Goal: Task Accomplishment & Management: Manage account settings

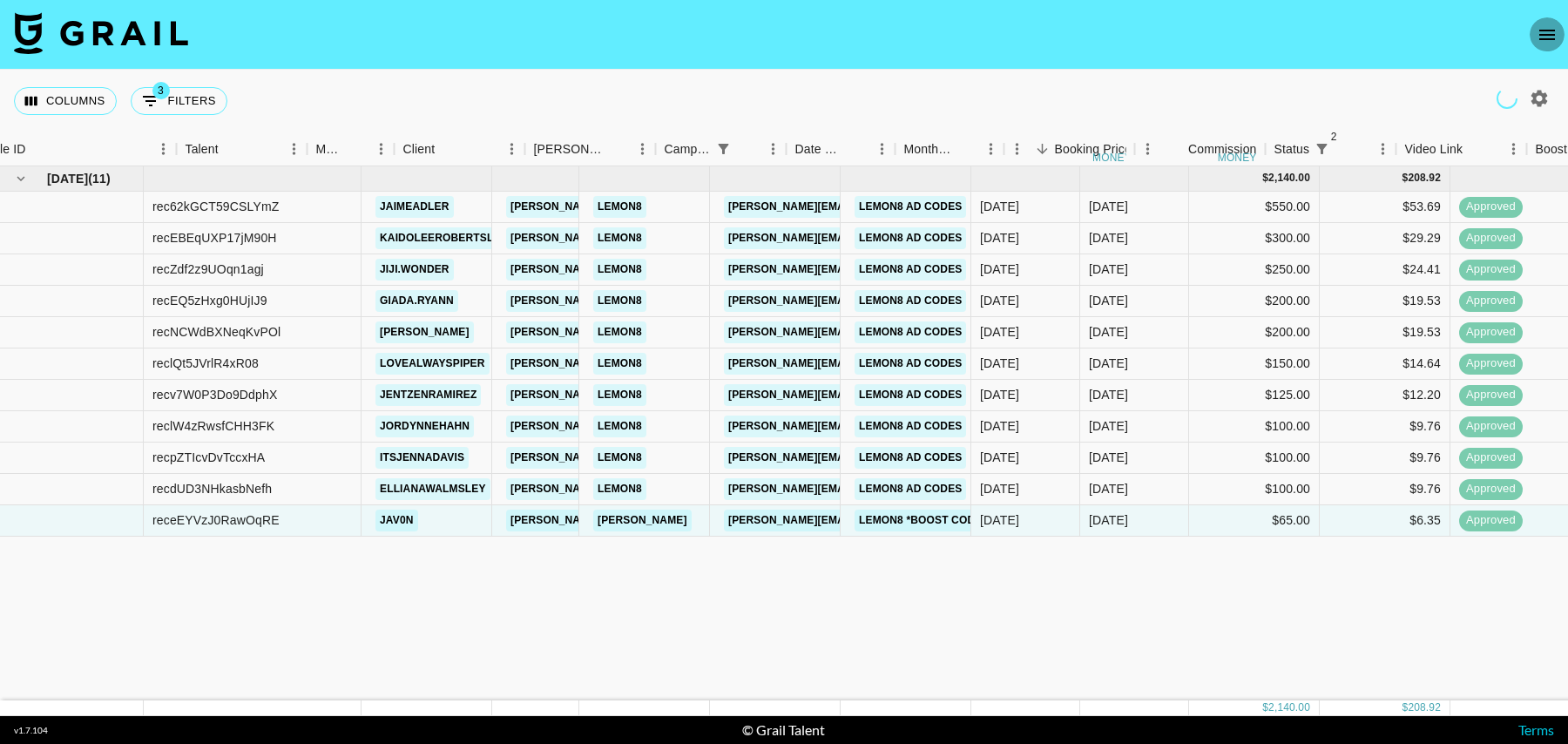
click at [1544, 33] on icon "open drawer" at bounding box center [1546, 35] width 15 height 11
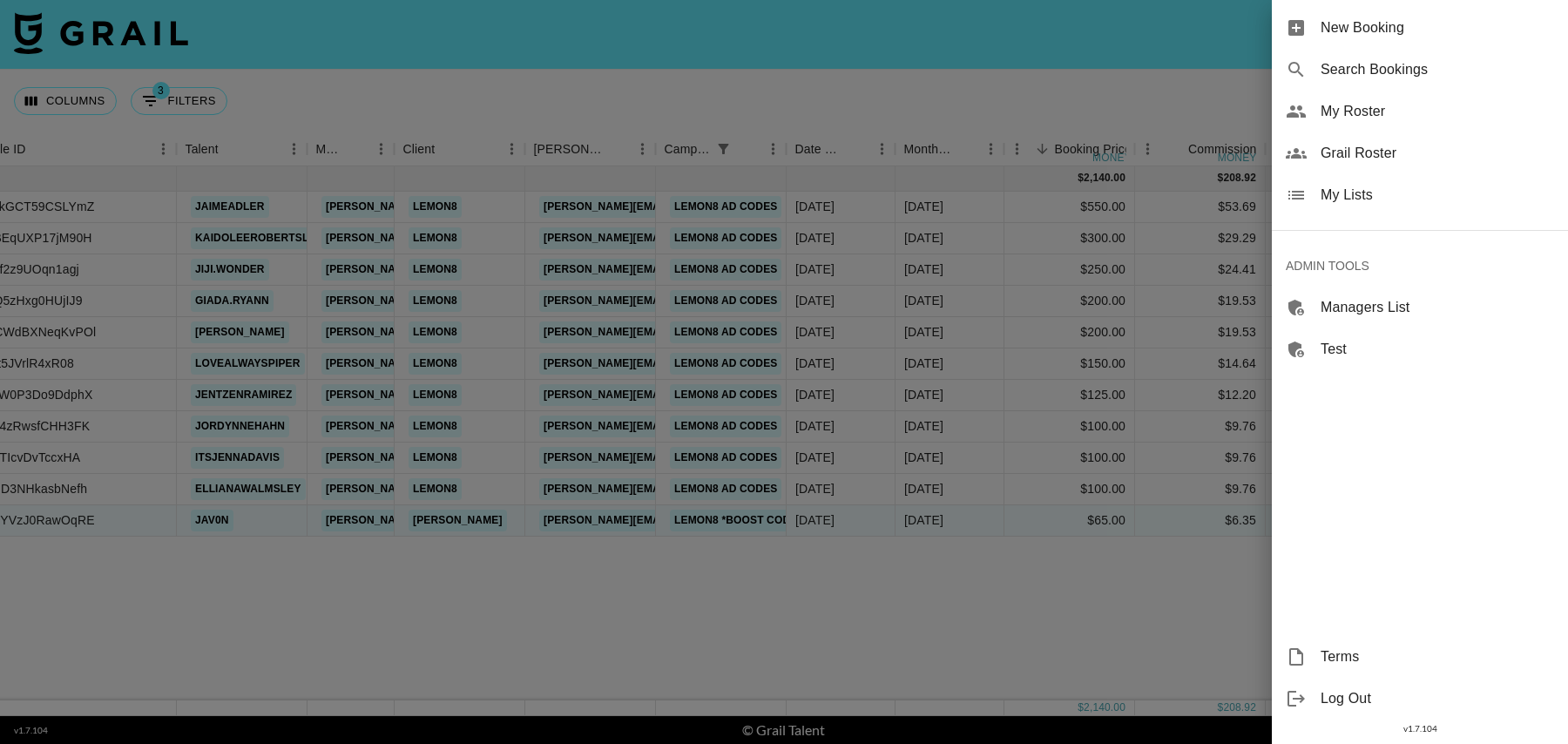
click at [1366, 144] on span "Grail Roster" at bounding box center [1437, 153] width 233 height 21
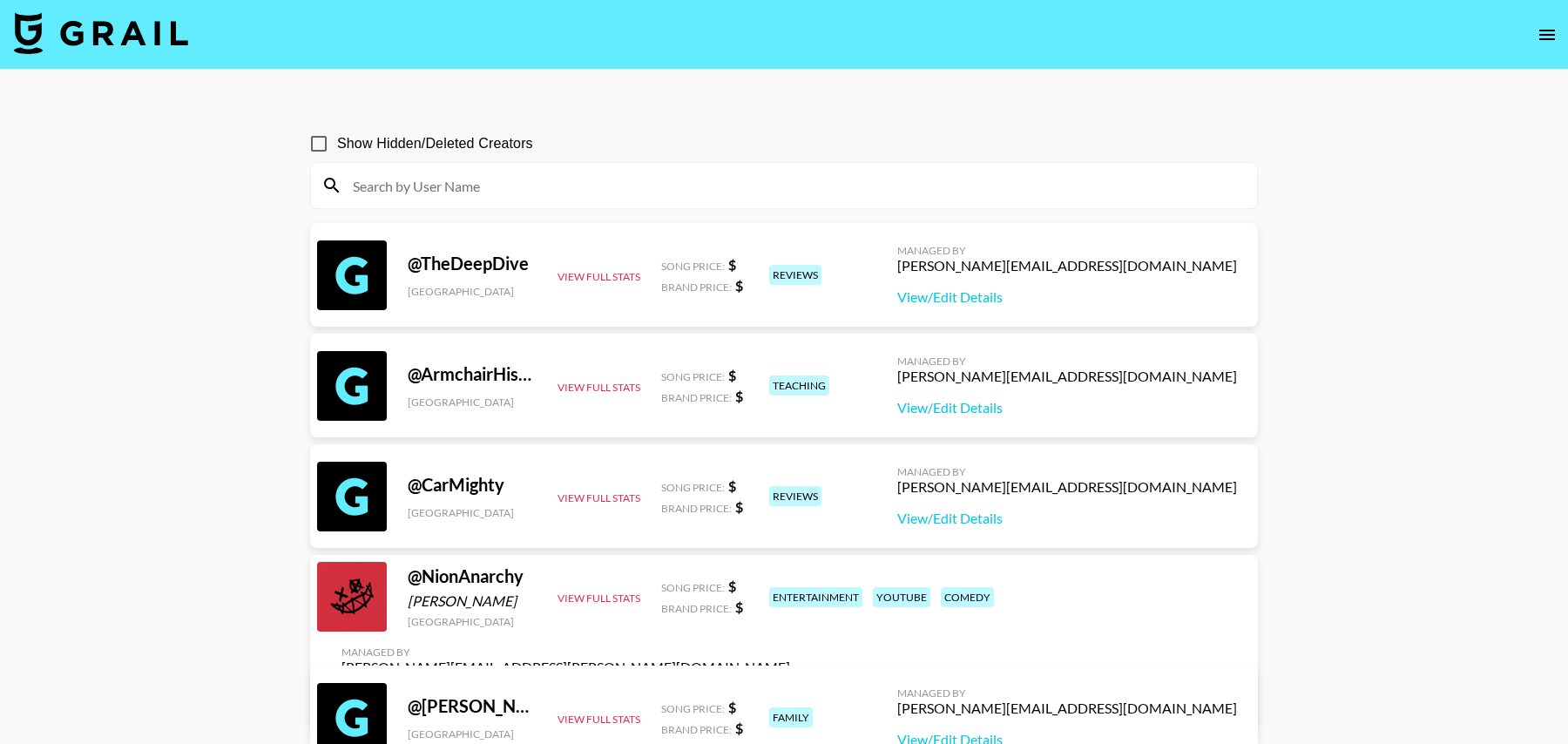
click at [545, 184] on input at bounding box center [794, 186] width 904 height 28
paste input "misty_raines"
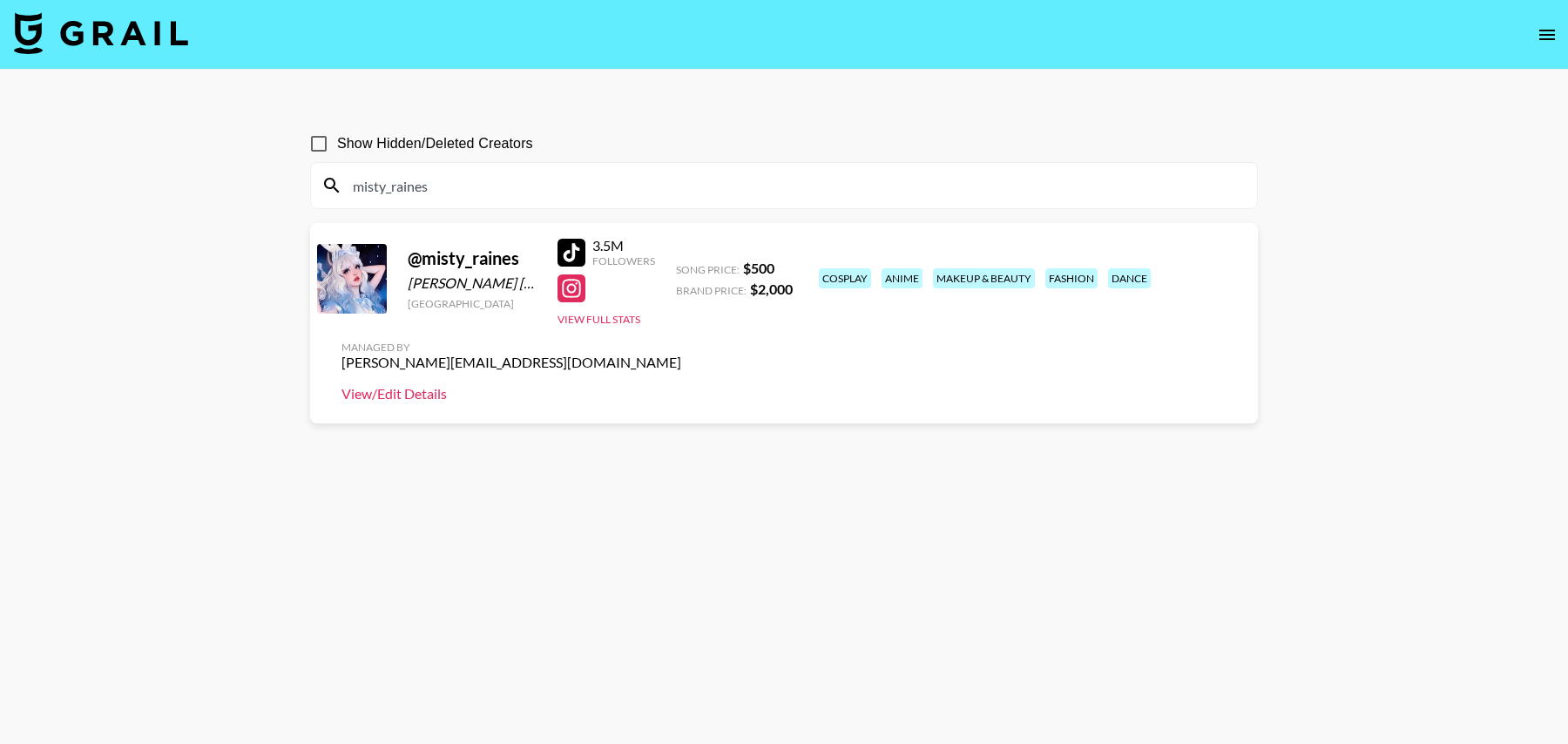
type input "misty_raines"
click at [681, 386] on link "View/Edit Details" at bounding box center [511, 394] width 340 height 17
click at [150, 35] on img at bounding box center [100, 33] width 174 height 41
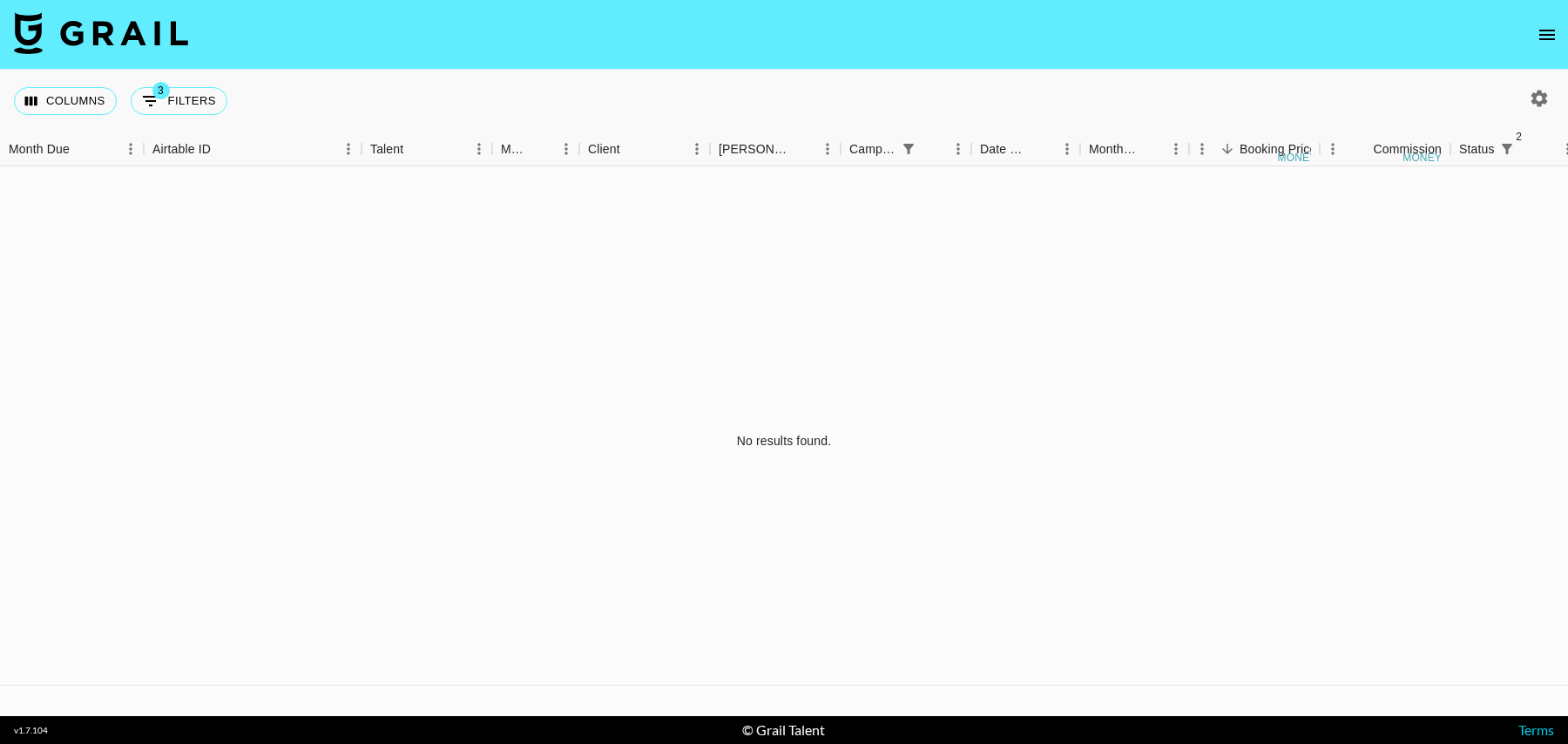
click at [1547, 30] on icon "open drawer" at bounding box center [1546, 35] width 15 height 11
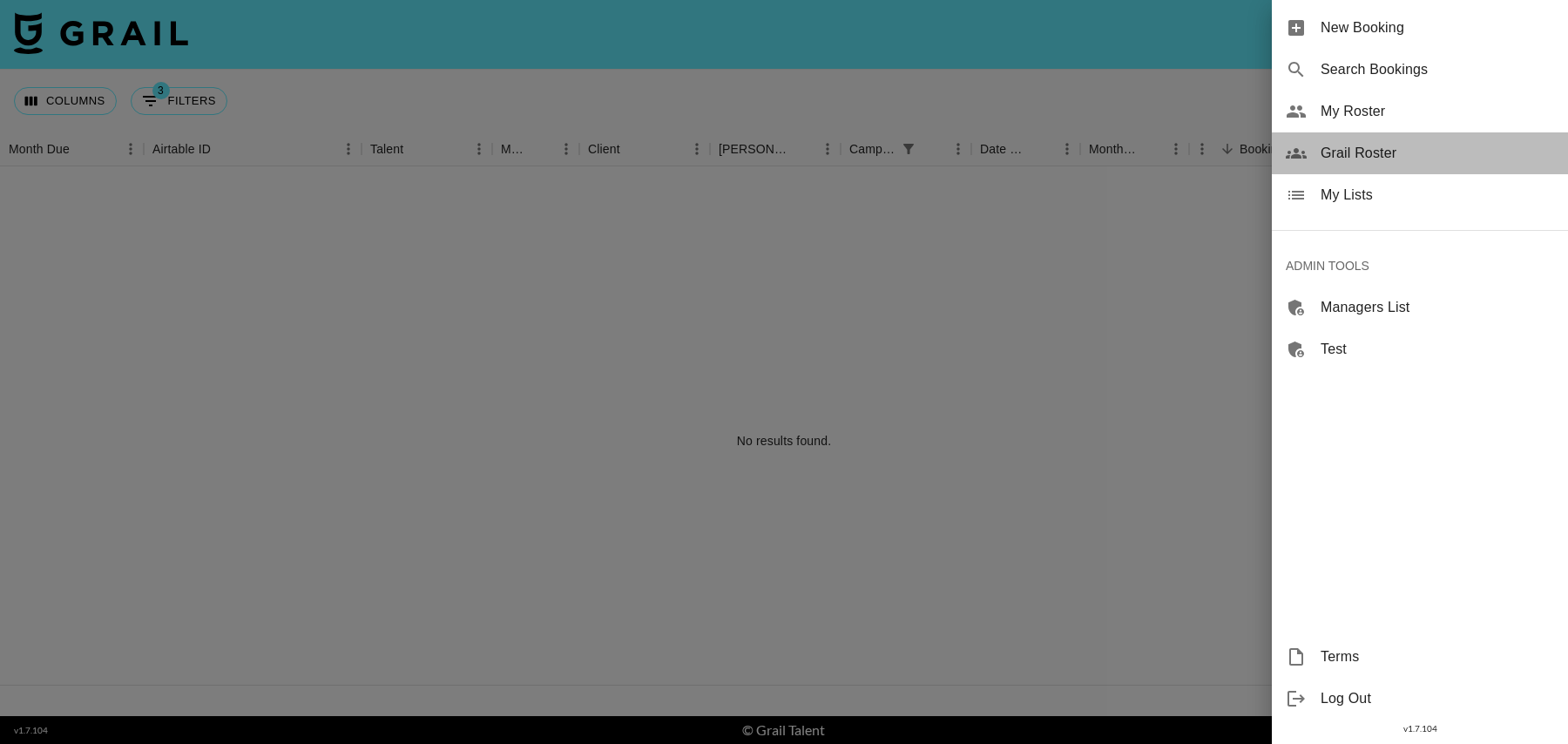
click at [1345, 143] on span "Grail Roster" at bounding box center [1437, 153] width 233 height 21
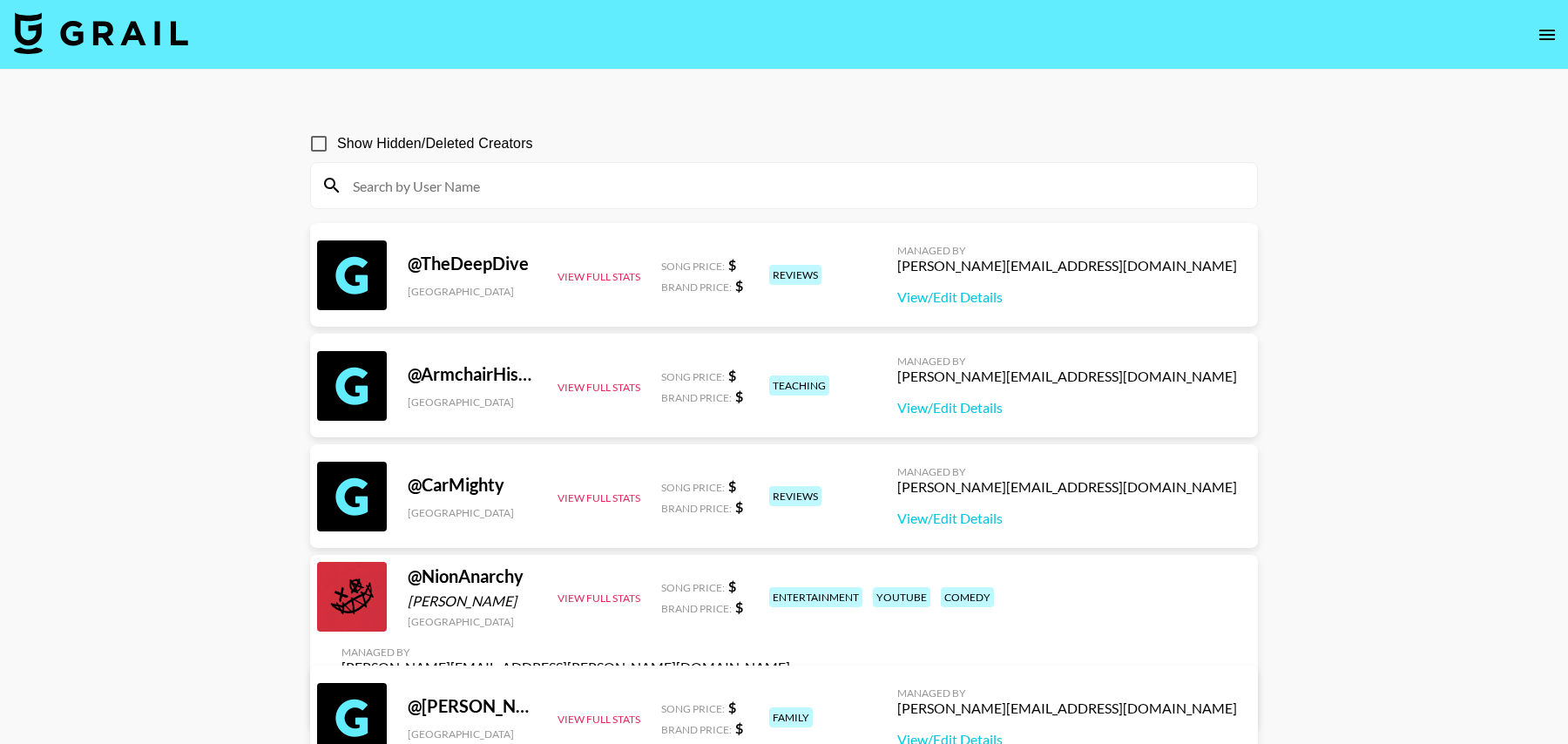
click at [551, 188] on input at bounding box center [794, 186] width 904 height 28
paste input "misty_raines"
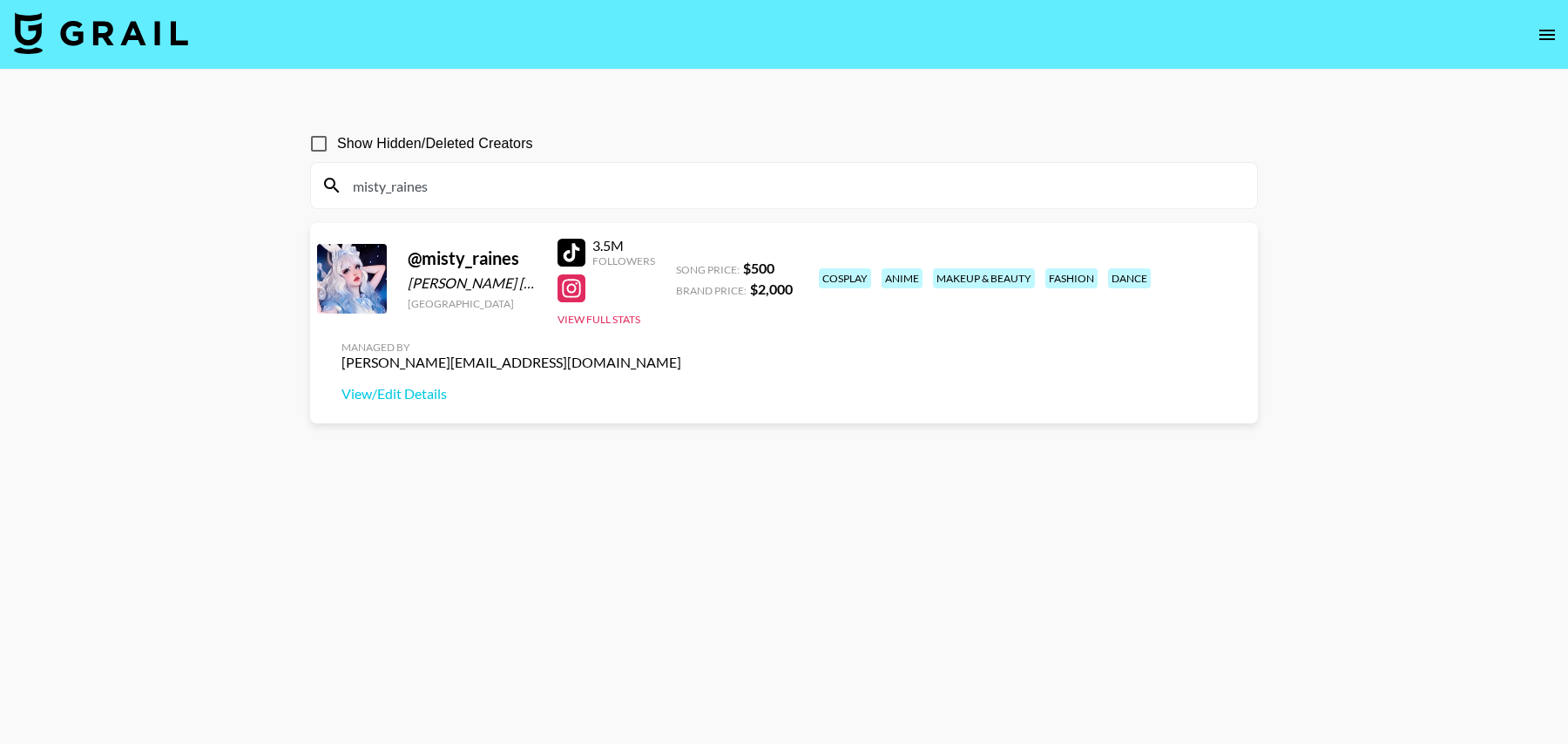
click at [359, 270] on div at bounding box center [351, 278] width 69 height 69
click at [573, 254] on div at bounding box center [571, 252] width 28 height 28
click at [445, 307] on div "Thailand" at bounding box center [472, 304] width 129 height 14
click at [627, 182] on input "misty_raines" at bounding box center [794, 186] width 904 height 28
paste input "cheyennekhinojosa"
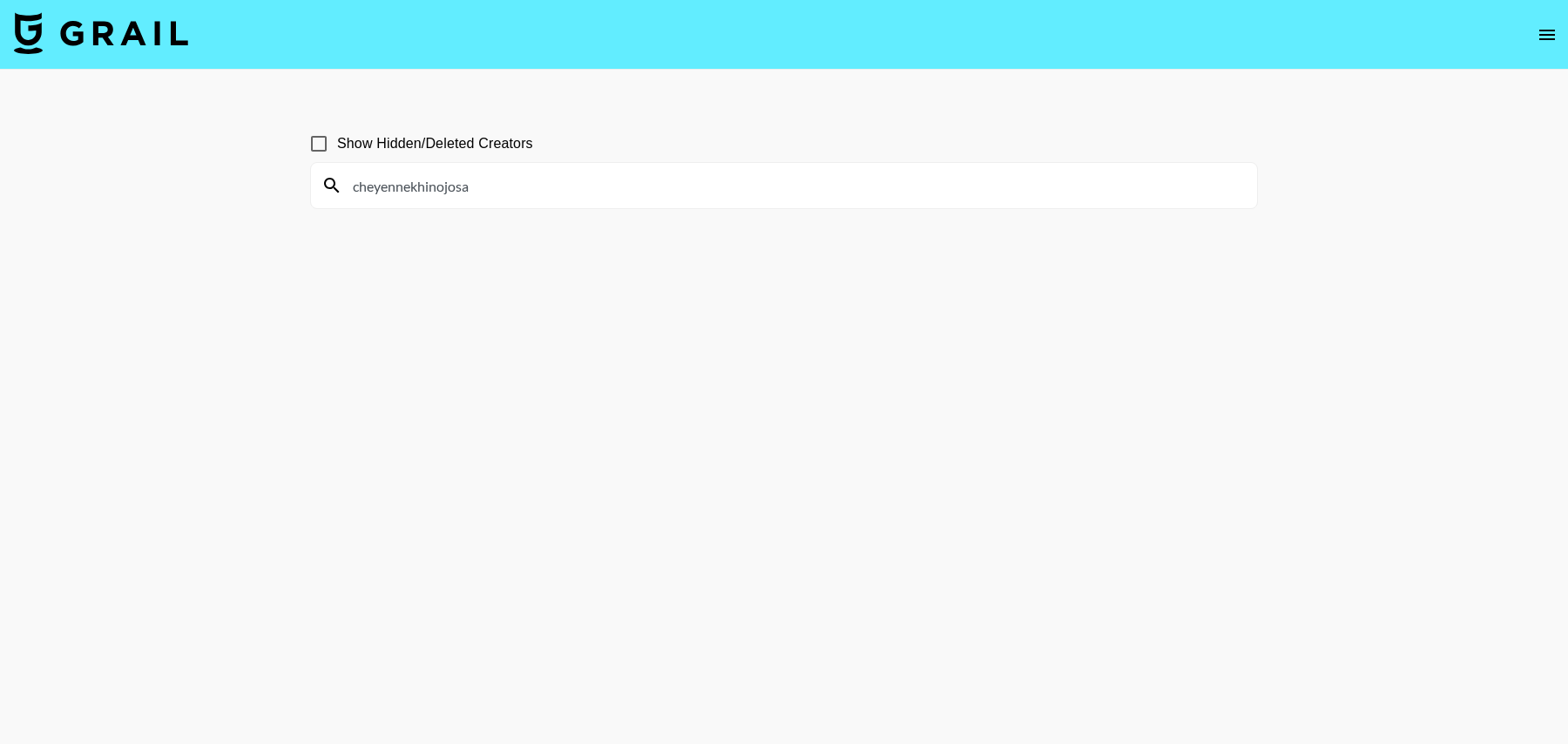
drag, startPoint x: 506, startPoint y: 185, endPoint x: 403, endPoint y: 185, distance: 103.0
click at [403, 185] on input "cheyennekhinojosa" at bounding box center [794, 186] width 904 height 28
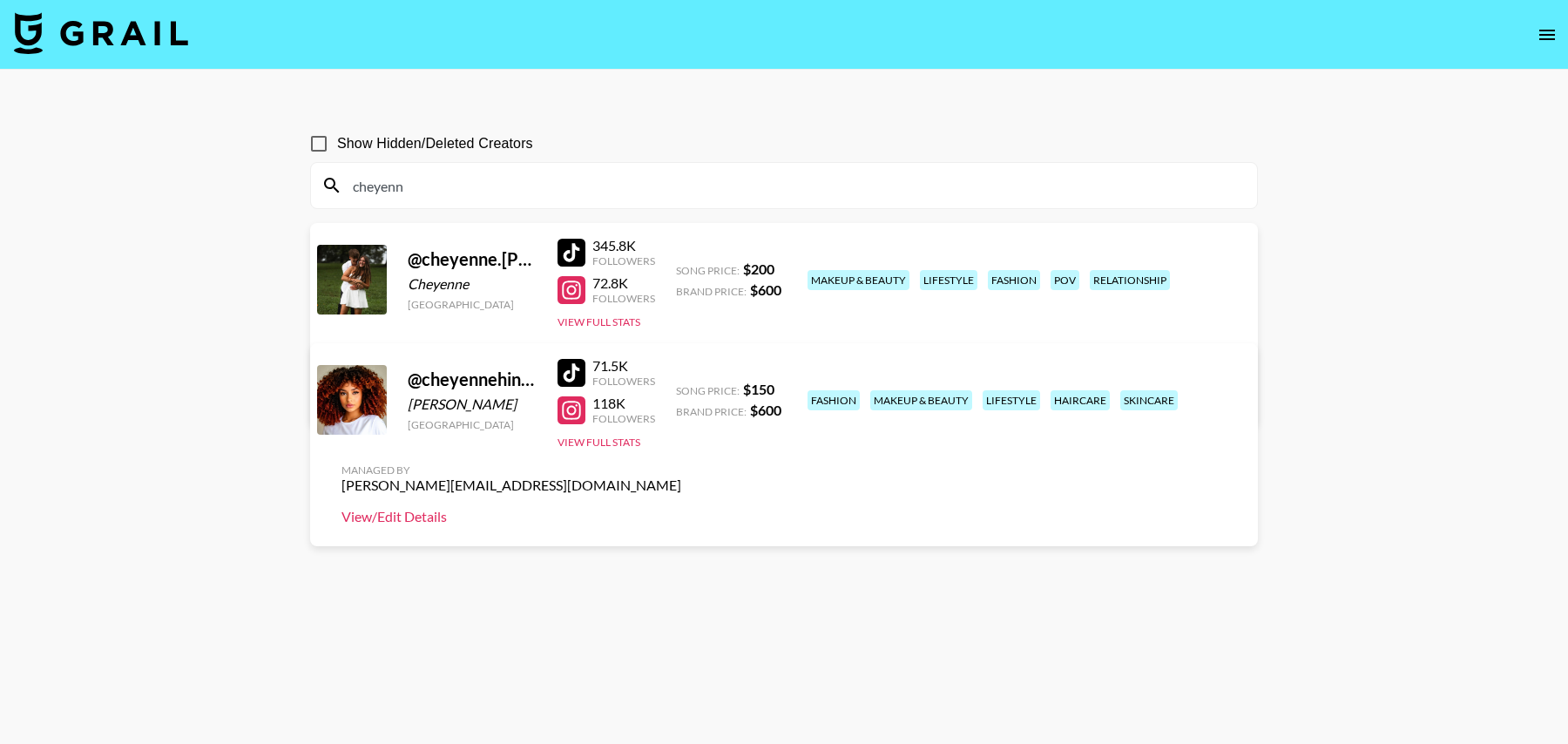
type input "cheyenn"
click at [681, 508] on link "View/Edit Details" at bounding box center [511, 516] width 340 height 17
click at [1549, 34] on icon "open drawer" at bounding box center [1546, 35] width 15 height 11
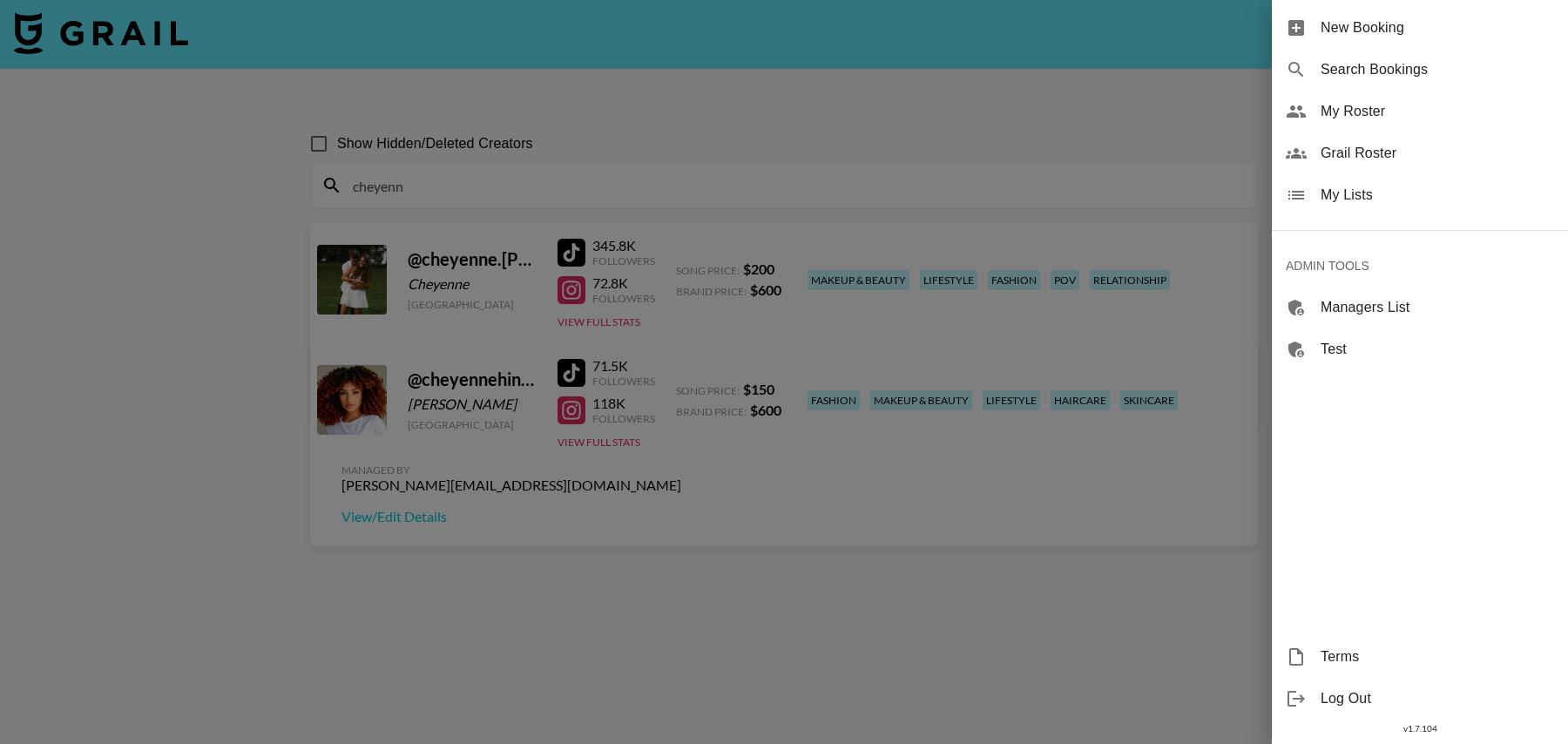
click at [1441, 24] on span "New Booking" at bounding box center [1437, 27] width 233 height 21
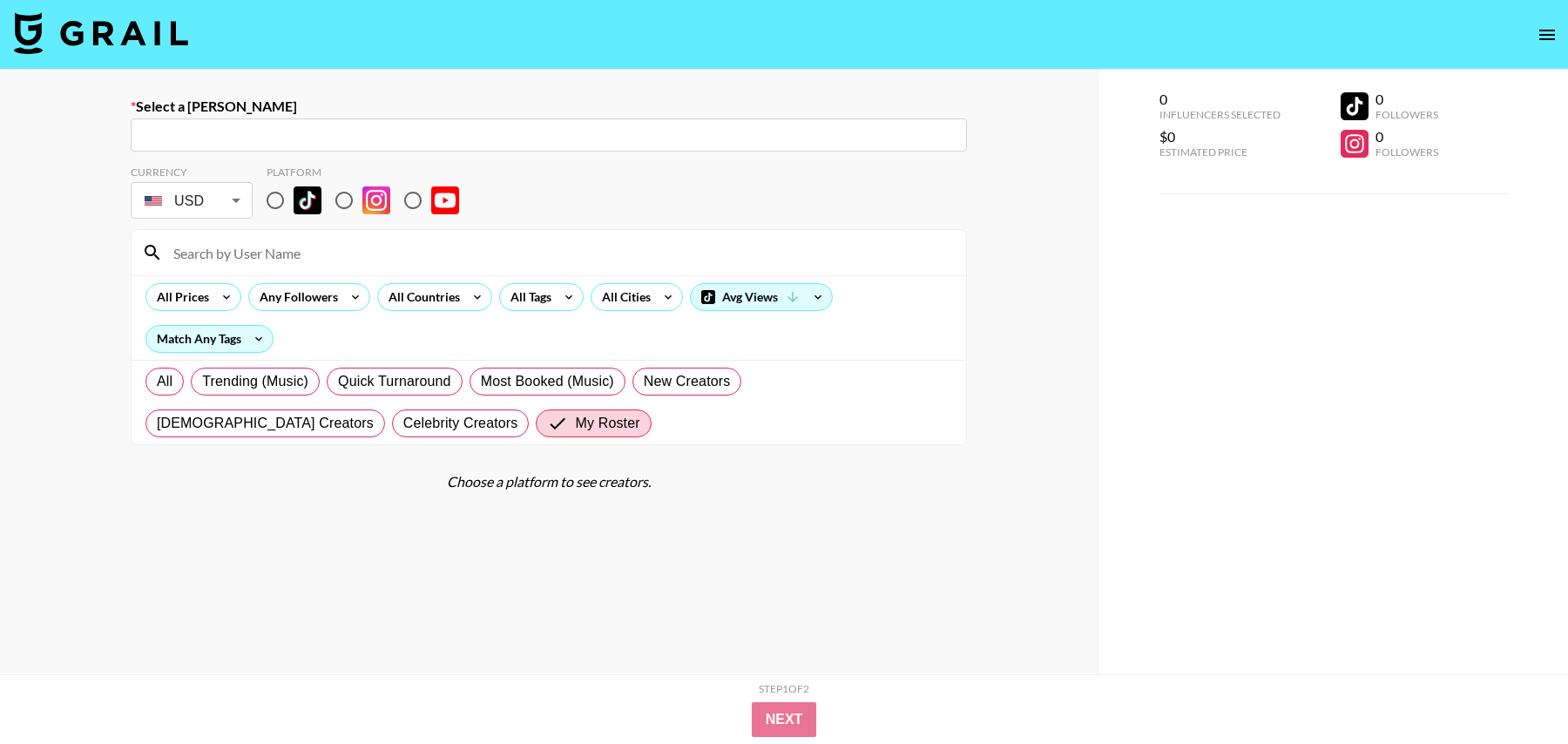
click at [134, 35] on img at bounding box center [100, 33] width 174 height 41
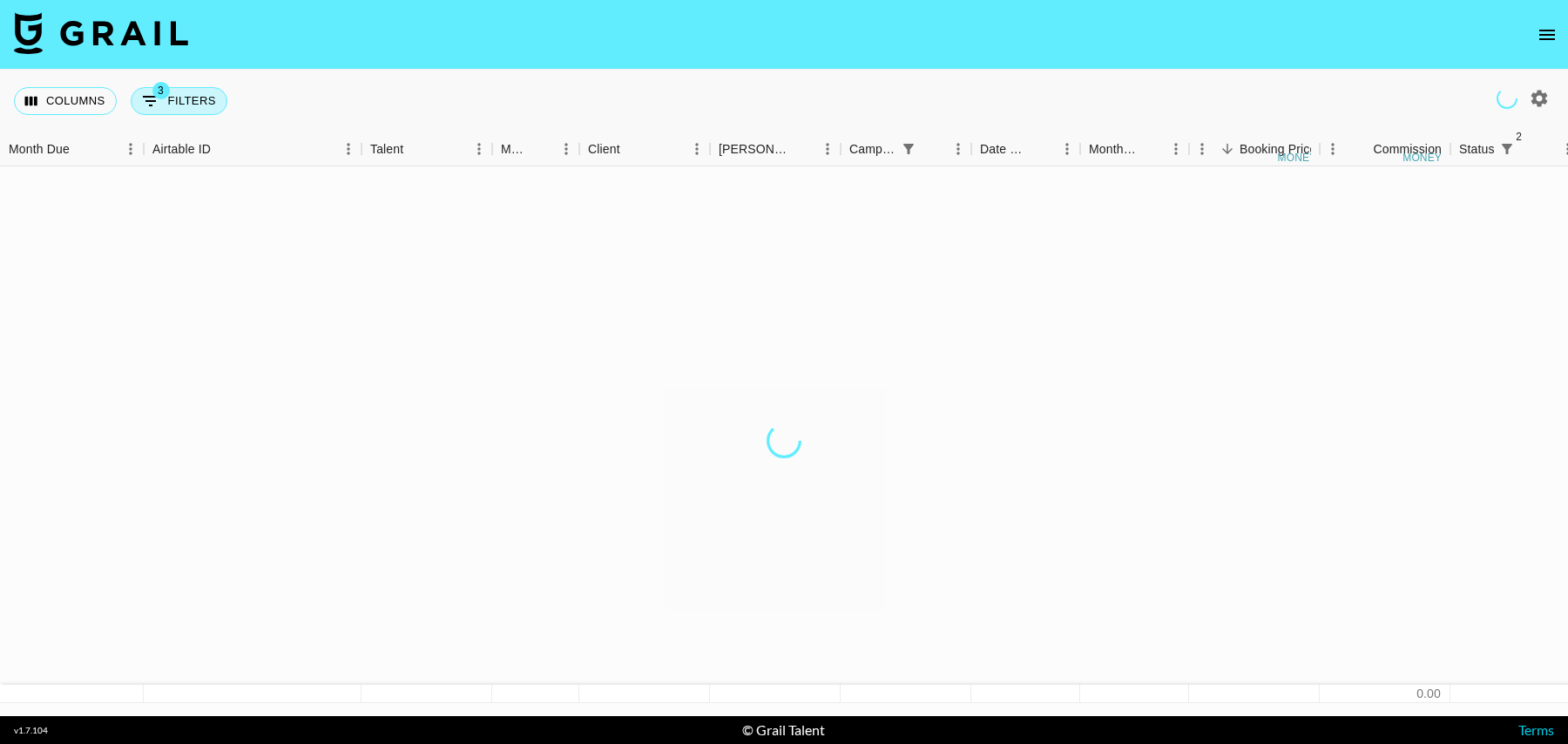
click at [178, 97] on button "3 Filters" at bounding box center [178, 101] width 96 height 28
select select "status"
select select "isNotAnyOf"
select select "status"
select select "isNotAnyOf"
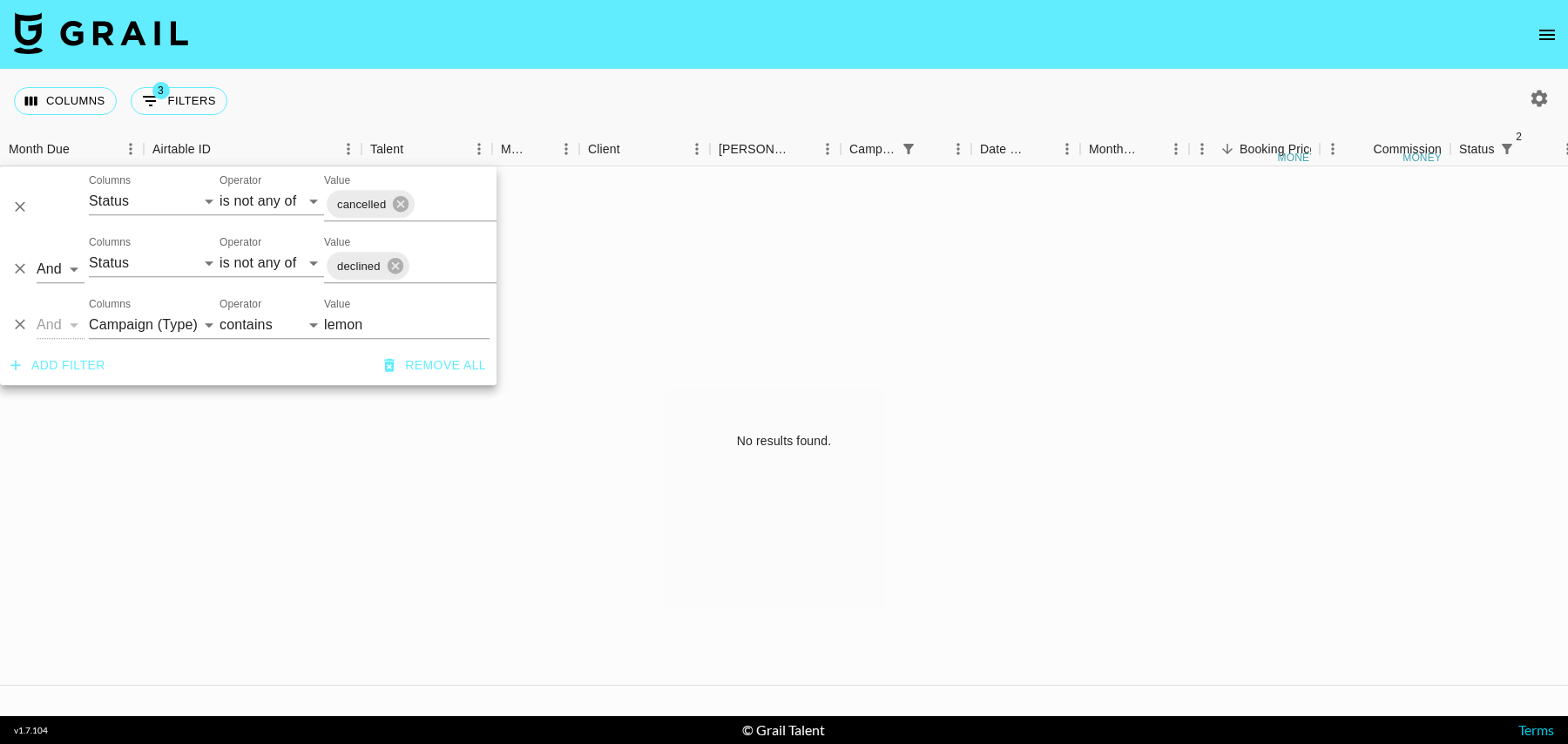
click at [90, 343] on div "And Or Columns Grail Platform ID Airtable ID Talent Manager Client Booker Campa…" at bounding box center [248, 318] width 496 height 56
click at [109, 331] on select "Grail Platform ID Airtable ID Talent Manager Client Booker Campaign (Type) Date…" at bounding box center [154, 324] width 131 height 28
select select "talentName"
click at [89, 311] on select "Grail Platform ID Airtable ID Talent Manager Client Booker Campaign (Type) Date…" at bounding box center [154, 324] width 131 height 28
click at [367, 321] on input "lemon" at bounding box center [407, 324] width 166 height 28
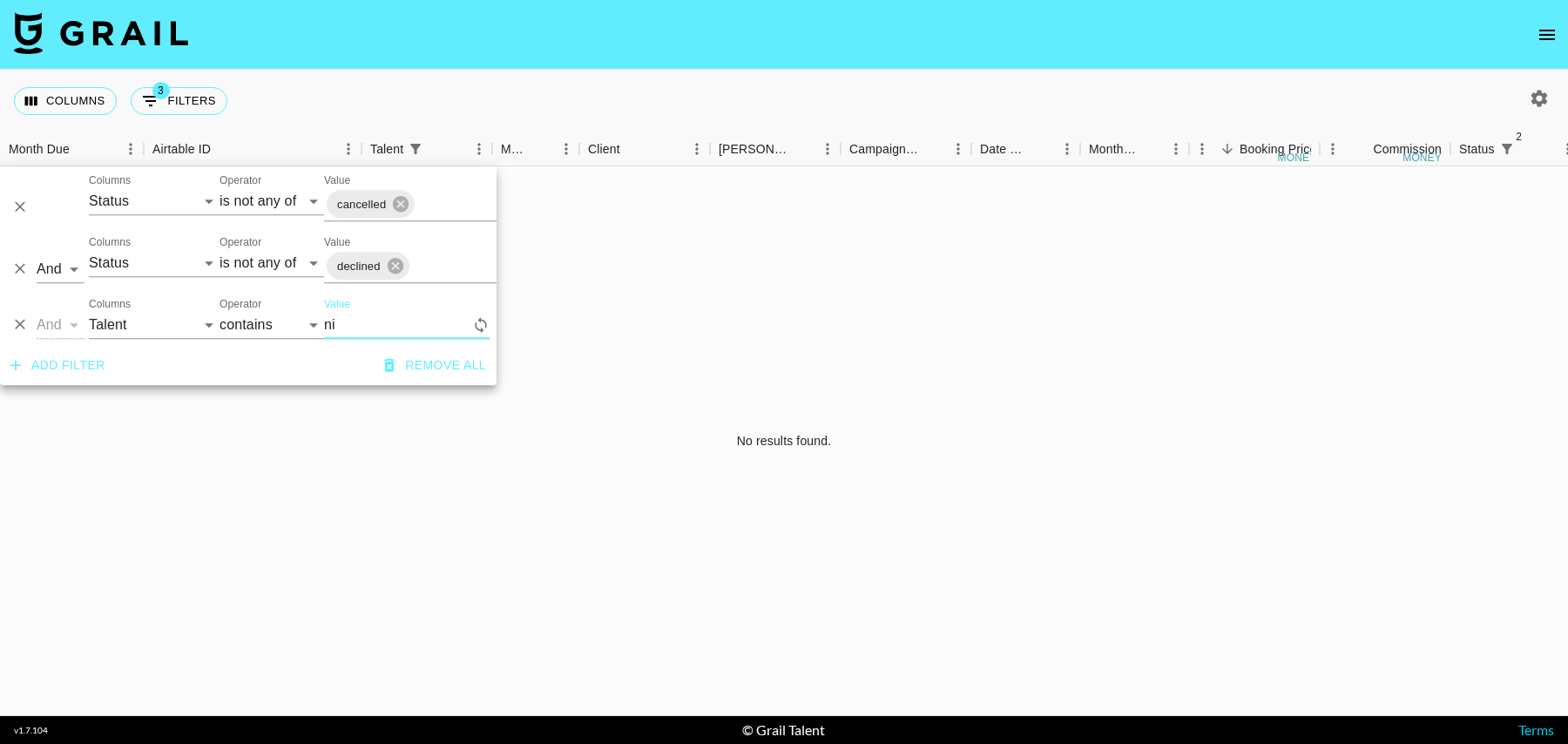
type input "n"
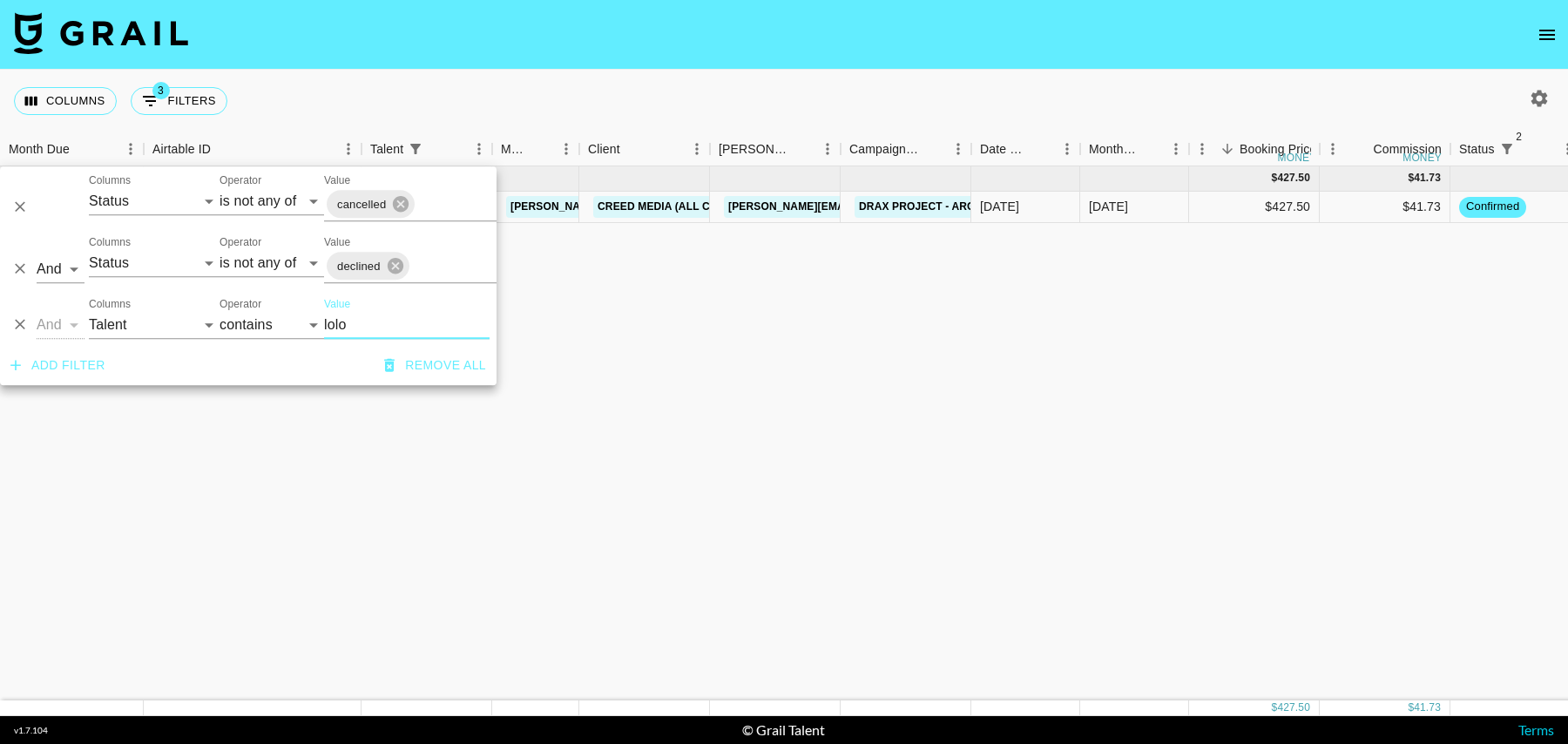
type input "lolo"
click at [890, 334] on div "Sep '25 ( 1 ) $ 427.50 $ 41.73 rec9vWOJRJDxMxLHq lolo.summer tancredi@grail-tal…" at bounding box center [1413, 433] width 2827 height 534
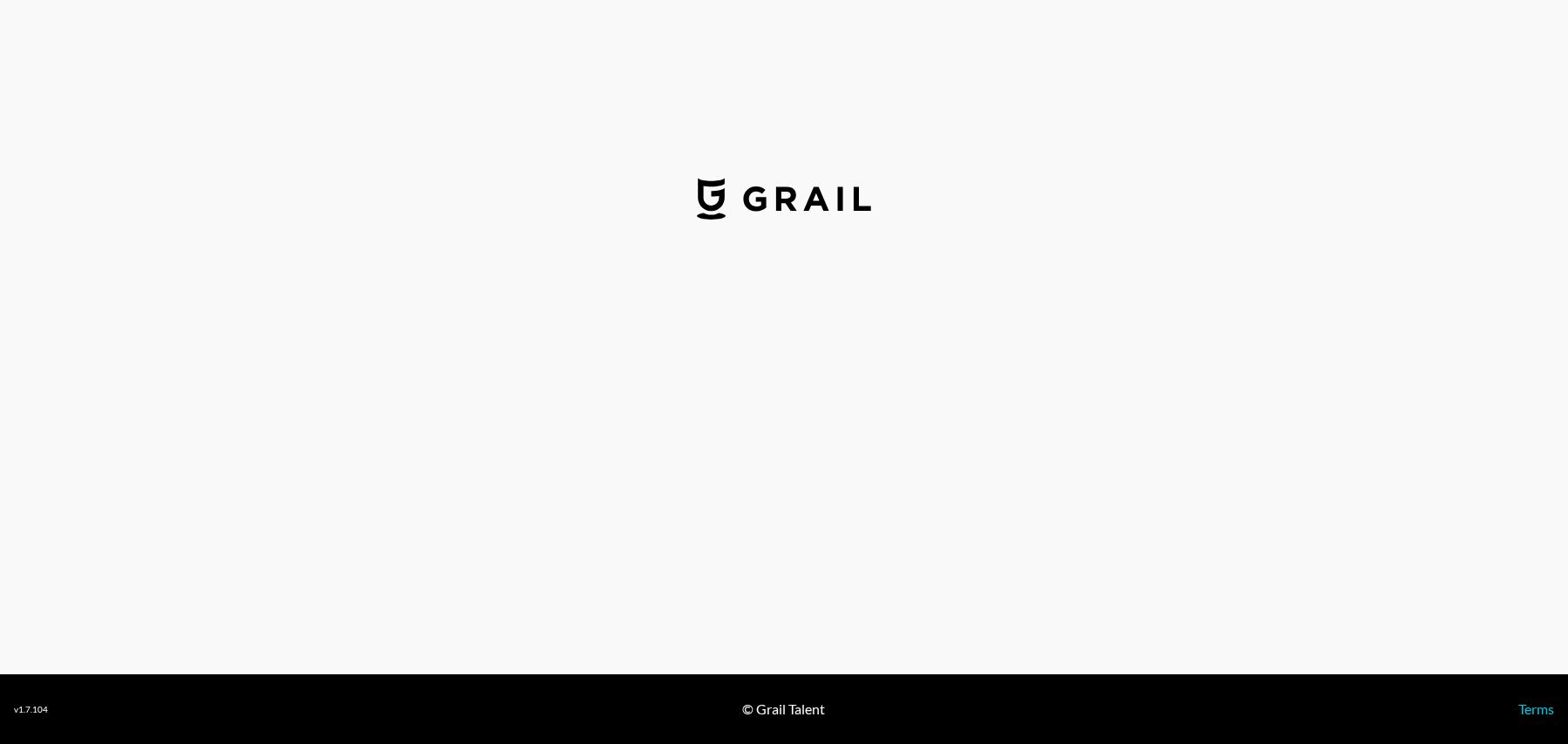
select select "USD"
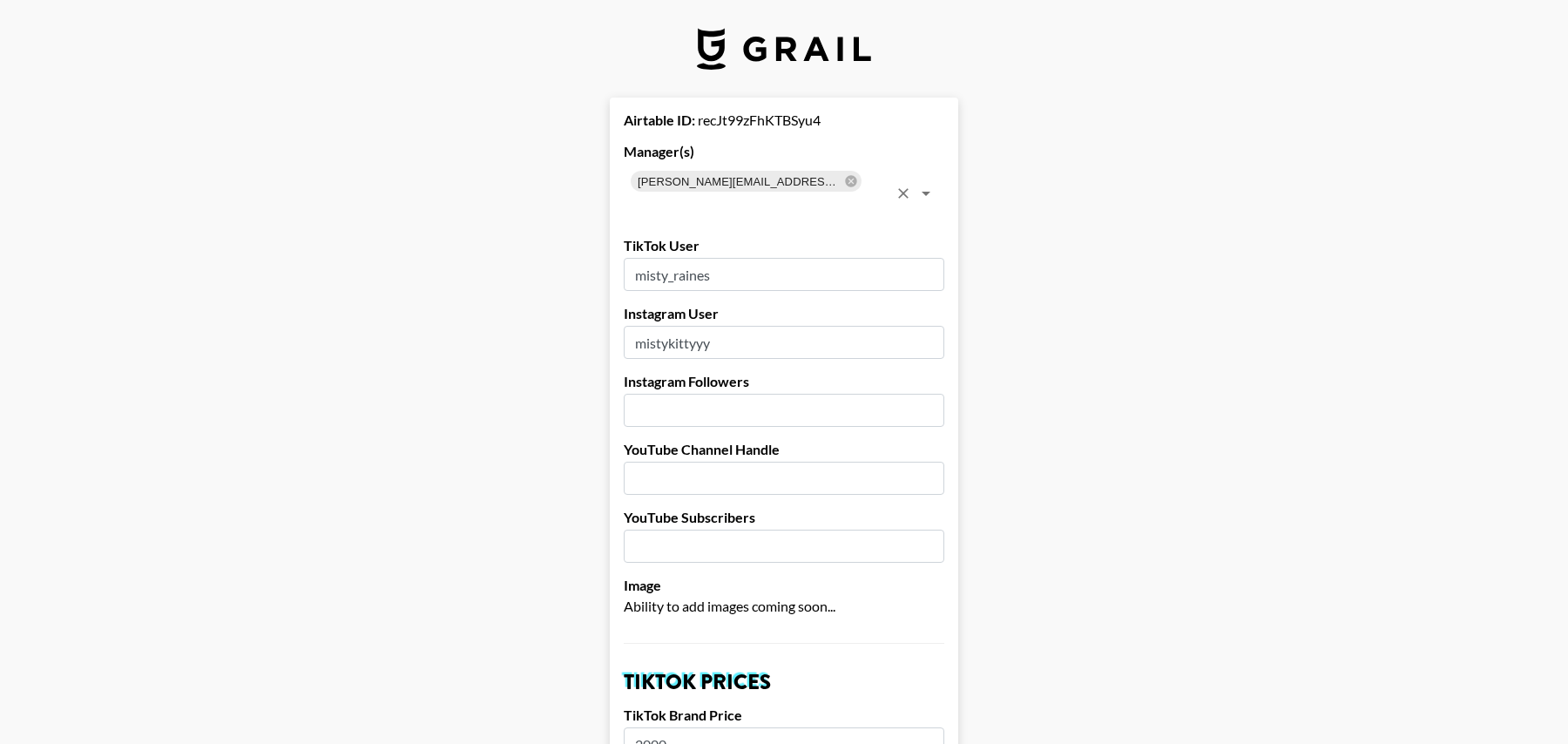
click at [838, 194] on input "text" at bounding box center [757, 205] width 258 height 24
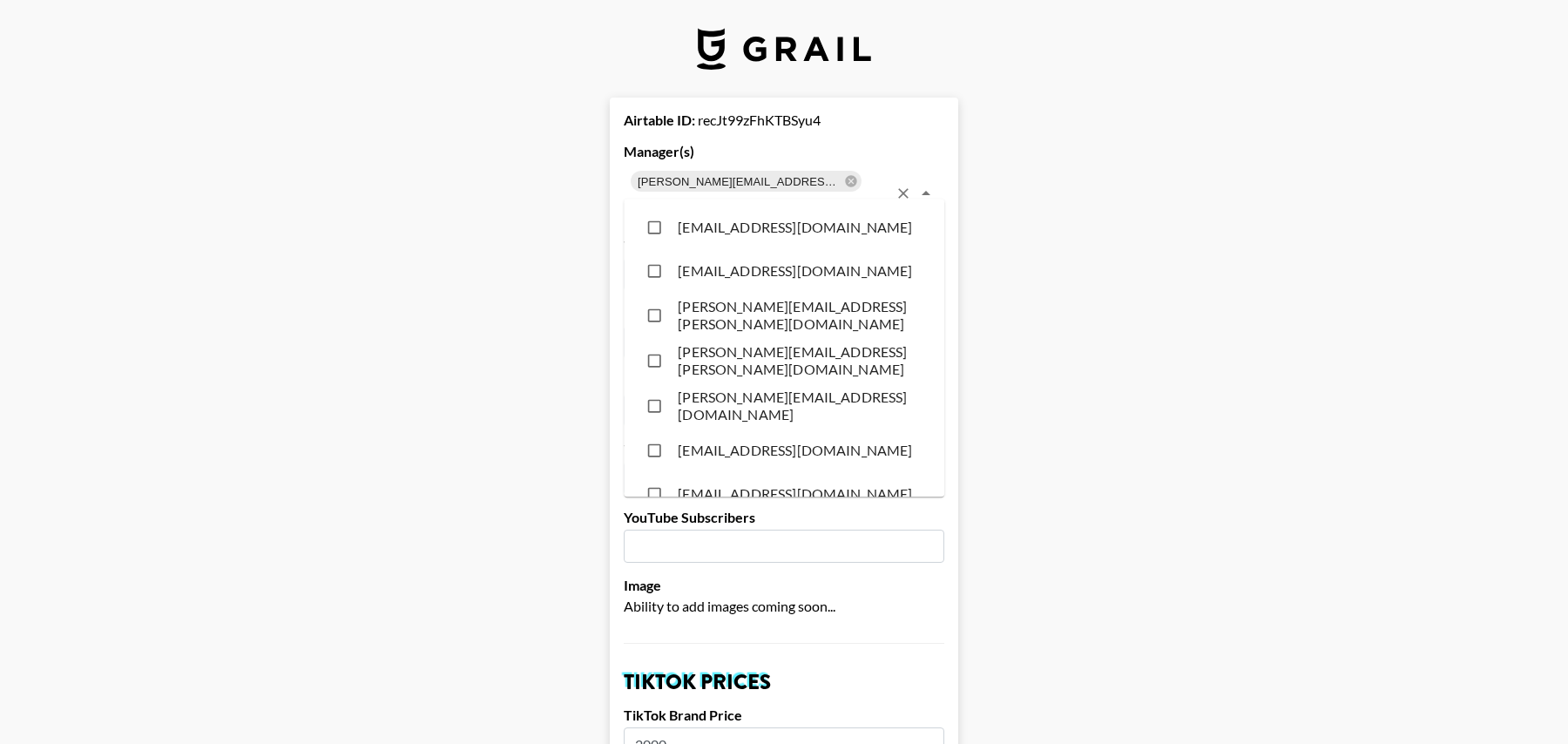
scroll to position [14866, 0]
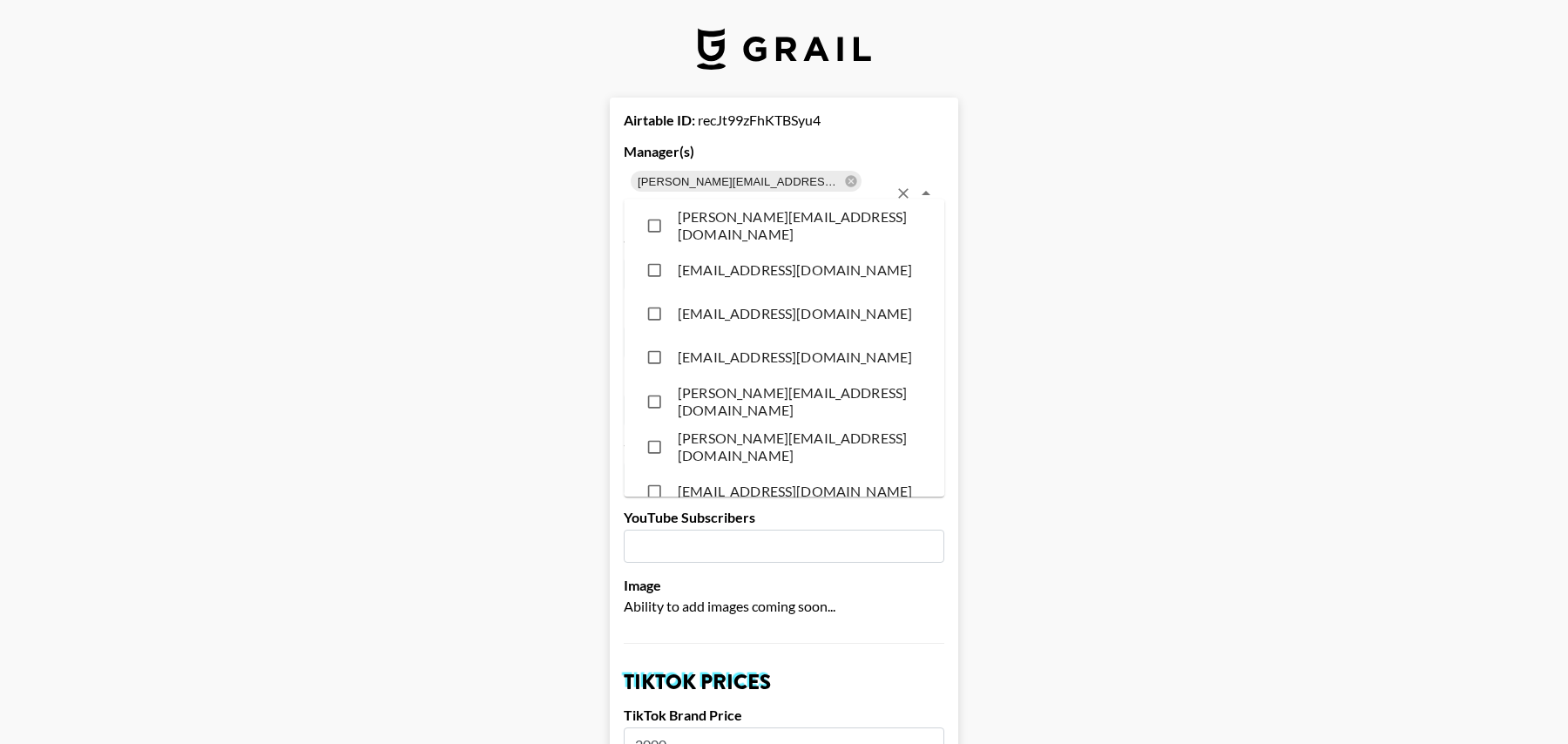
click at [827, 194] on input "text" at bounding box center [757, 205] width 258 height 24
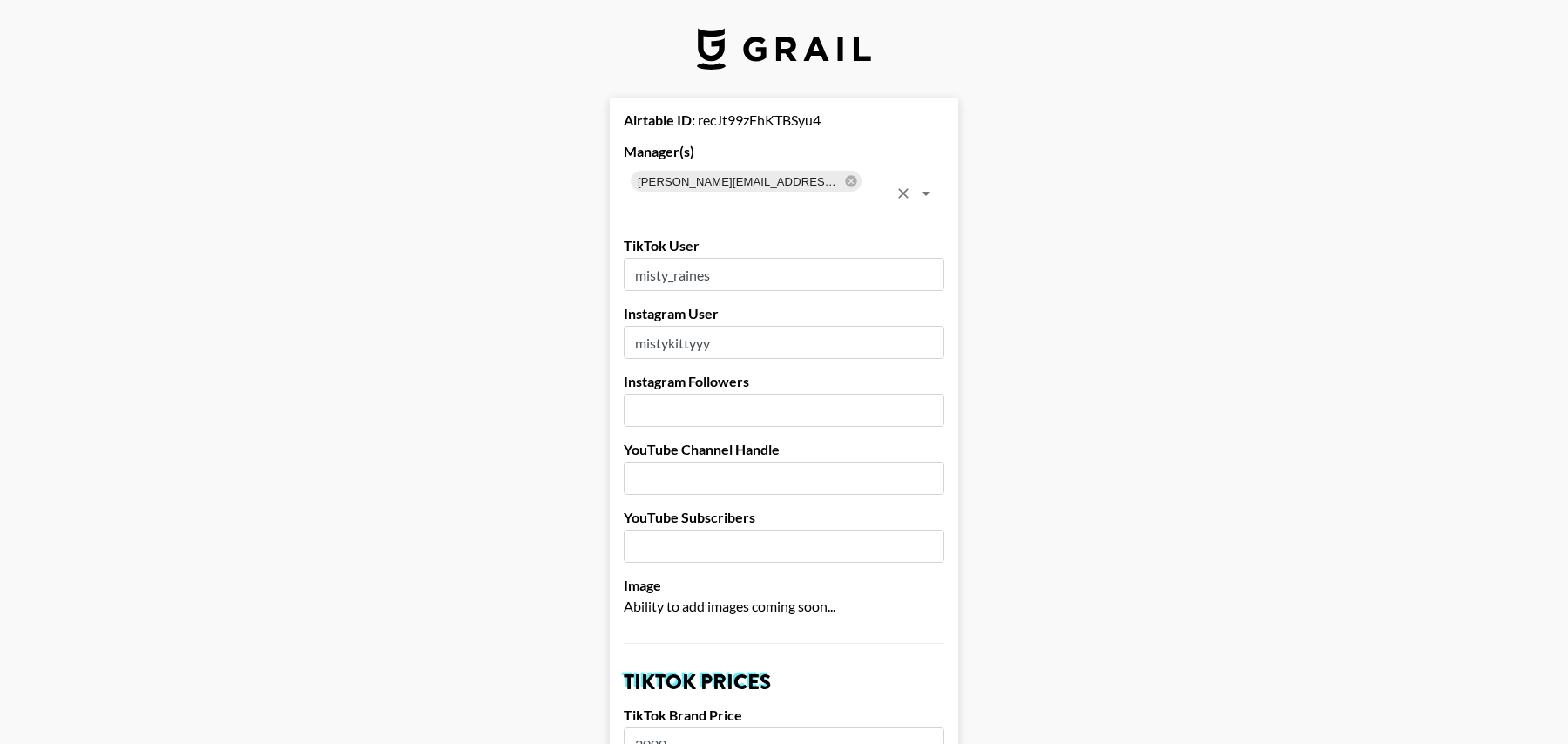
click at [847, 194] on input "text" at bounding box center [757, 205] width 258 height 24
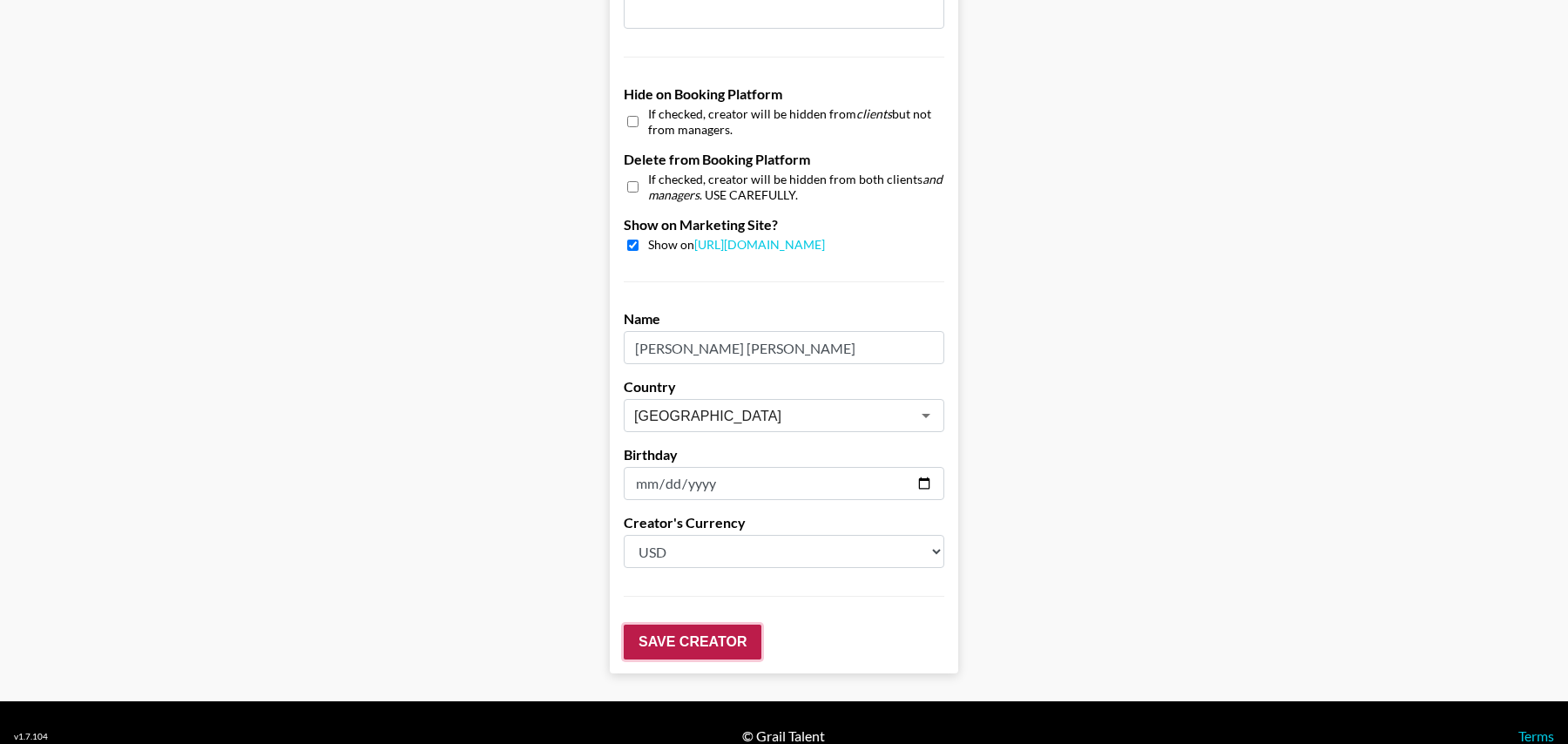
click at [719, 625] on input "Save Creator" at bounding box center [693, 642] width 138 height 35
click at [702, 625] on input "Save Creator" at bounding box center [693, 642] width 138 height 35
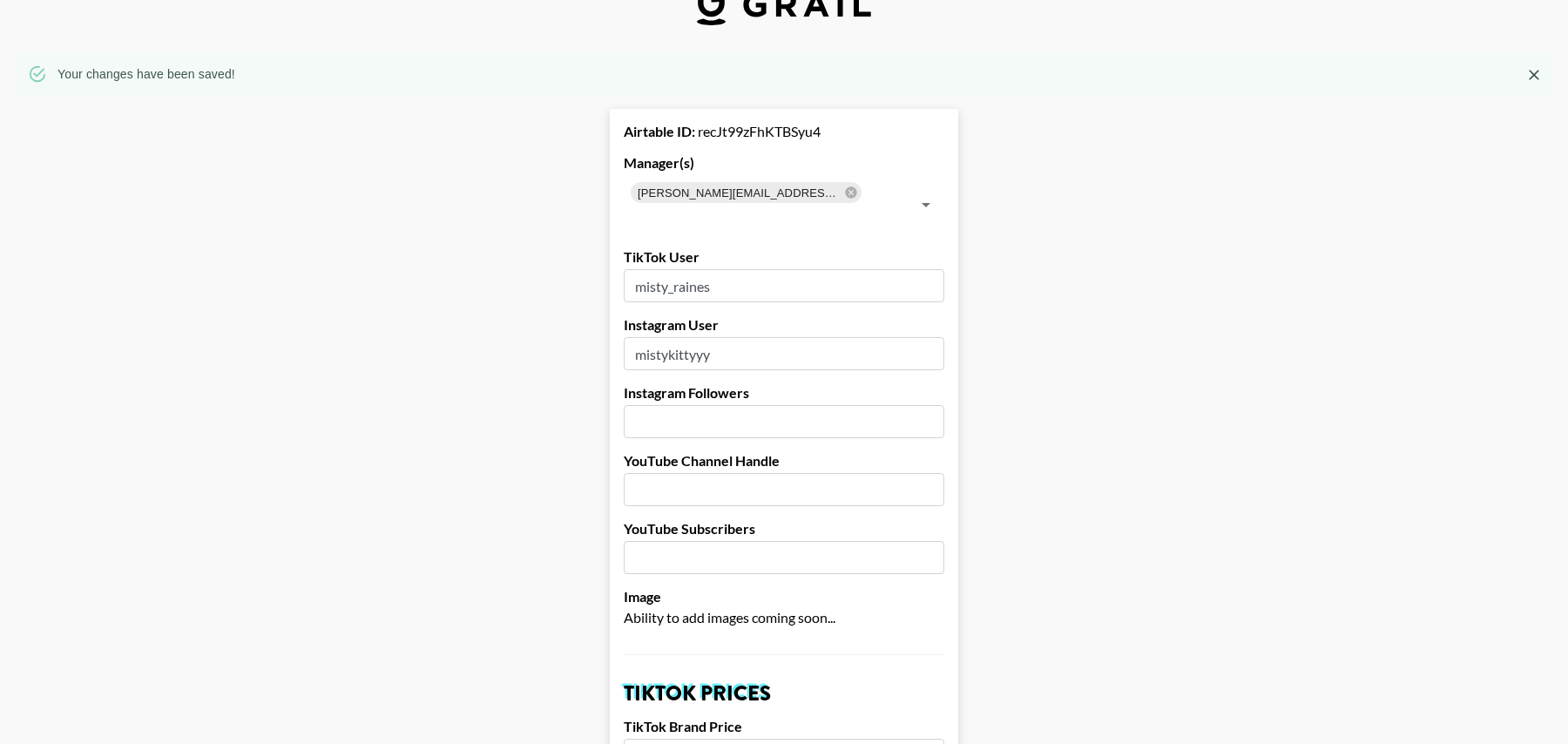
scroll to position [0, 0]
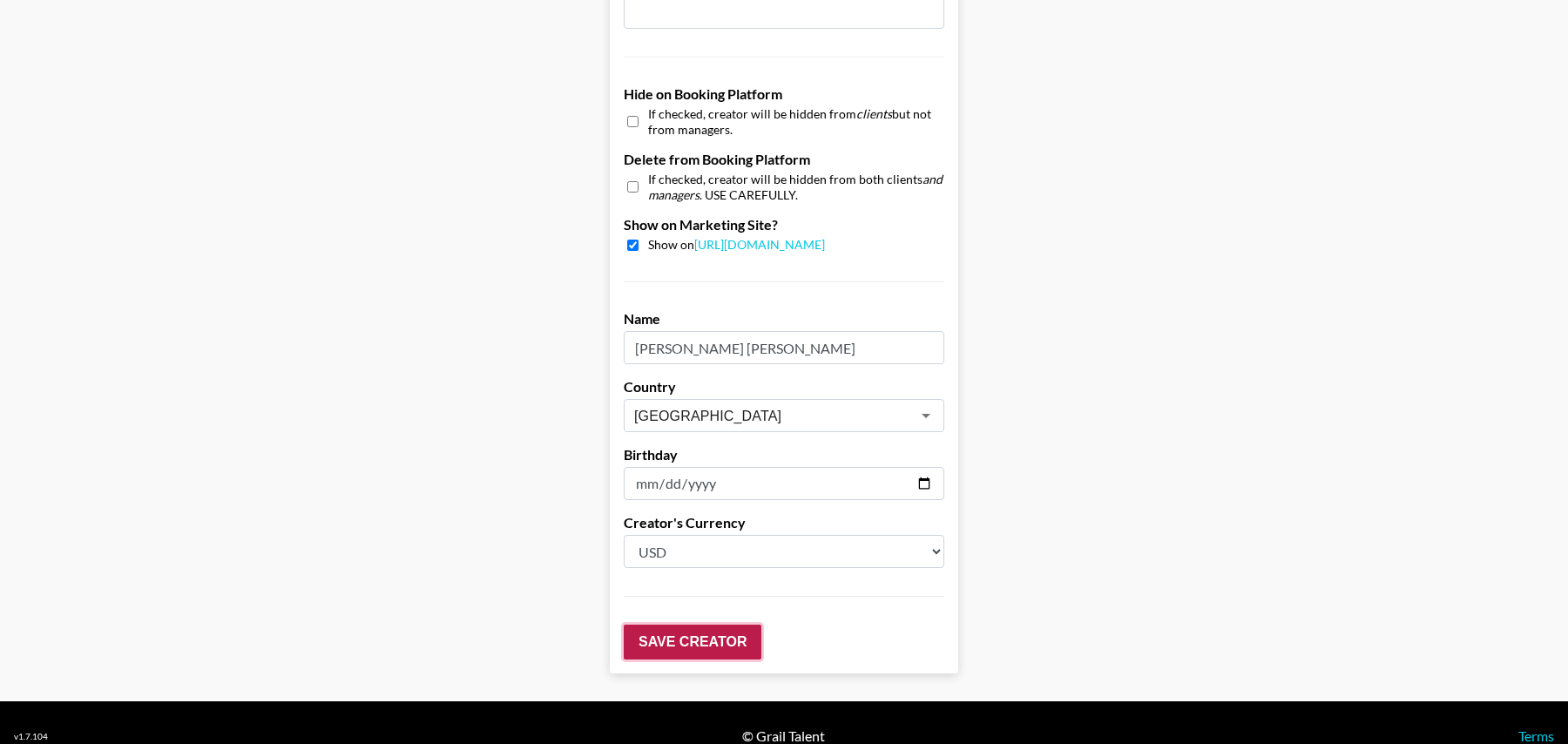
click at [697, 625] on input "Save Creator" at bounding box center [693, 642] width 138 height 35
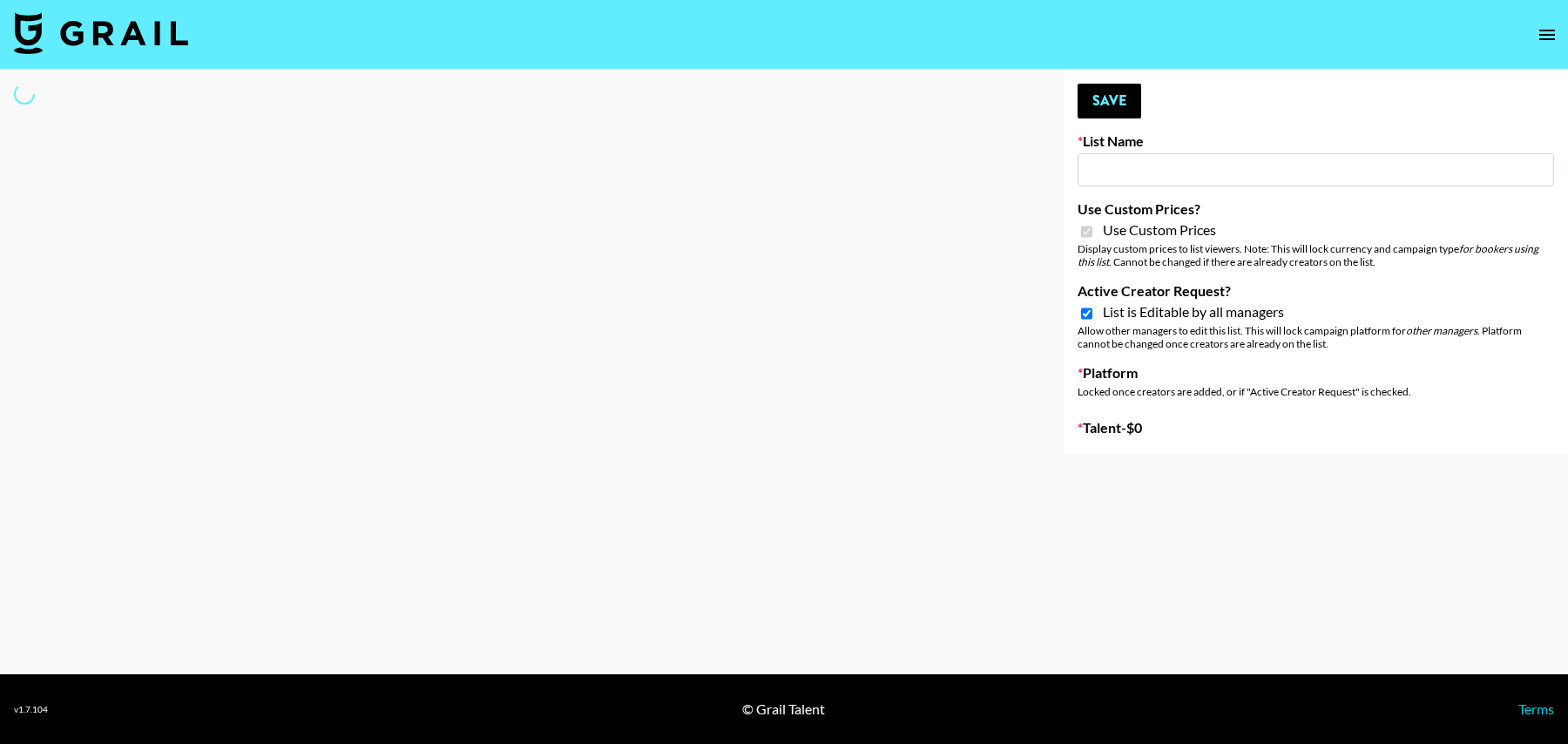
type input "PolyBuzz Campaign"
checkbox input "true"
select select "Brand"
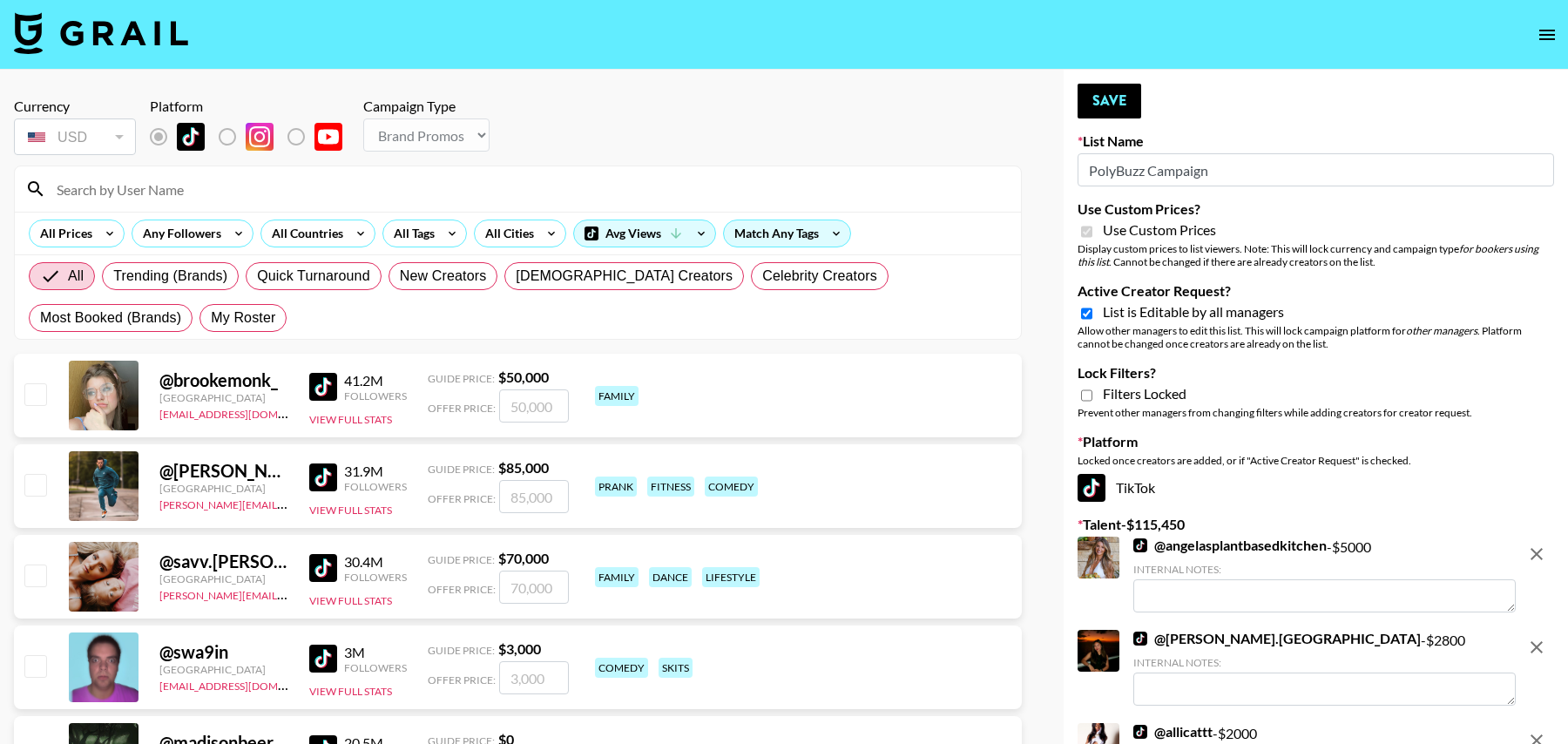
click at [223, 194] on input at bounding box center [528, 188] width 965 height 28
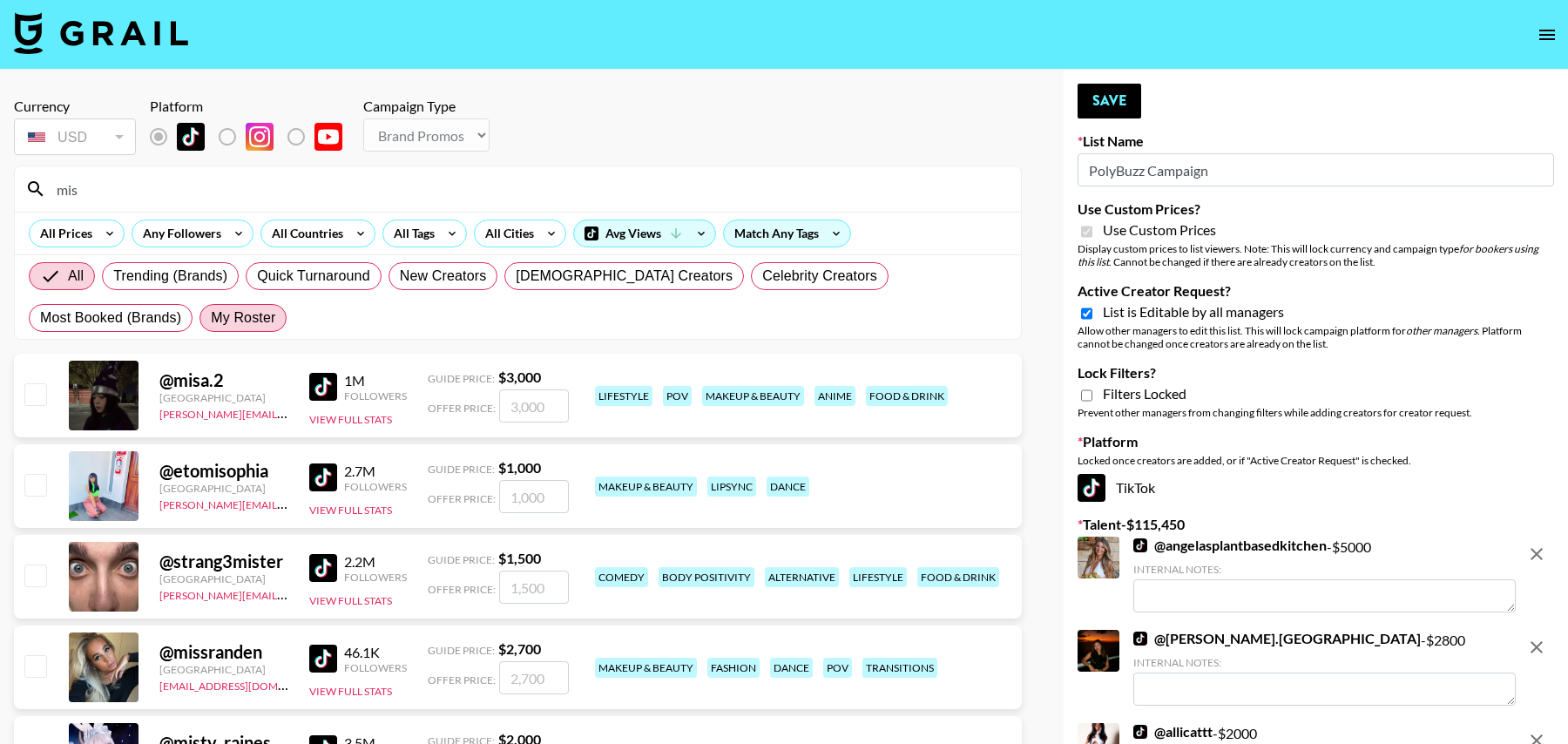
type input "mis"
click at [211, 308] on span "My Roster" at bounding box center [243, 317] width 65 height 21
click at [211, 318] on input "My Roster" at bounding box center [211, 318] width 0 height 0
radio input "true"
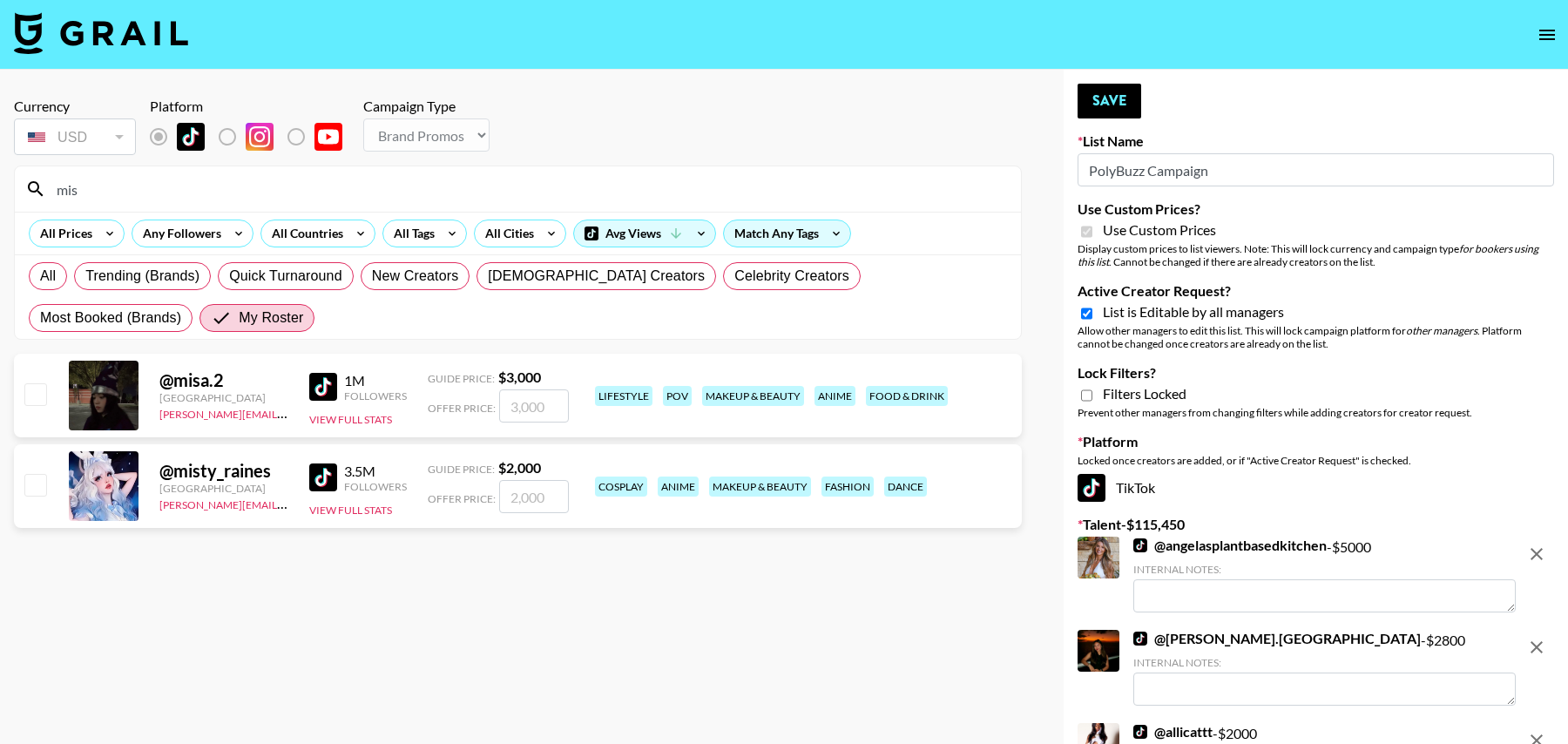
click at [39, 476] on input "checkbox" at bounding box center [34, 484] width 21 height 21
checkbox input "true"
type input "2000"
click at [113, 195] on input "mis" at bounding box center [528, 188] width 965 height 28
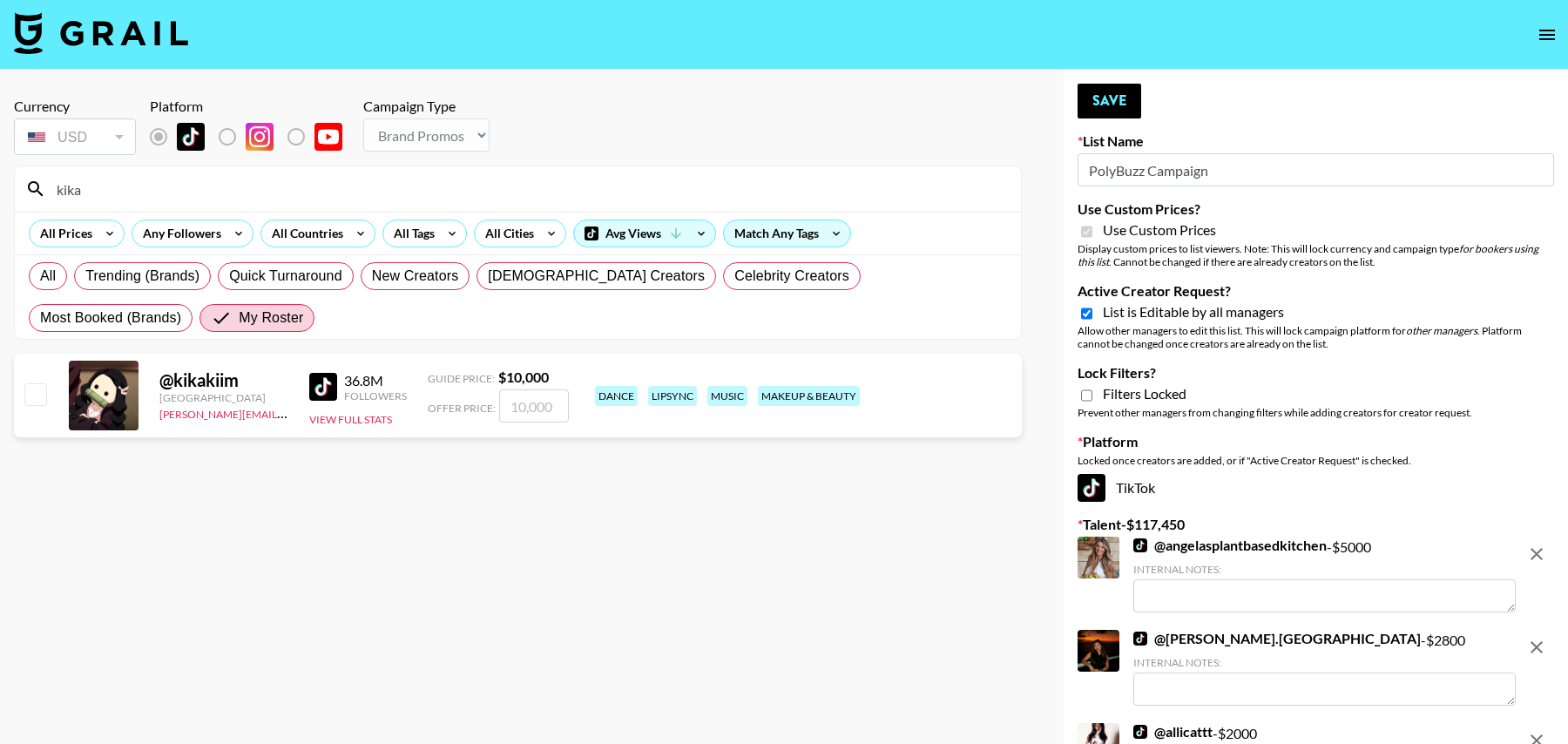
type input "kika"
click at [39, 392] on input "checkbox" at bounding box center [34, 394] width 21 height 21
checkbox input "true"
type input "10000"
click at [140, 184] on input "kika" at bounding box center [528, 188] width 965 height 28
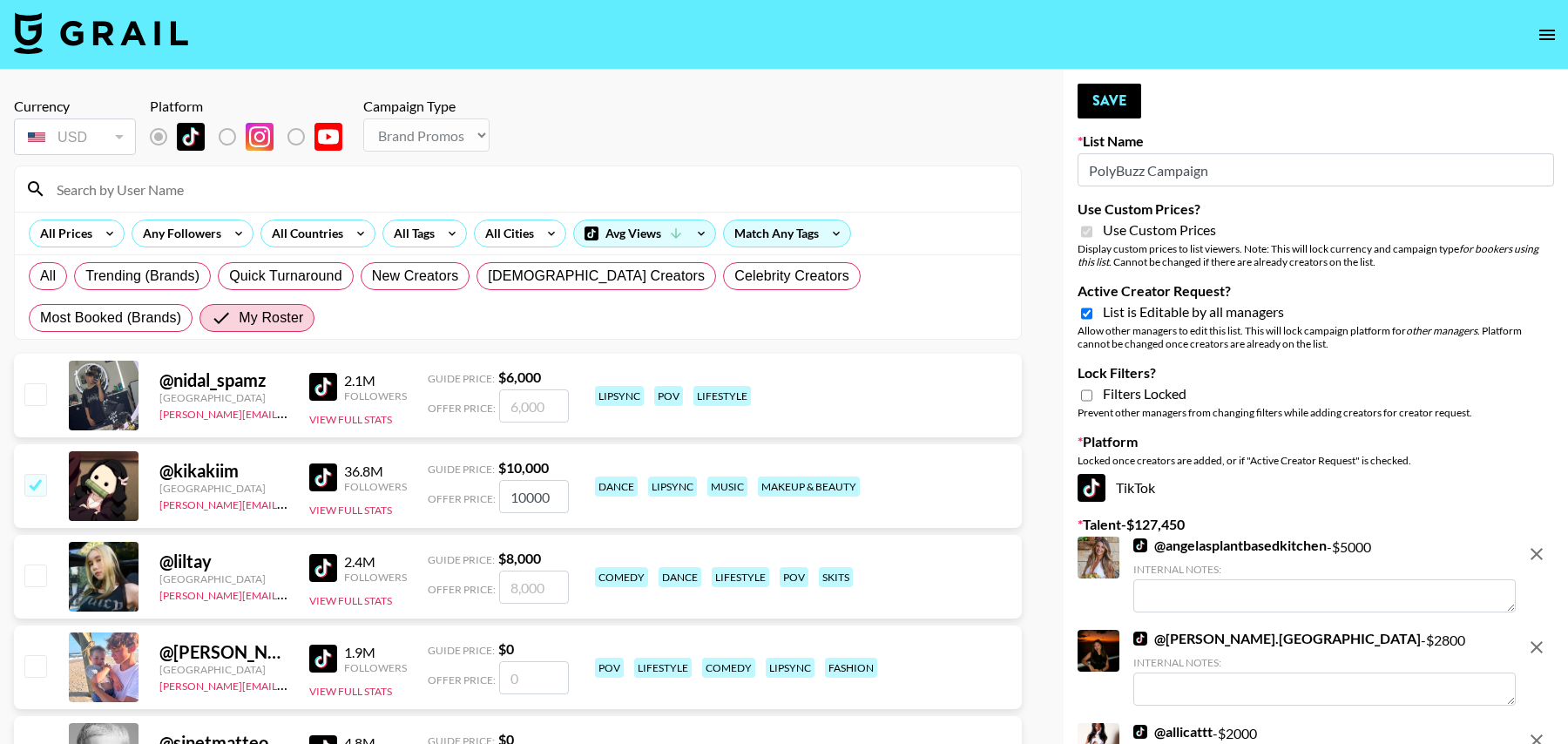
click at [146, 188] on input at bounding box center [528, 188] width 965 height 28
click at [32, 484] on input "checkbox" at bounding box center [34, 484] width 21 height 21
checkbox input "false"
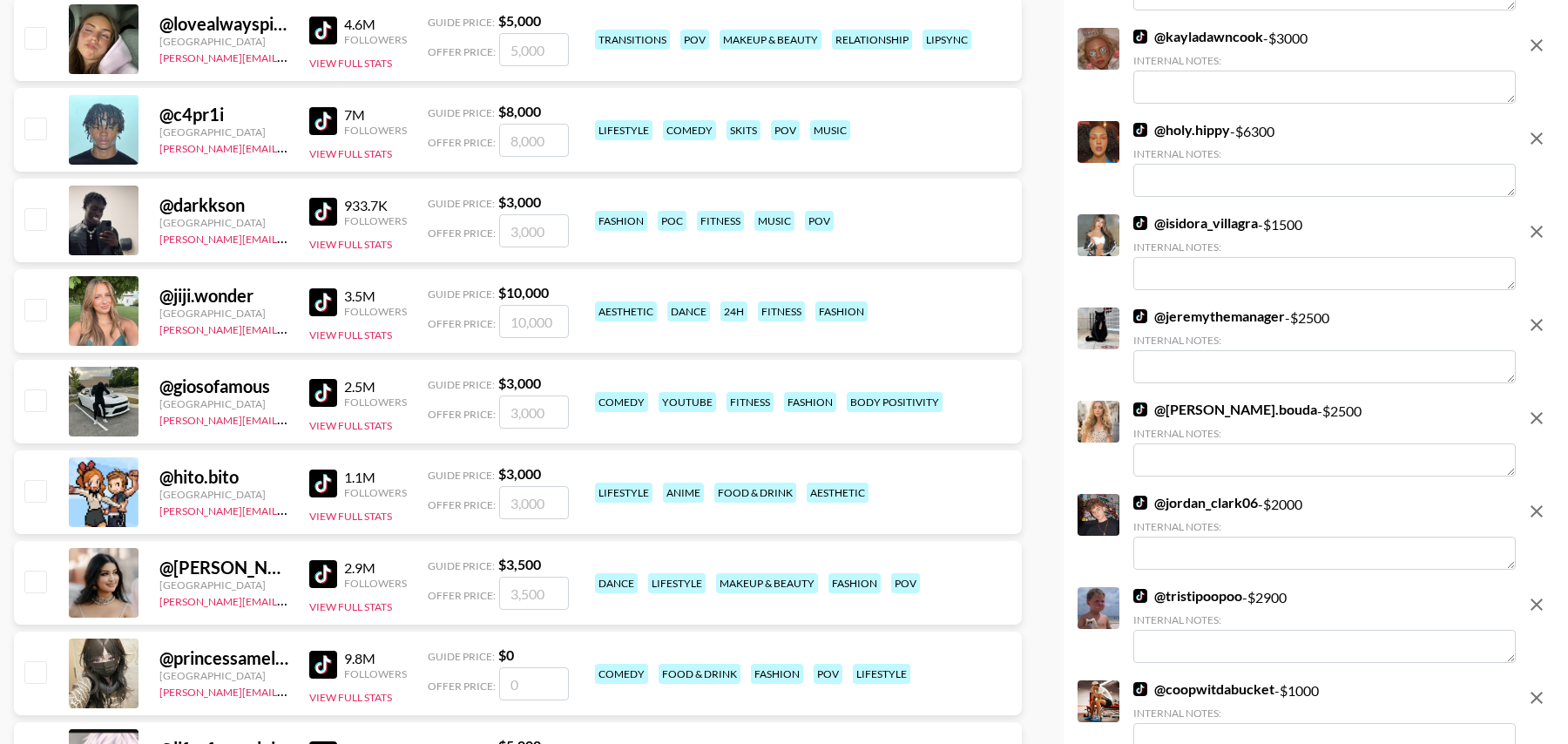
scroll to position [1547, 0]
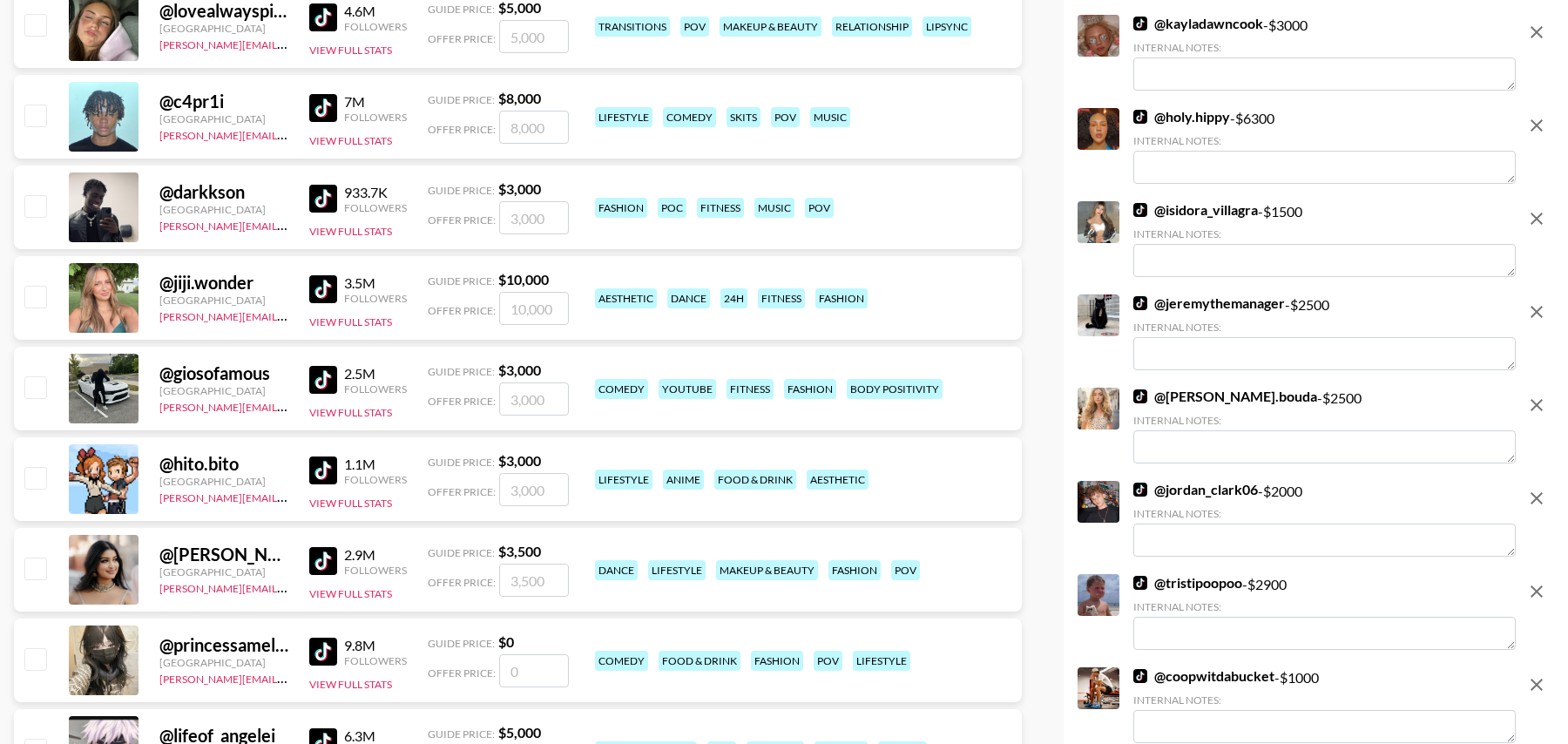
click at [528, 585] on input "number" at bounding box center [533, 580] width 69 height 33
checkbox input "true"
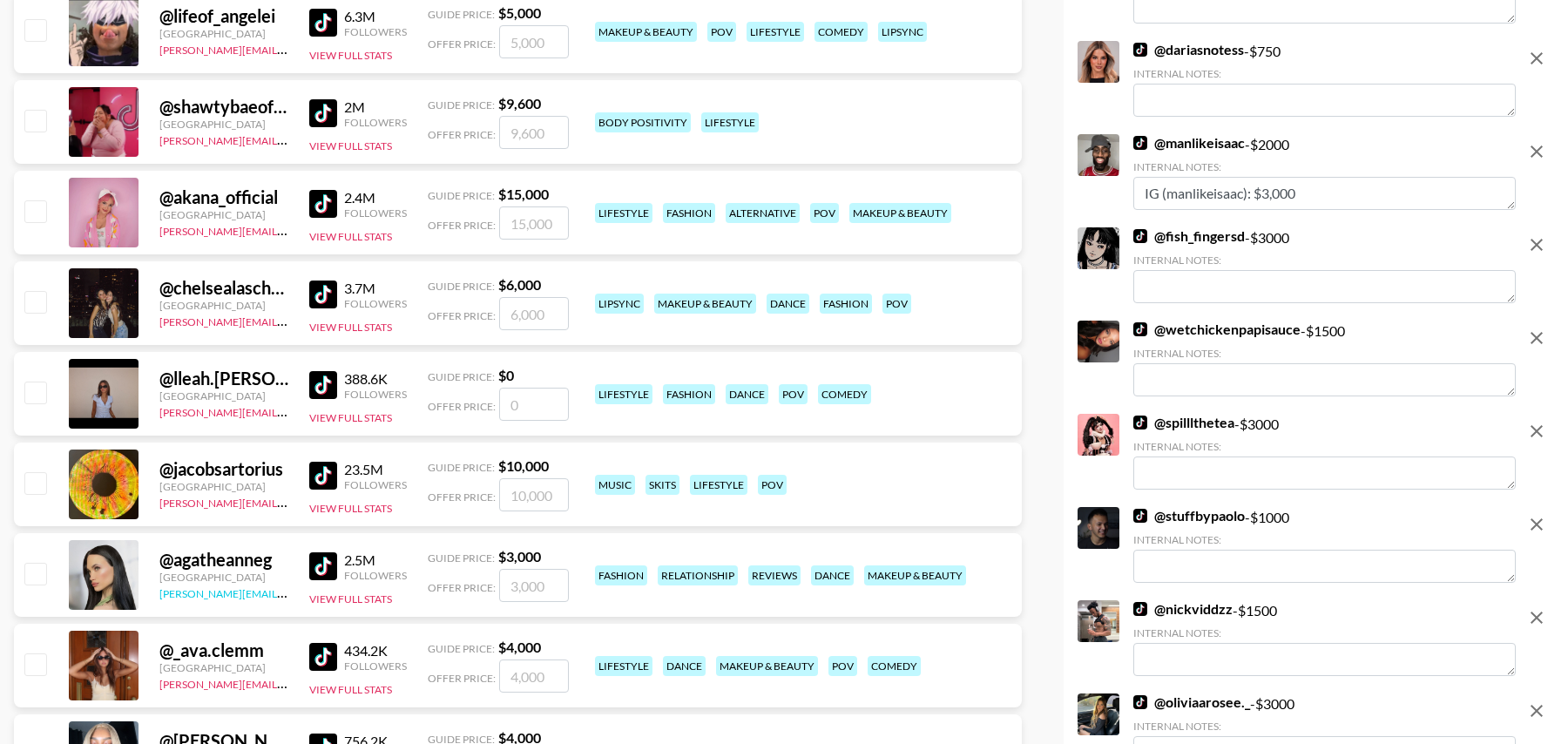
scroll to position [2264, 0]
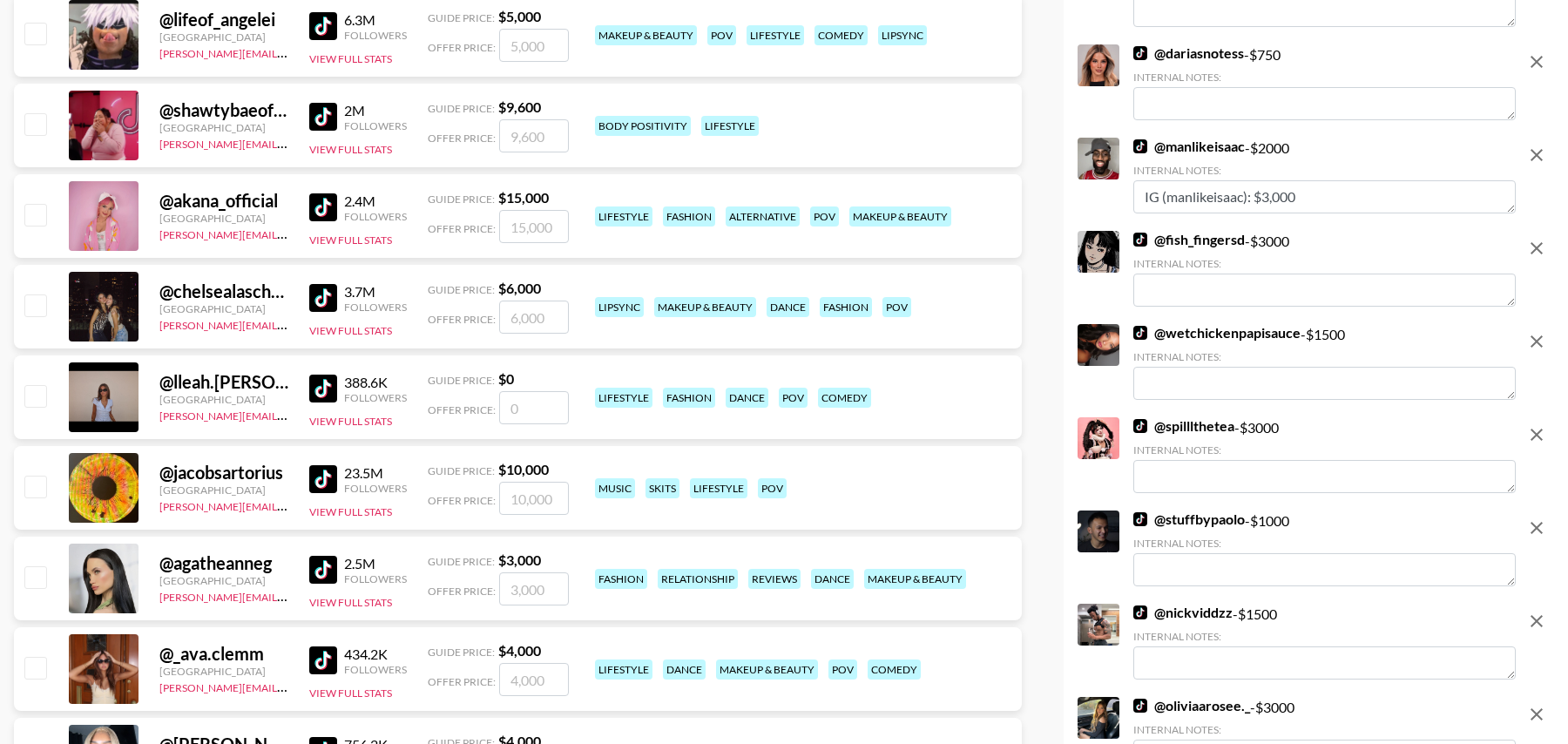
type input "2500"
click at [522, 324] on input "number" at bounding box center [533, 317] width 69 height 33
checkbox input "true"
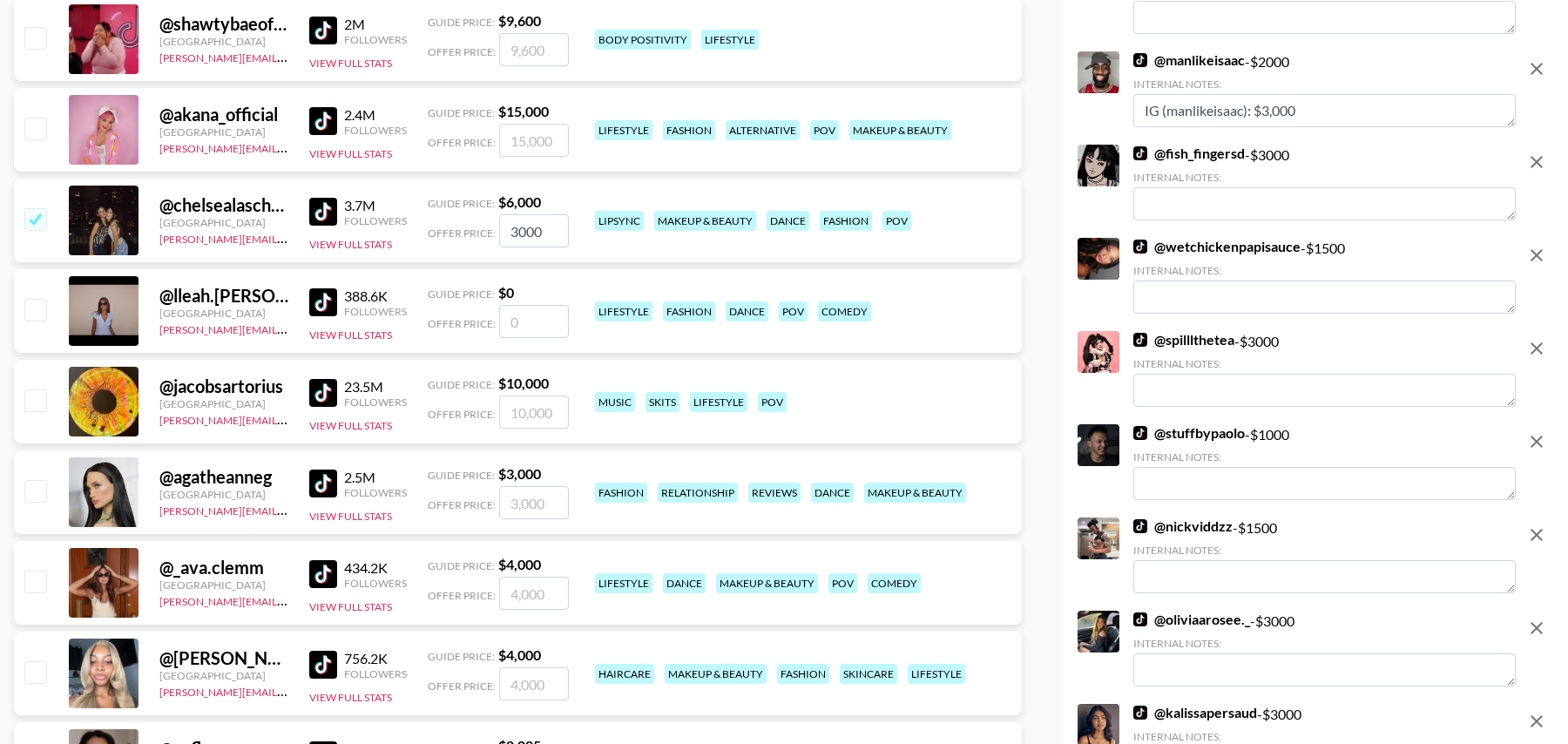
scroll to position [2374, 0]
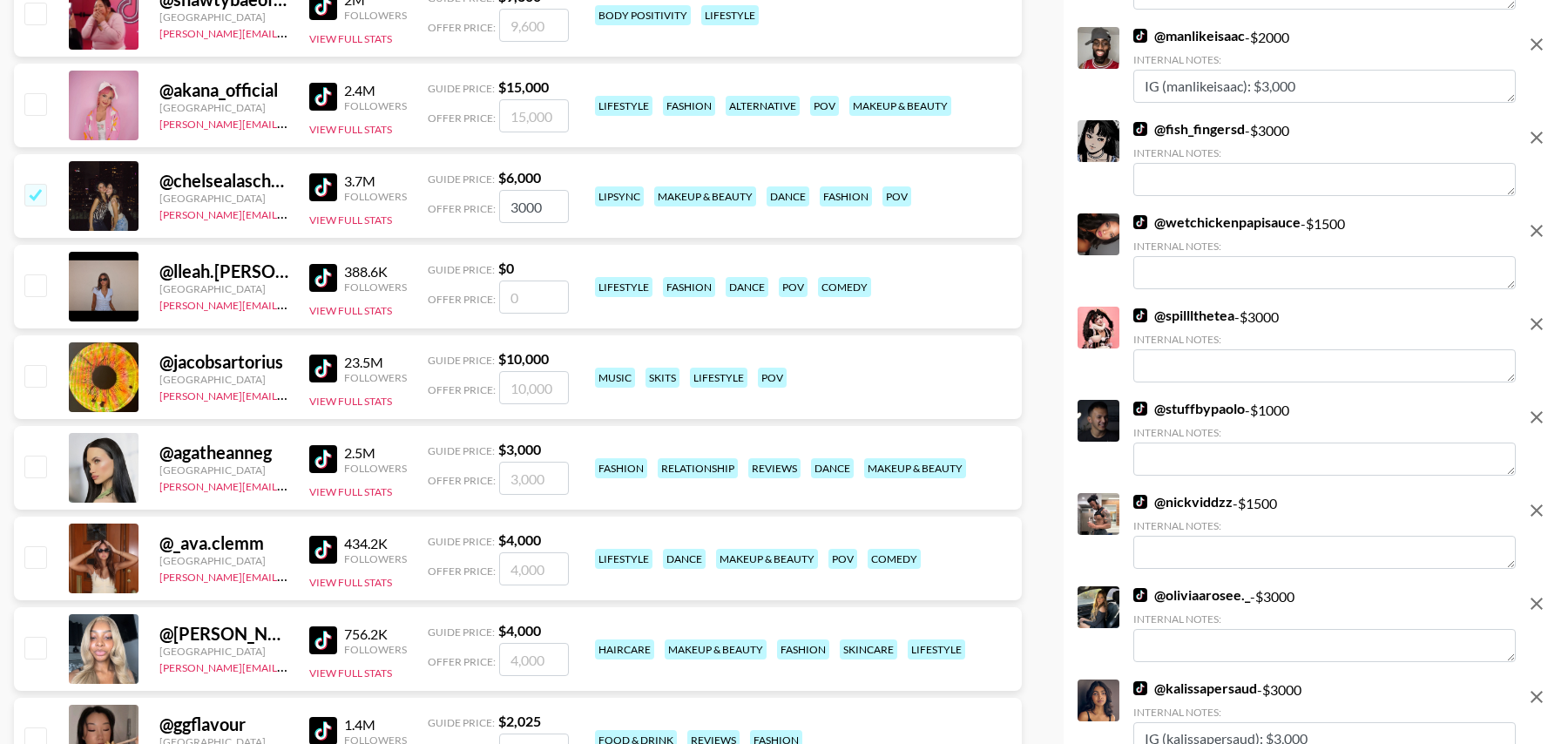
type input "3000"
click at [526, 582] on input "number" at bounding box center [533, 568] width 69 height 33
checkbox input "true"
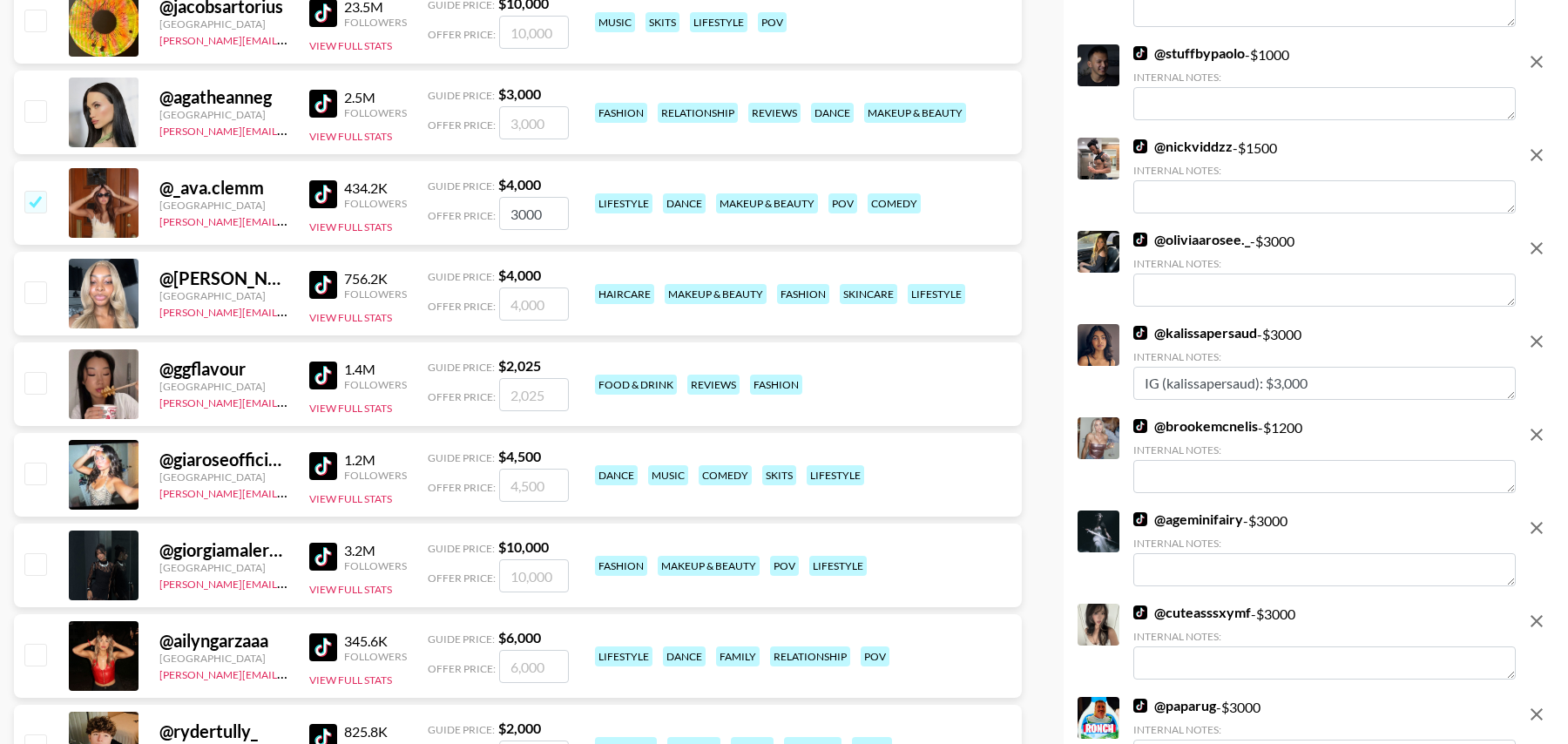
scroll to position [2732, 0]
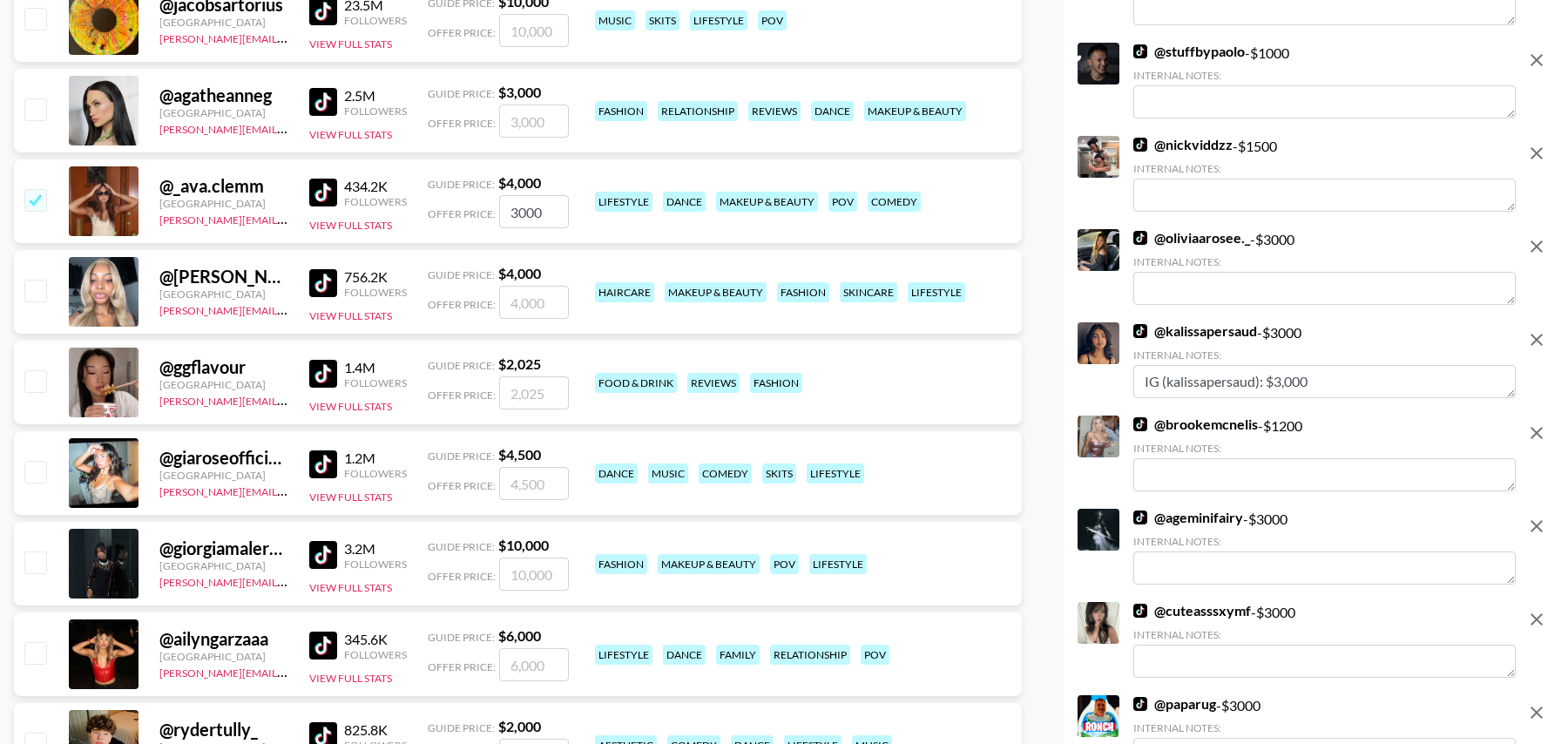
type input "3000"
click at [526, 485] on input "number" at bounding box center [533, 483] width 69 height 33
checkbox input "true"
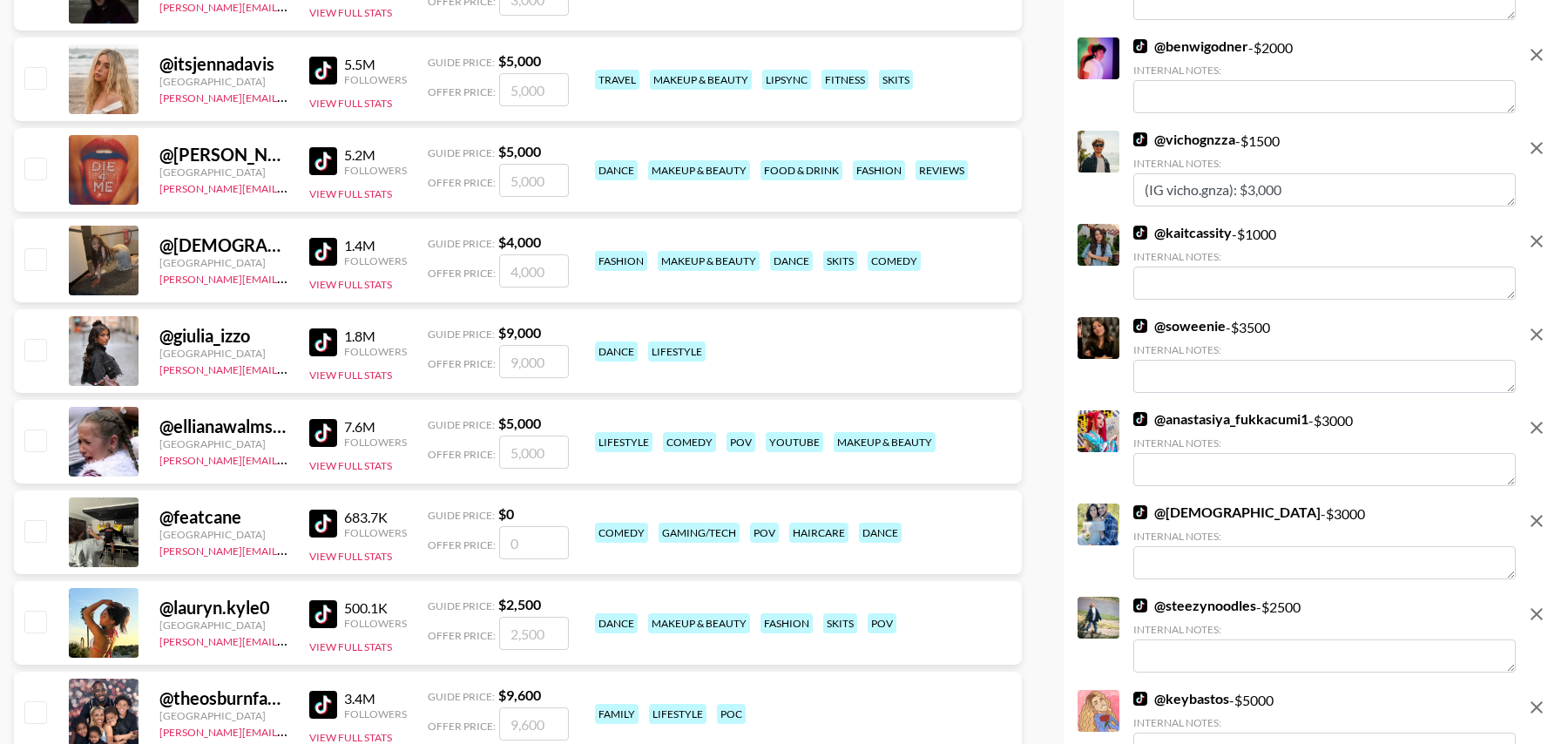
scroll to position [3715, 0]
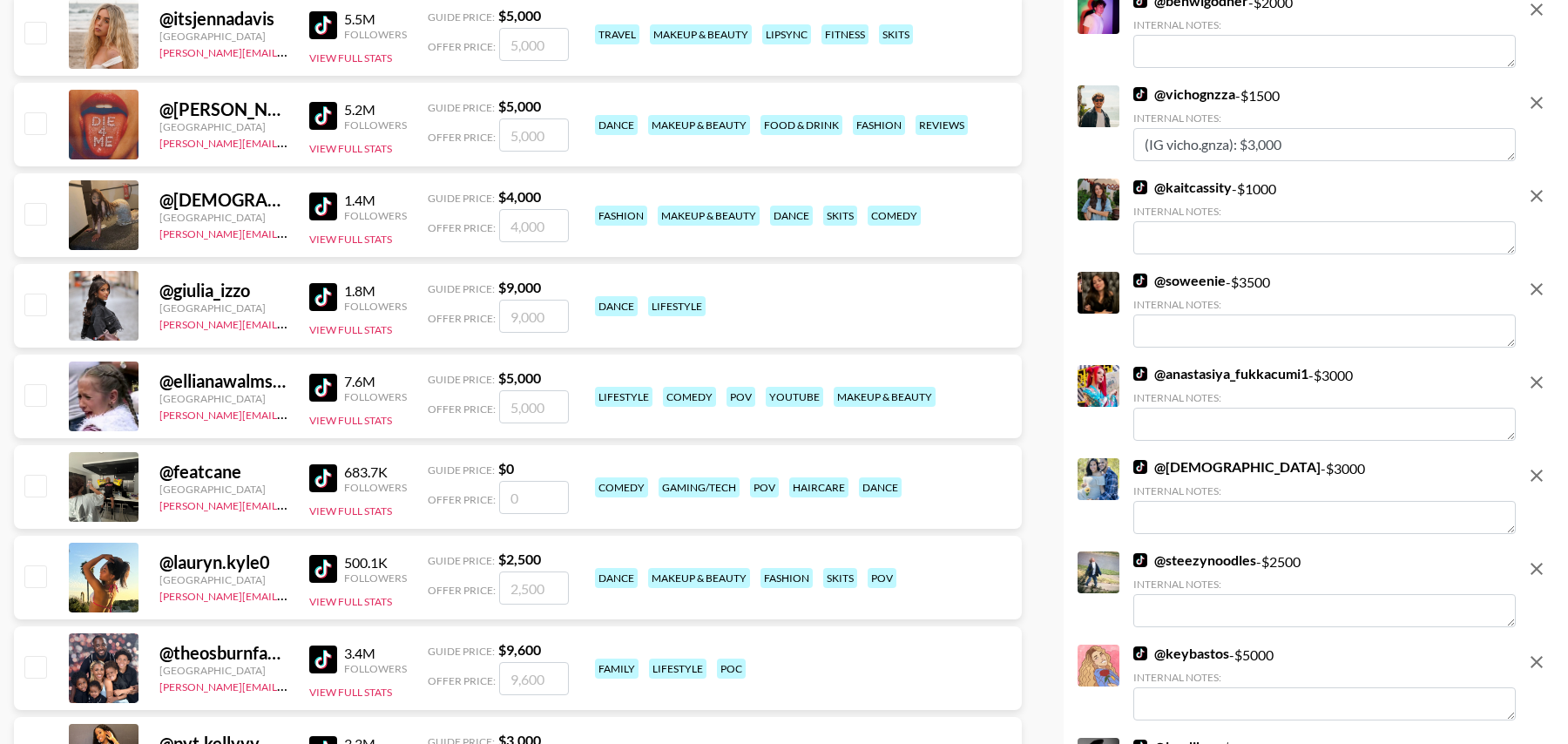
type input "3000"
click at [529, 404] on input "number" at bounding box center [533, 406] width 69 height 33
type input "3"
checkbox input "true"
type input "3000"
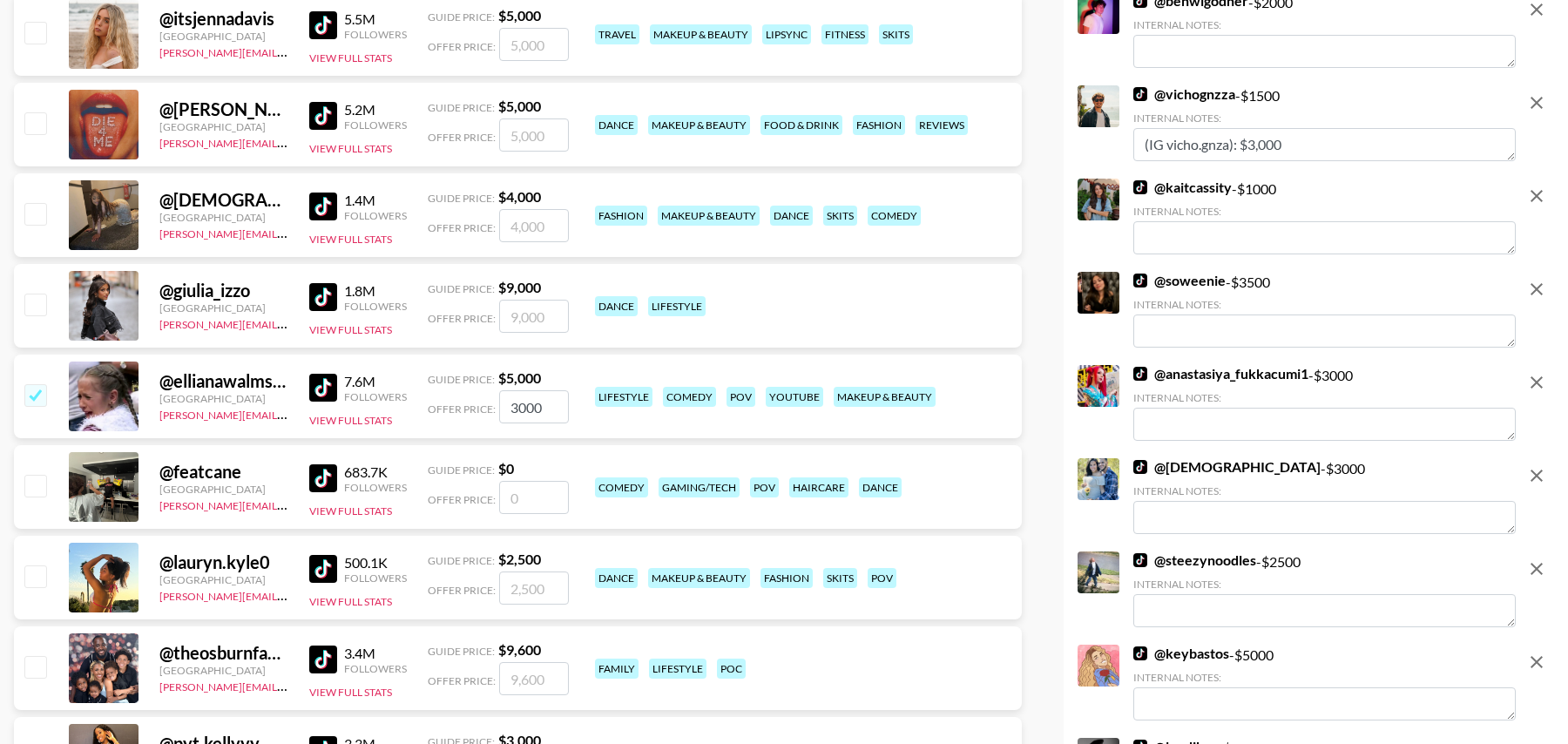
scroll to position [3840, 0]
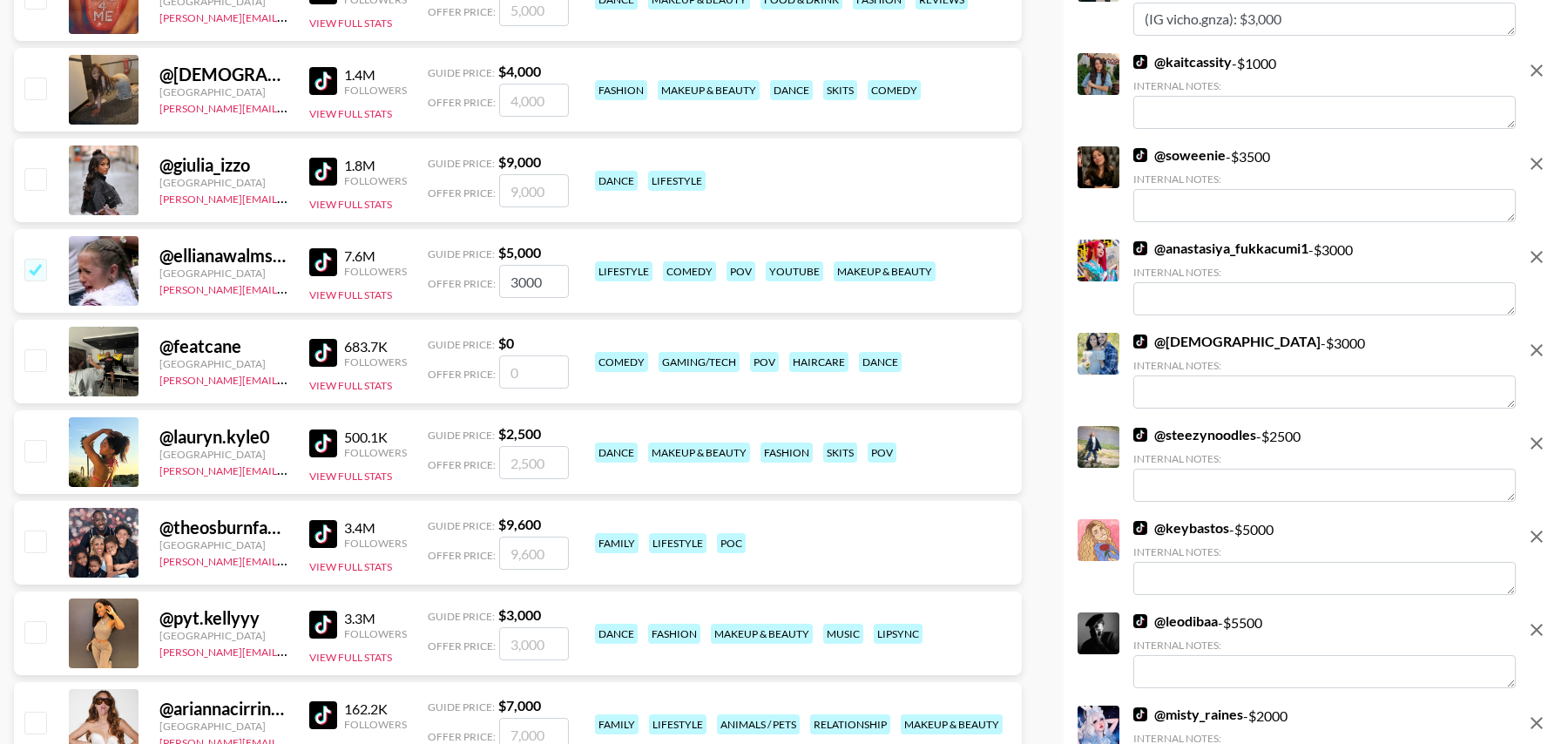
click at [521, 456] on input "number" at bounding box center [533, 462] width 69 height 33
click at [33, 448] on input "checkbox" at bounding box center [34, 450] width 21 height 21
checkbox input "true"
type input "2500"
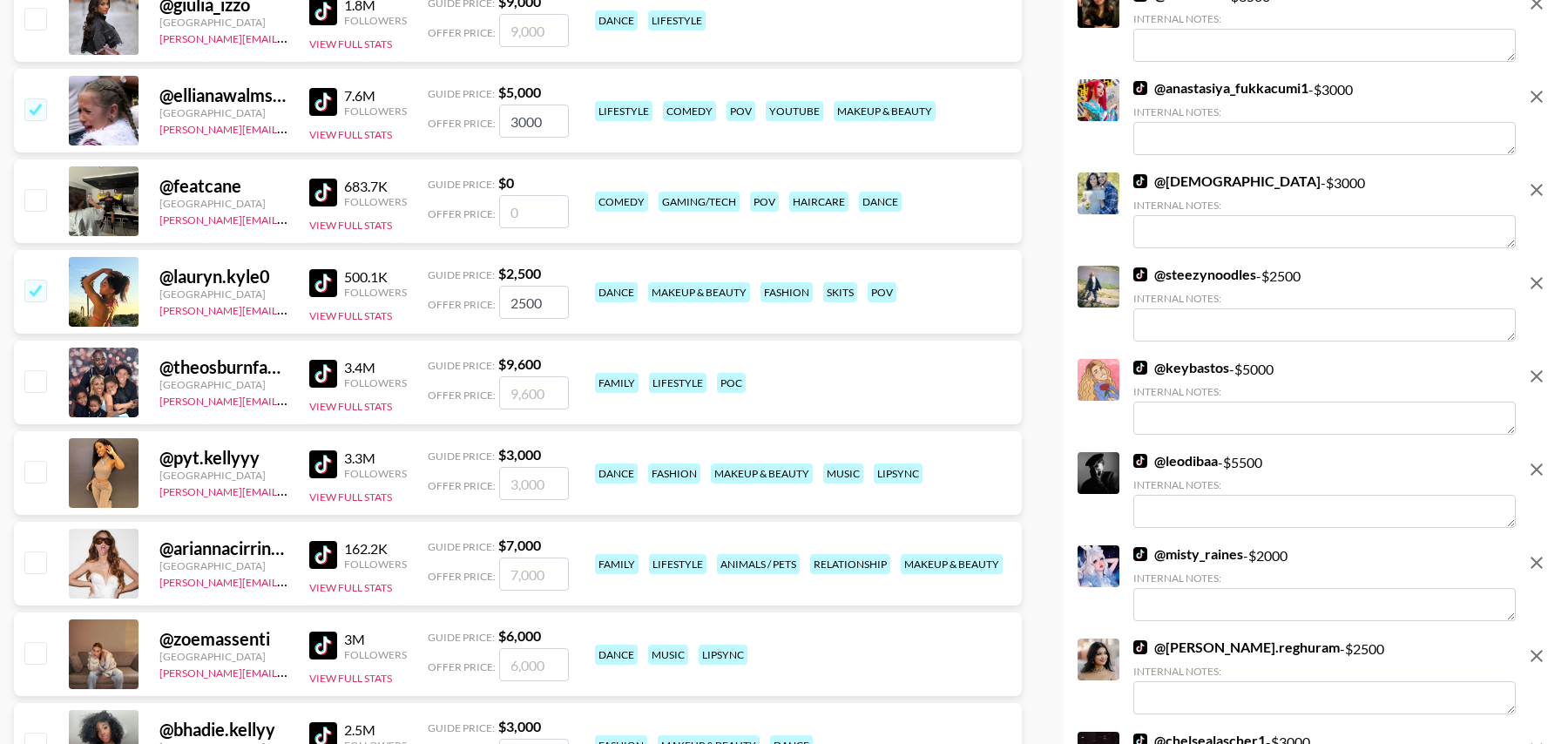
scroll to position [4035, 0]
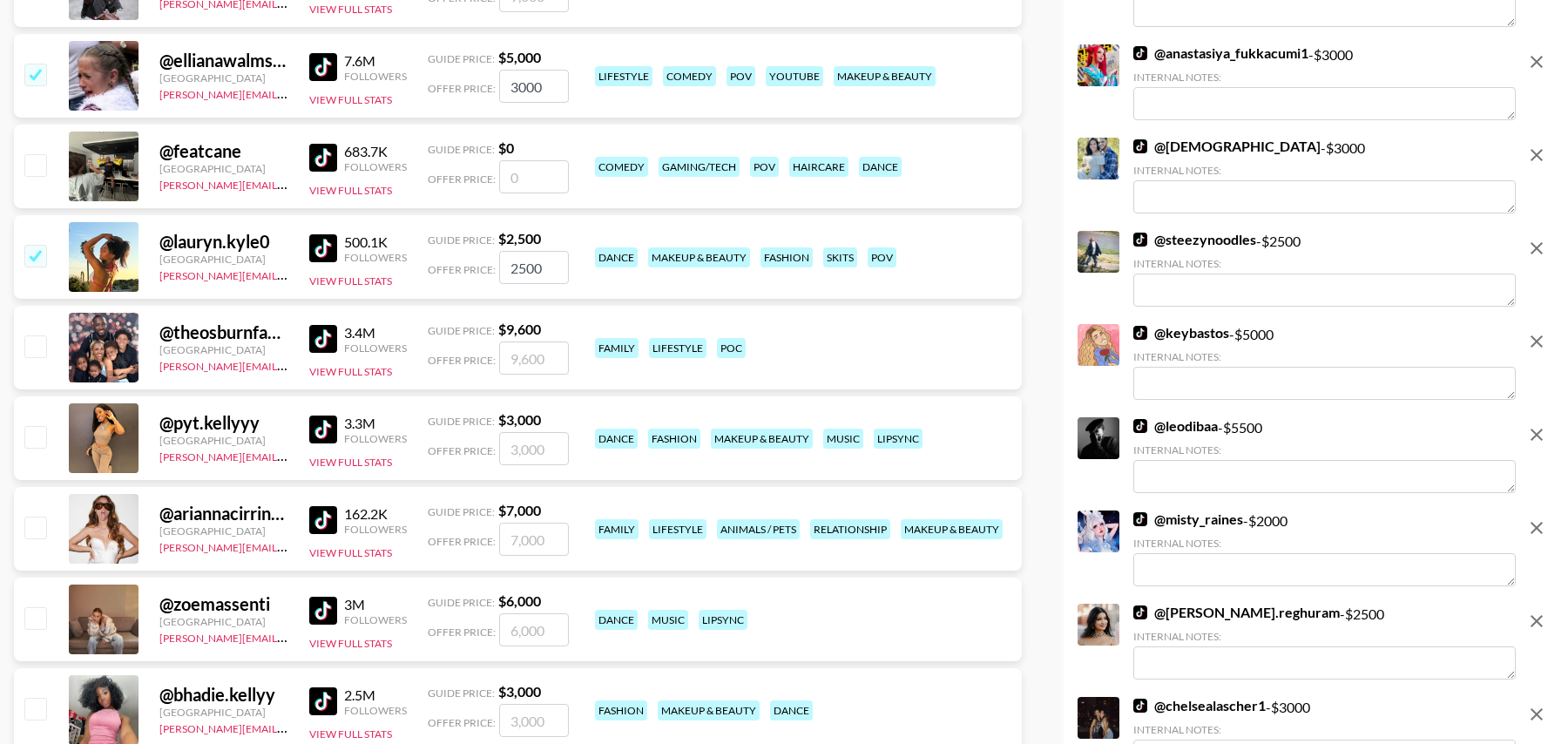
drag, startPoint x: 38, startPoint y: 436, endPoint x: 47, endPoint y: 445, distance: 12.7
click at [38, 436] on input "checkbox" at bounding box center [34, 436] width 21 height 21
checkbox input "true"
type input "3000"
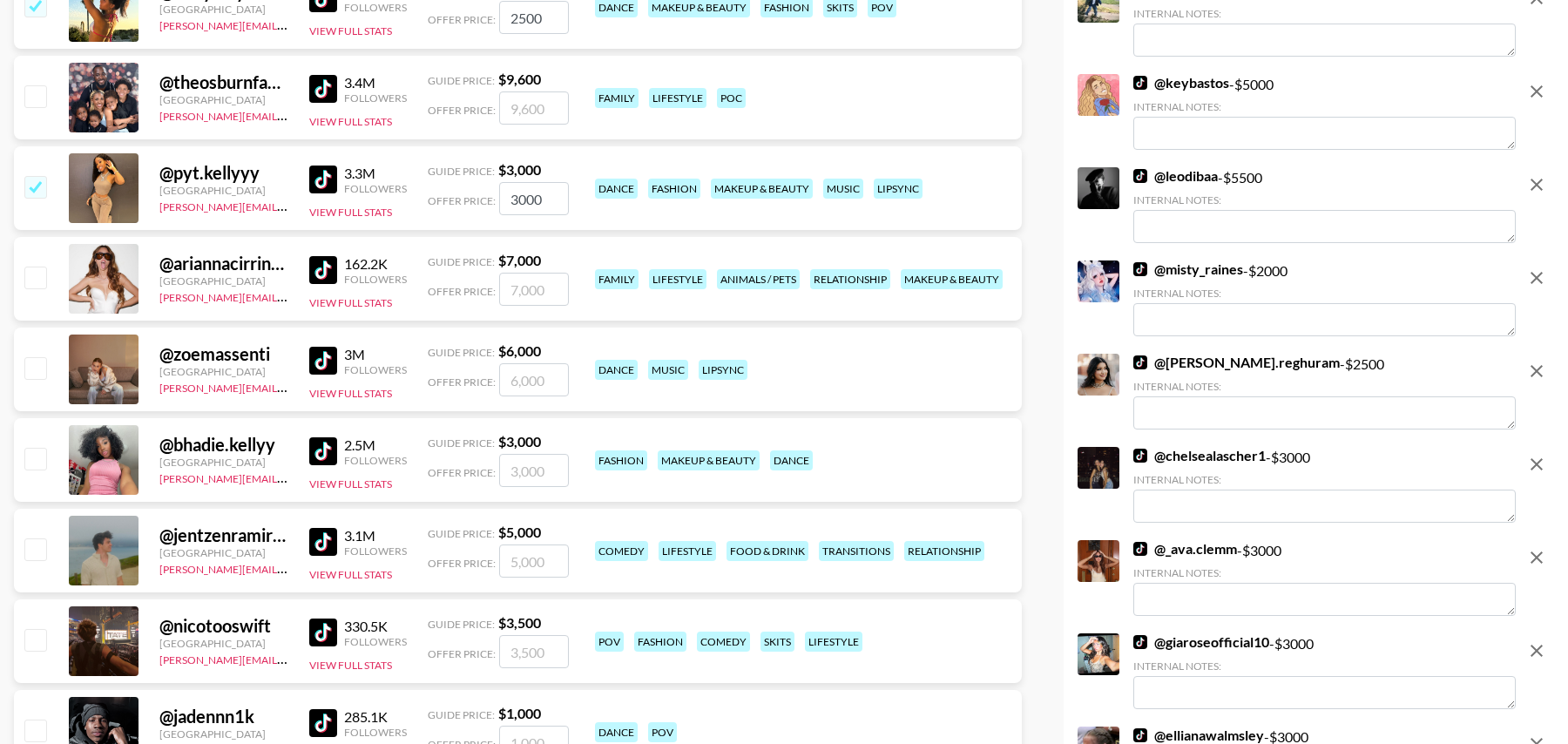
scroll to position [4297, 0]
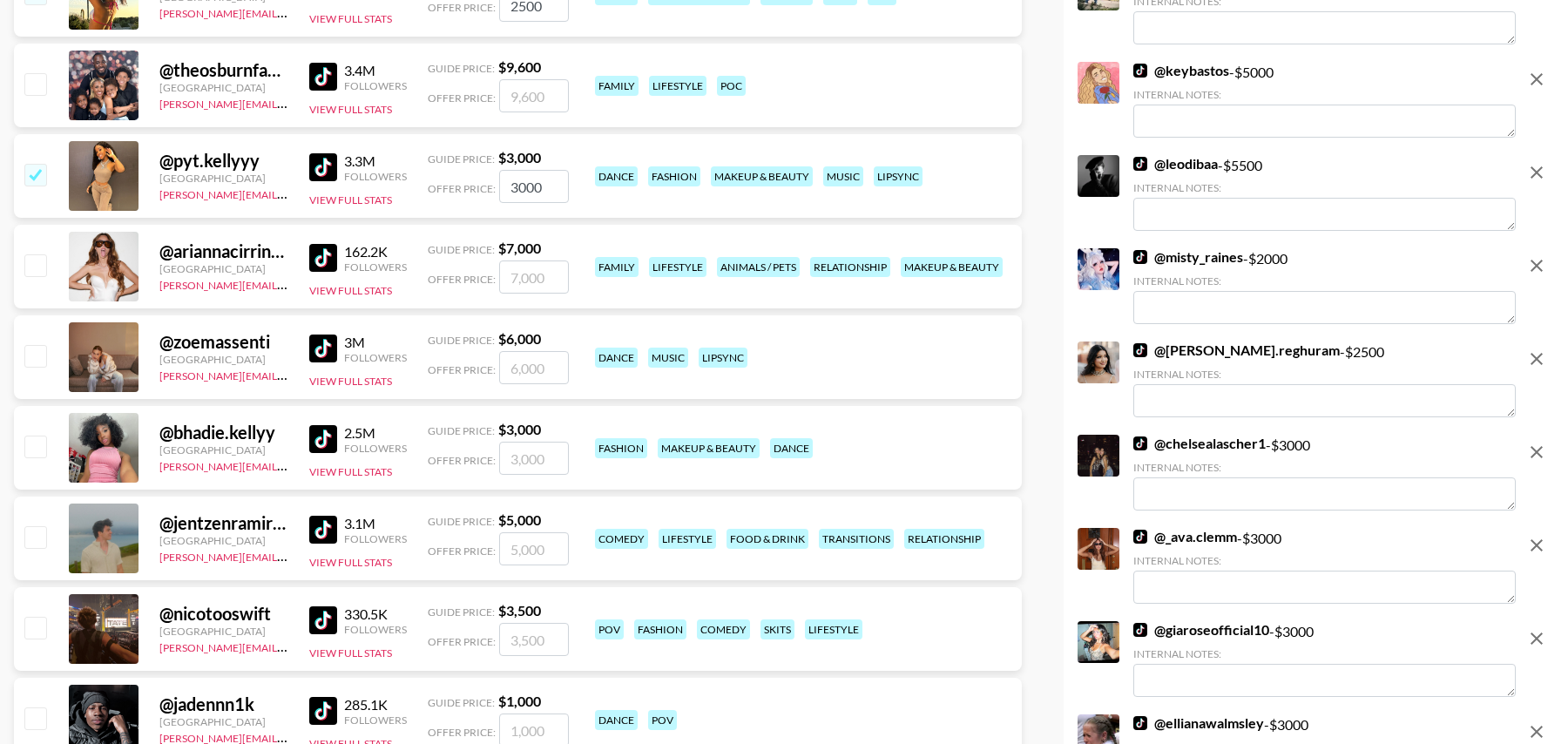
click at [37, 448] on input "checkbox" at bounding box center [34, 446] width 21 height 21
checkbox input "true"
type input "3000"
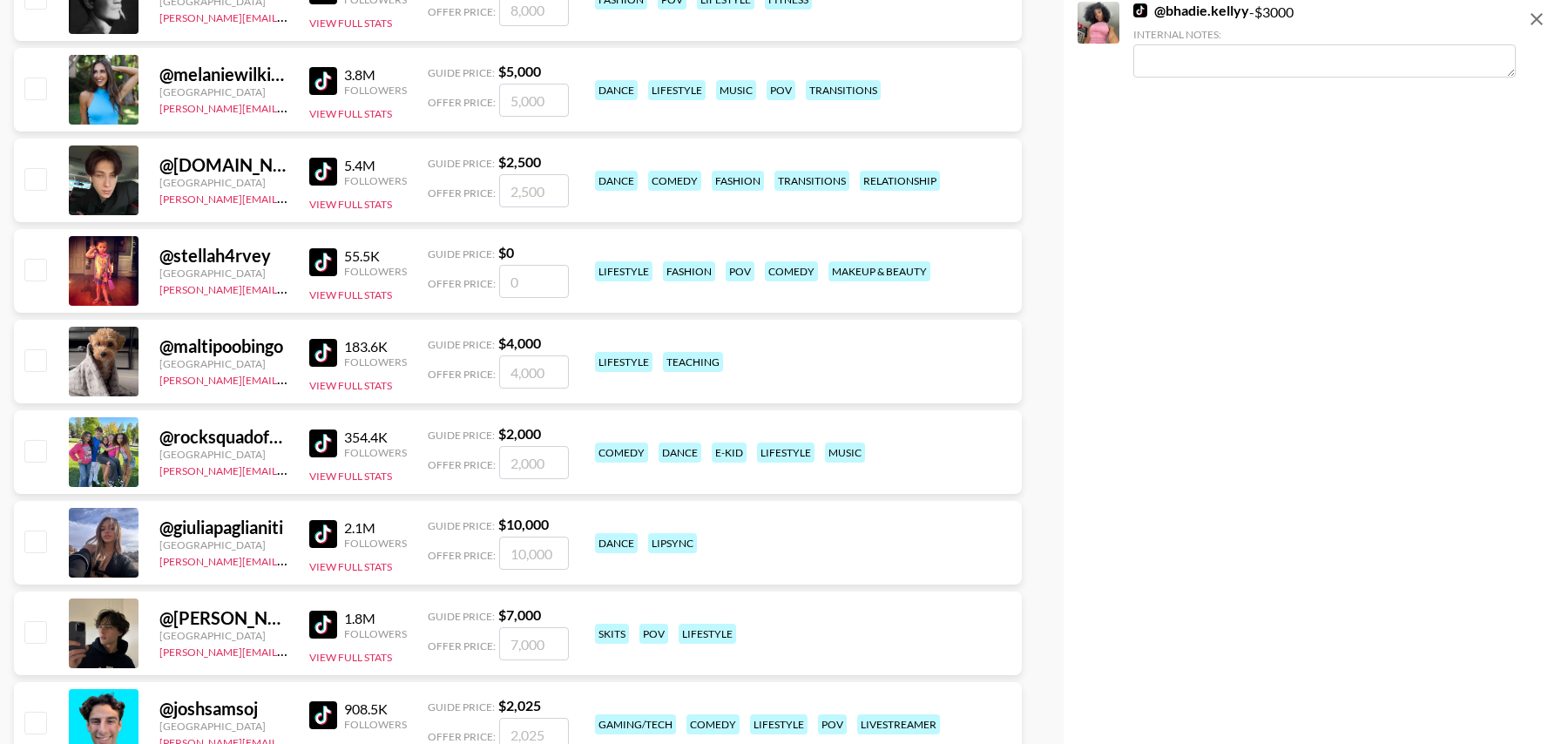
scroll to position [5289, 0]
click at [521, 280] on input "number" at bounding box center [533, 282] width 69 height 33
checkbox input "true"
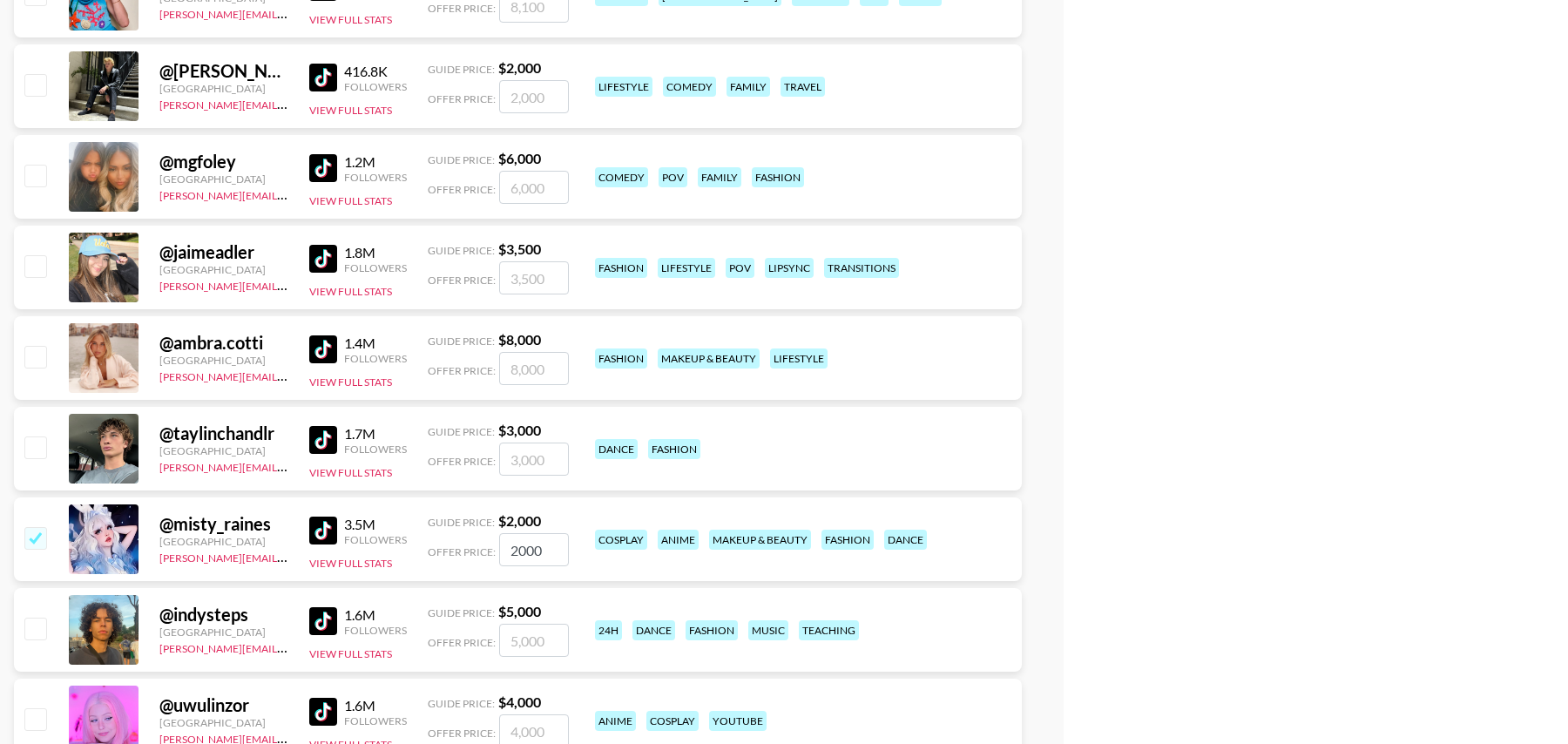
scroll to position [6485, 0]
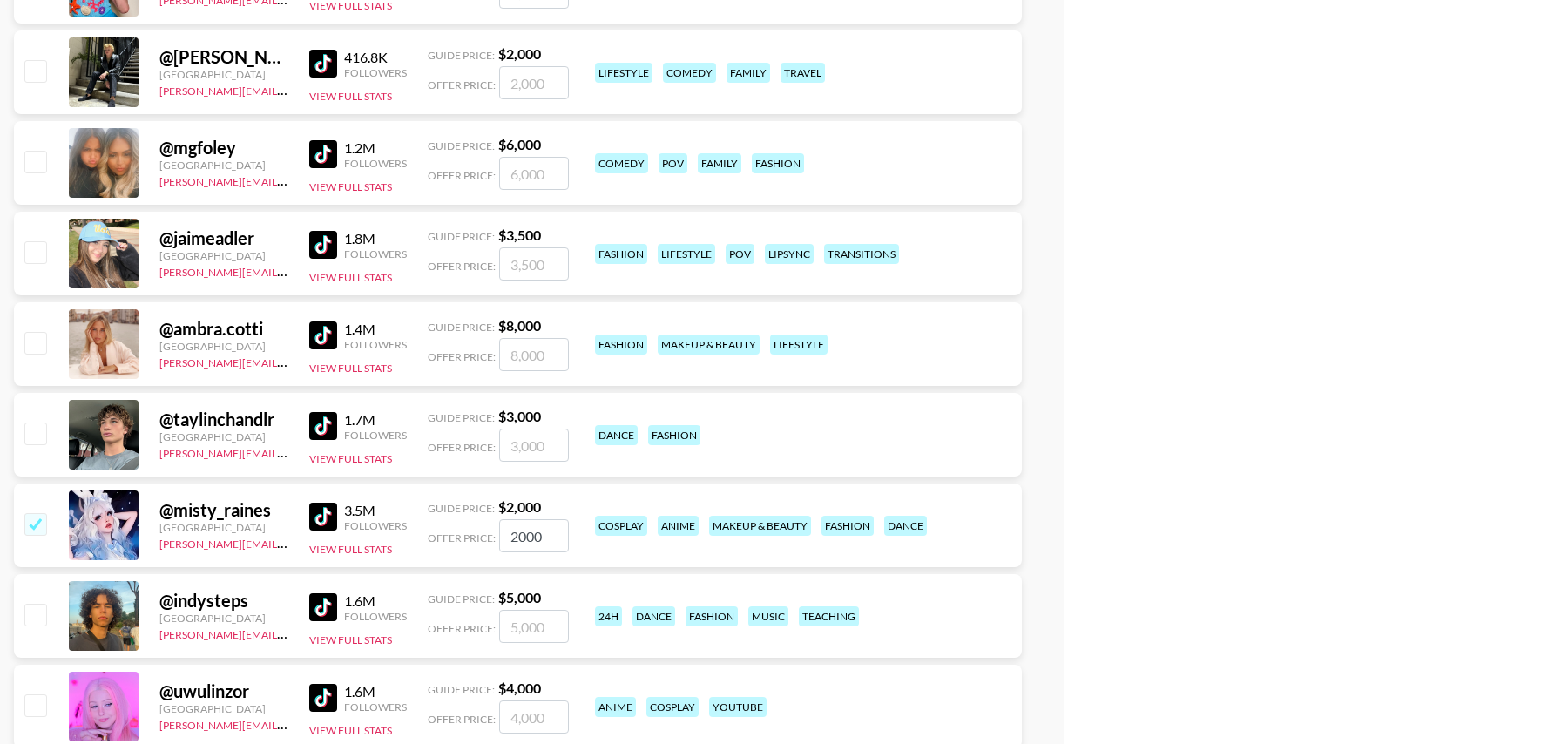
type input "1500"
click at [517, 275] on input "number" at bounding box center [533, 264] width 69 height 33
checkbox input "true"
type input "3000"
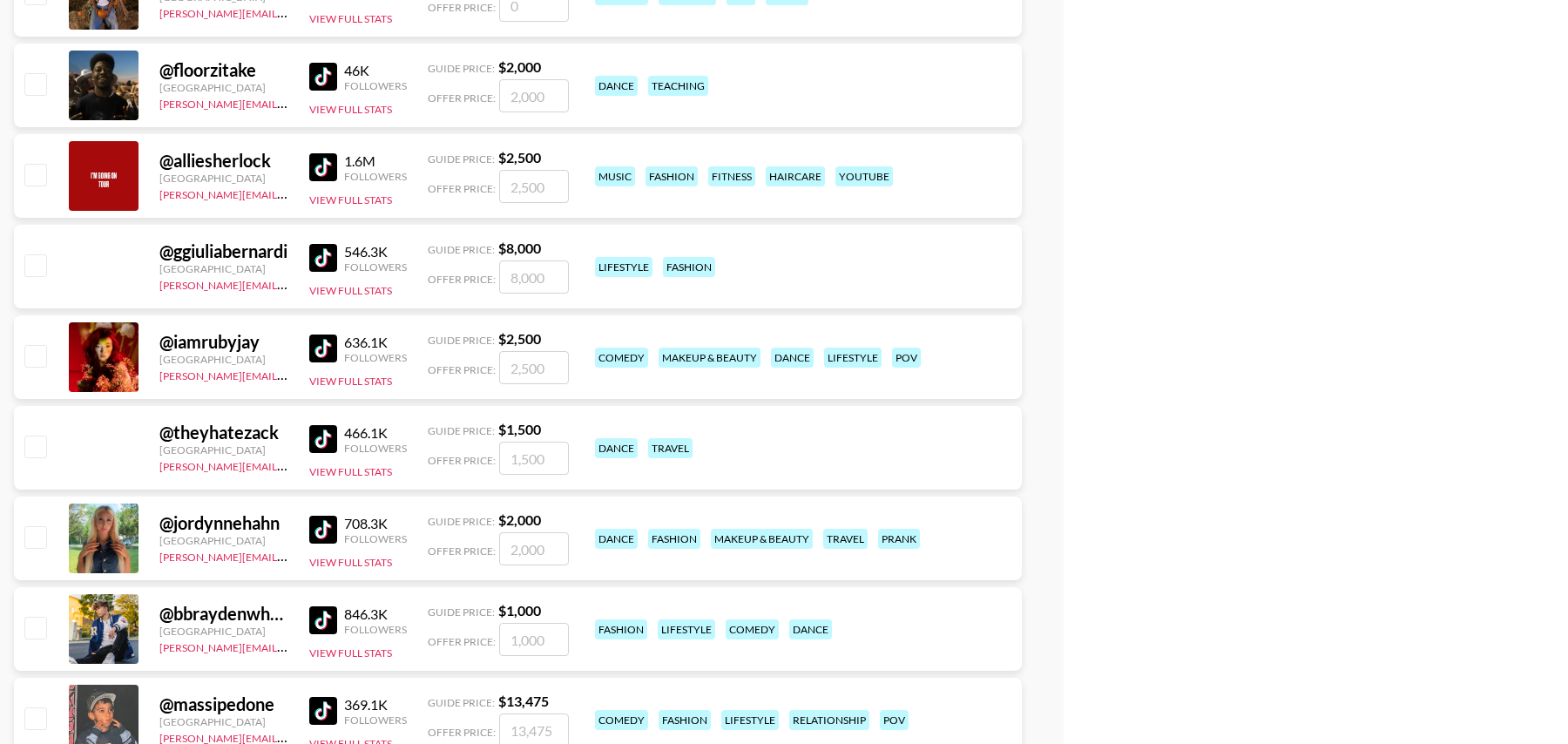
scroll to position [8400, 0]
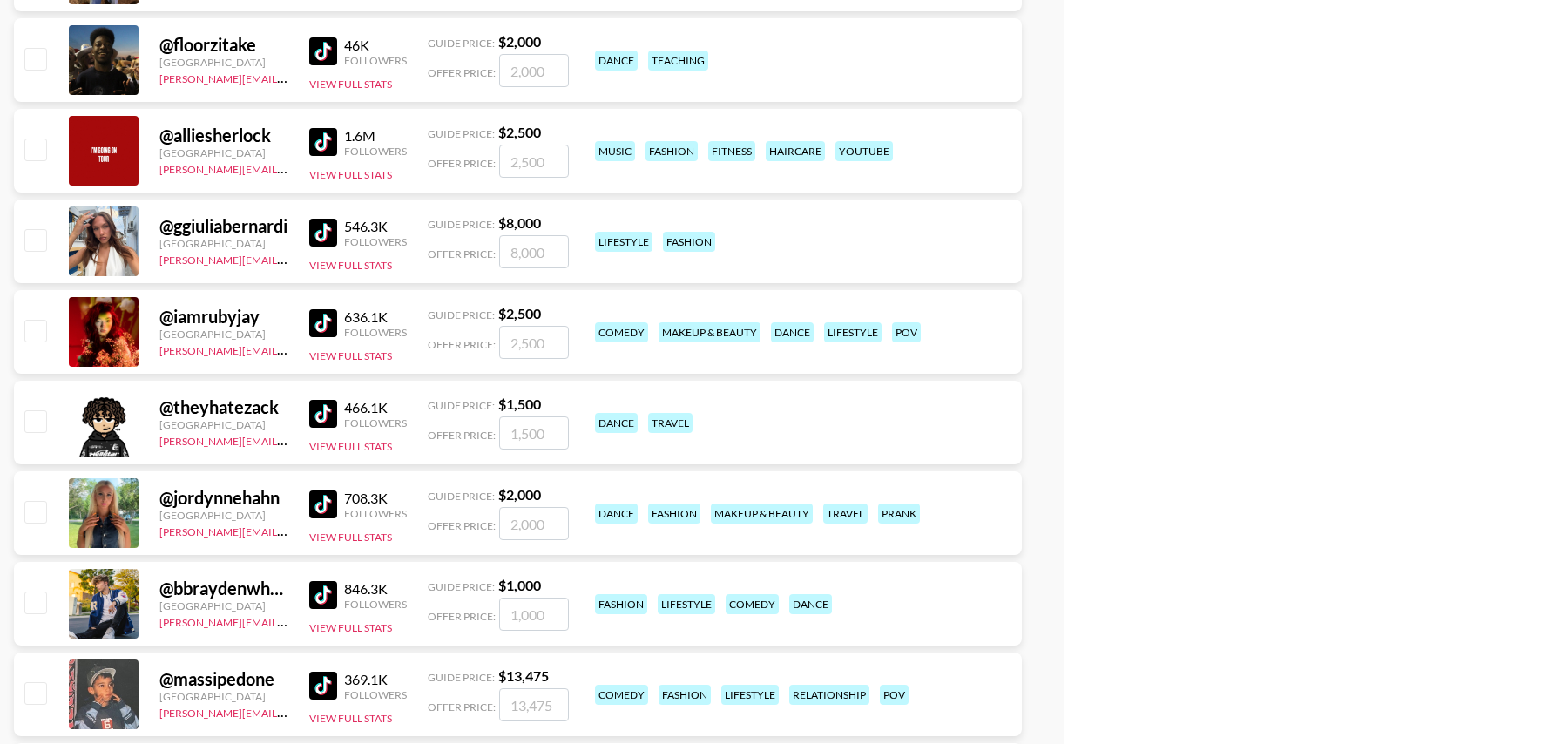
click at [32, 330] on input "checkbox" at bounding box center [34, 330] width 21 height 21
checkbox input "true"
type input "2500"
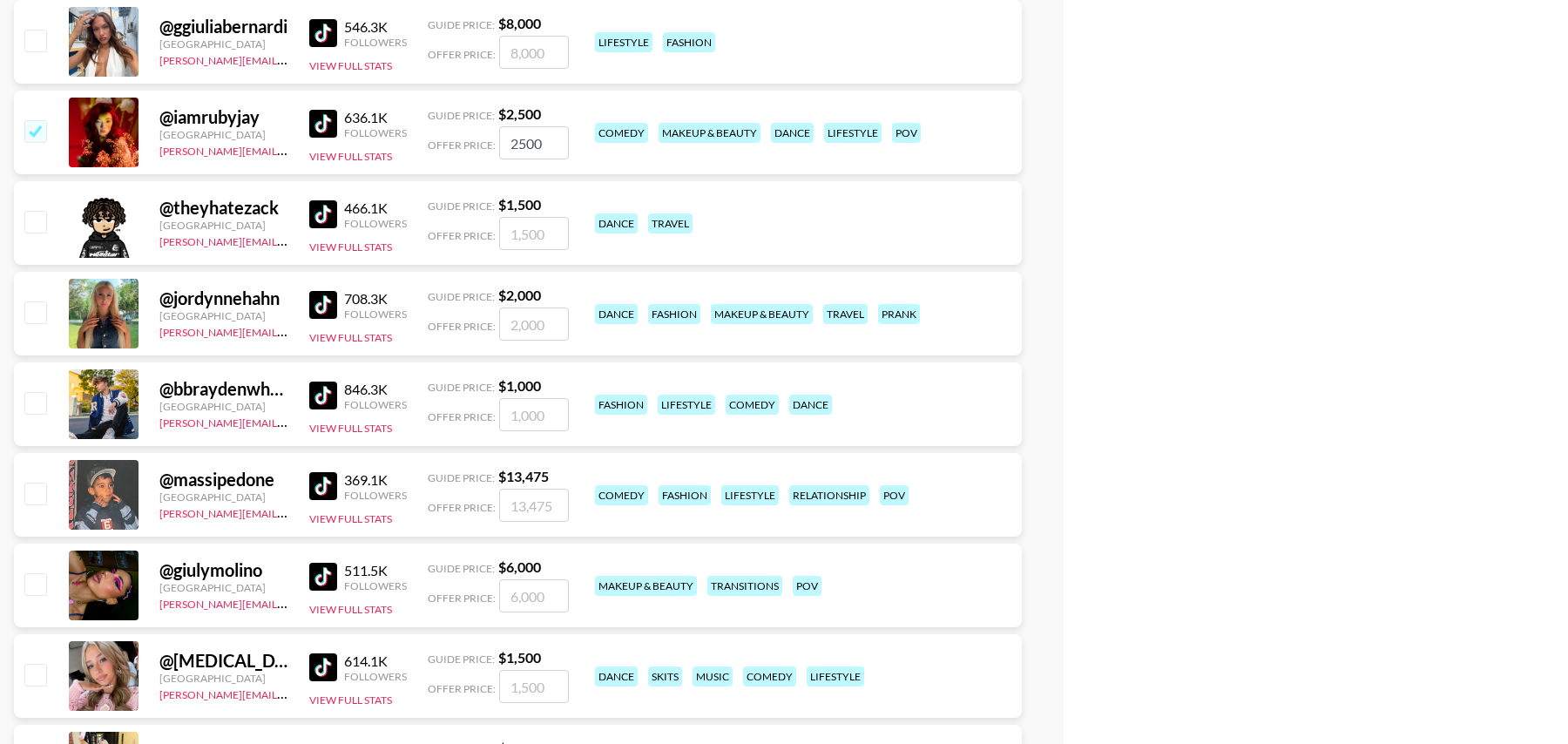
scroll to position [8606, 0]
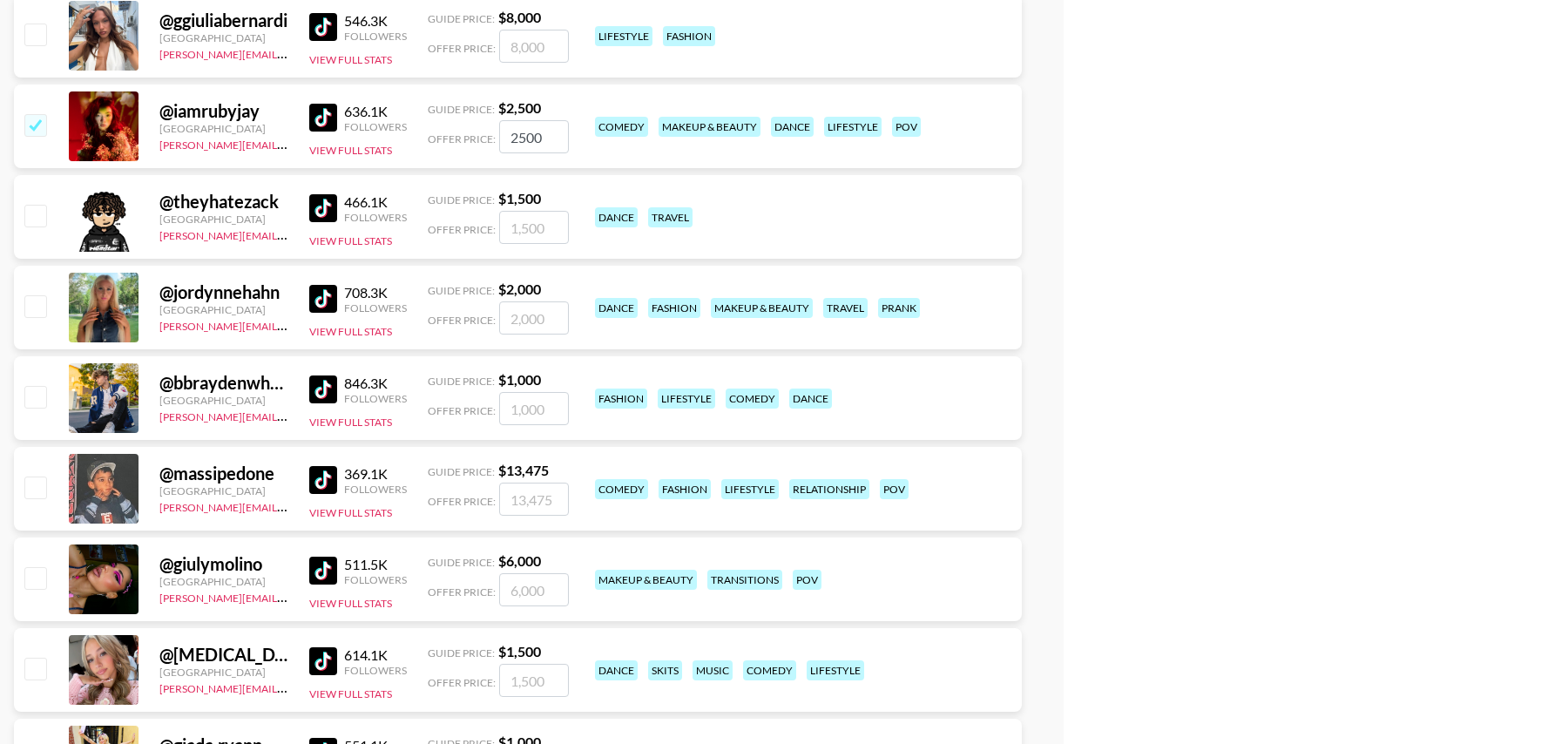
click at [35, 301] on input "checkbox" at bounding box center [34, 305] width 21 height 21
checkbox input "true"
type input "2000"
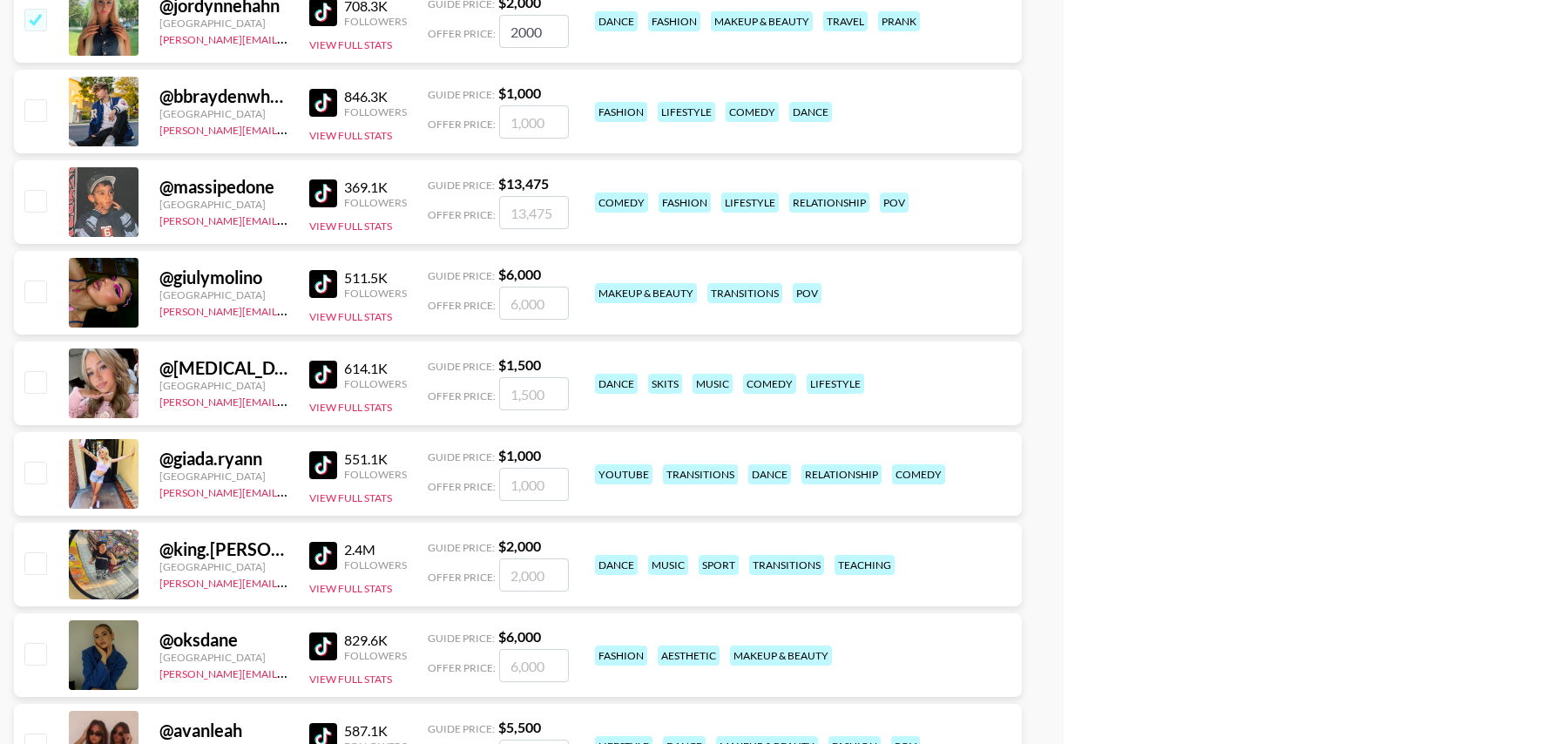
scroll to position [8896, 0]
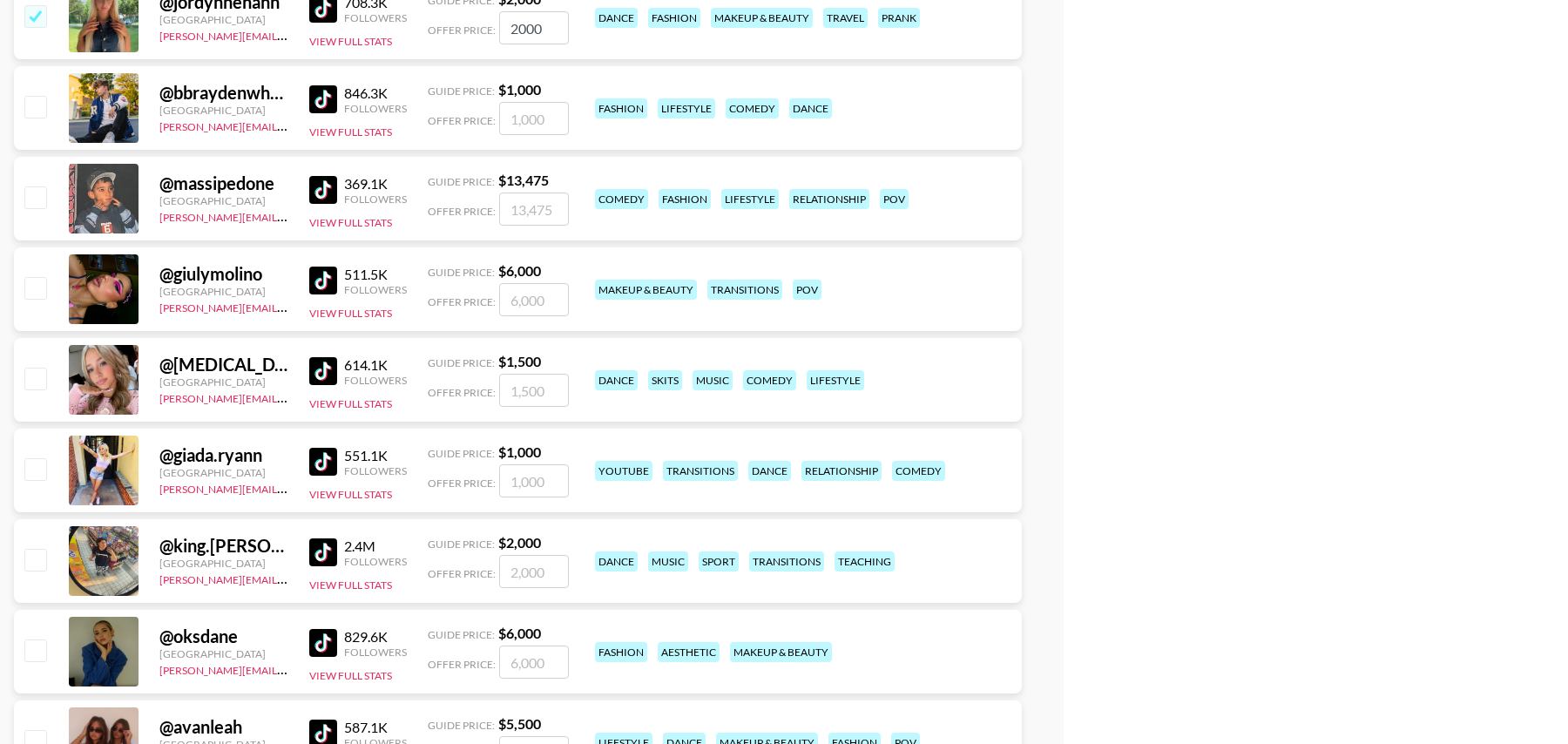
click at [539, 392] on input "number" at bounding box center [533, 390] width 69 height 33
checkbox input "true"
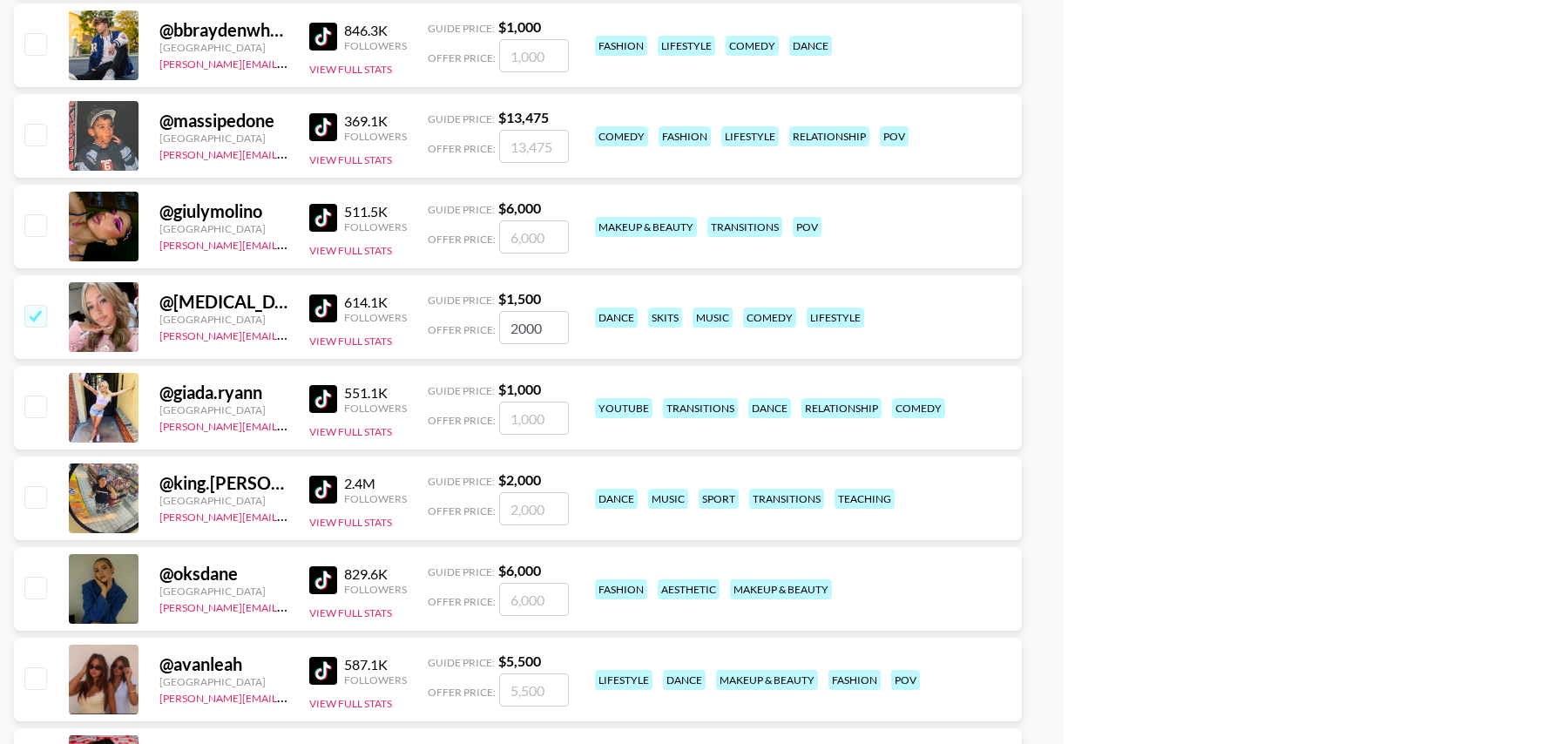
type input "2000"
click at [546, 420] on input "number" at bounding box center [533, 418] width 69 height 33
checkbox input "true"
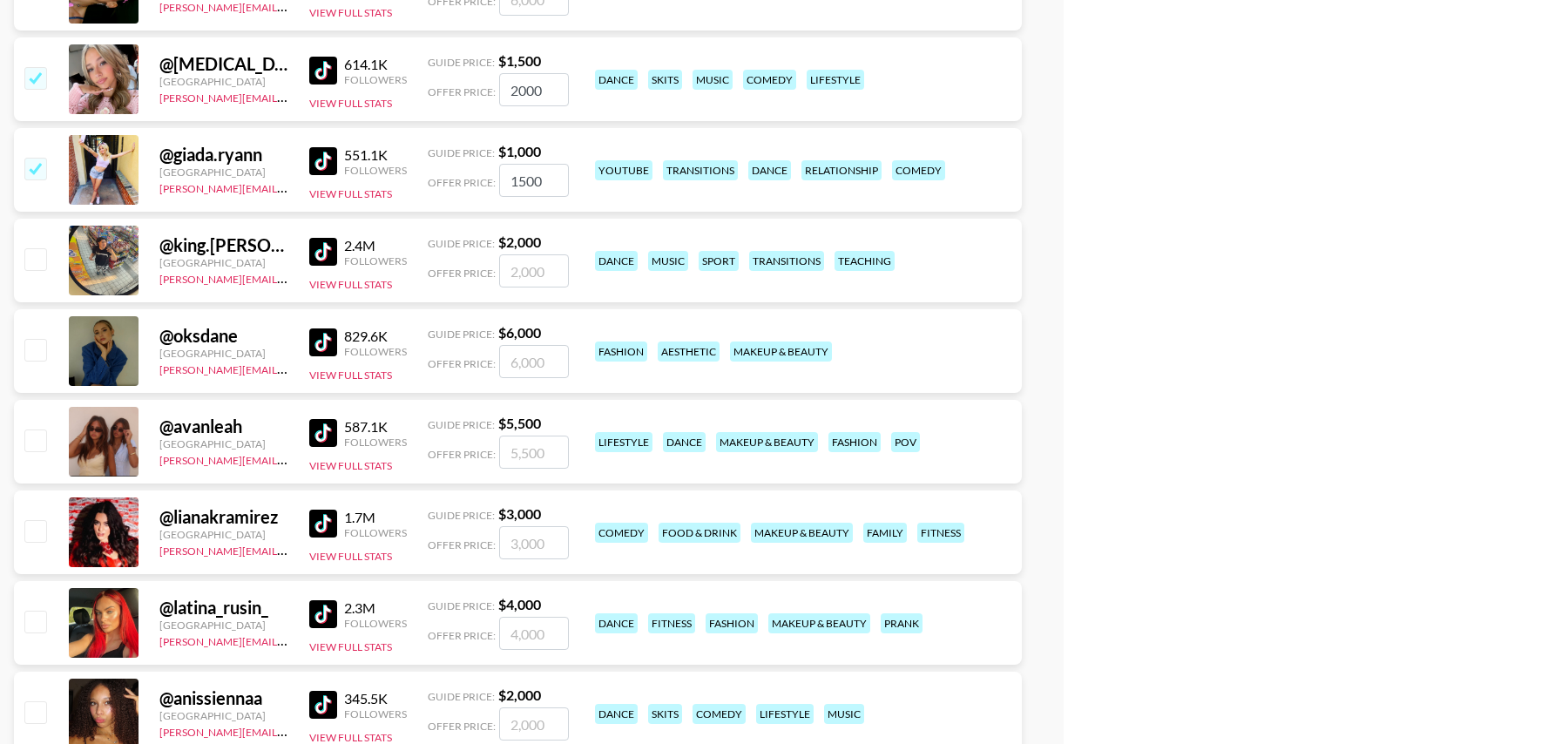
scroll to position [9264, 0]
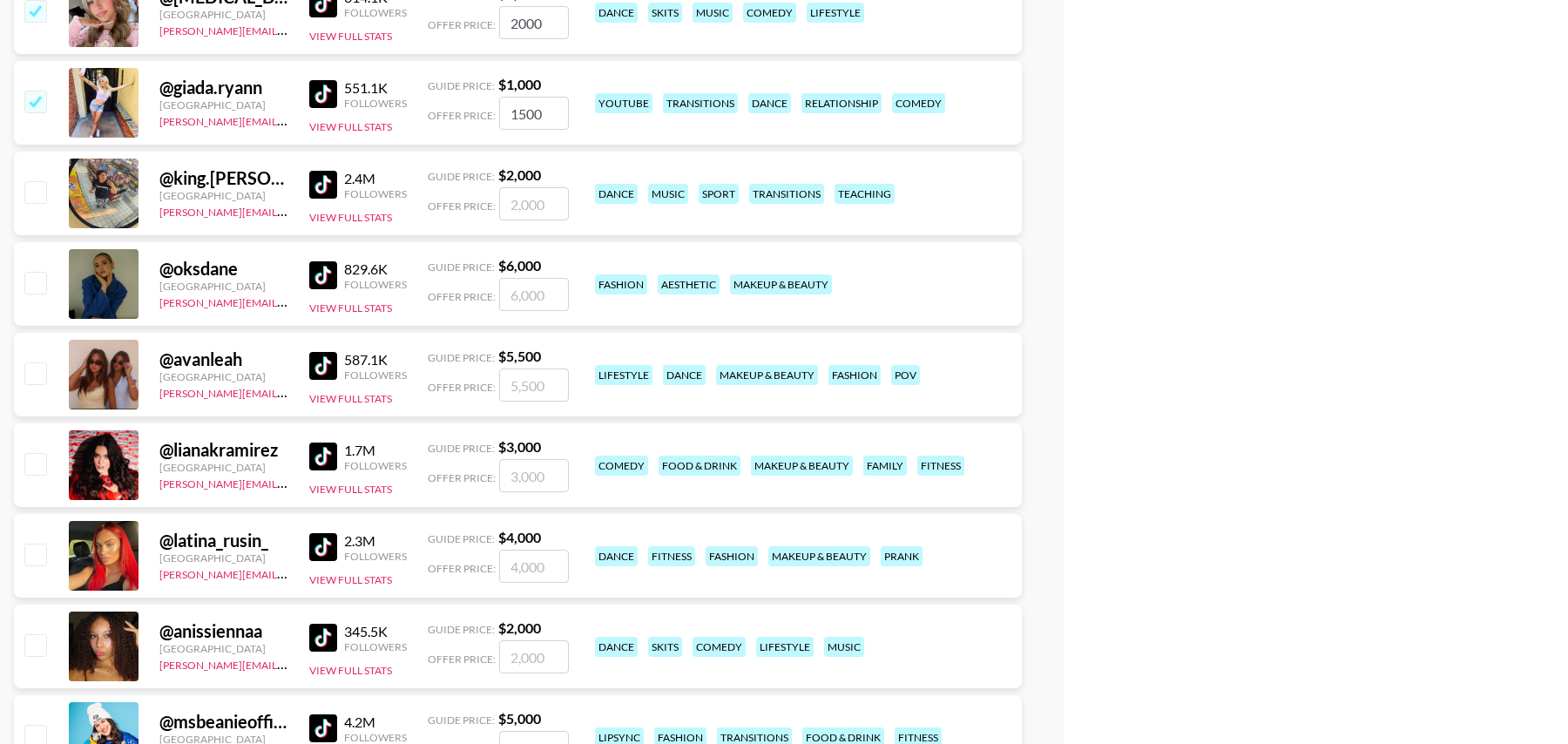
type input "1500"
click at [520, 385] on input "number" at bounding box center [533, 385] width 69 height 33
checkbox input "true"
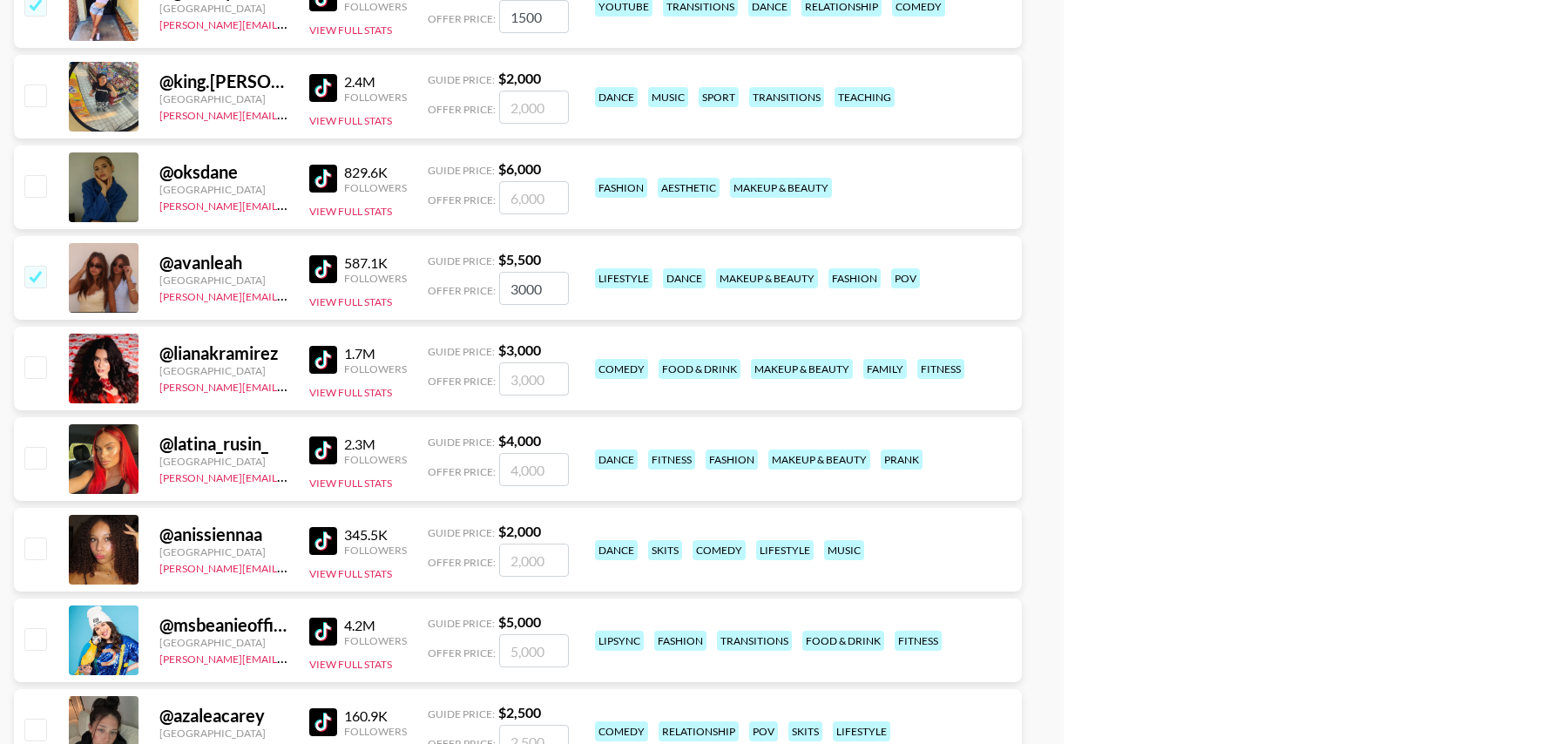
scroll to position [9365, 0]
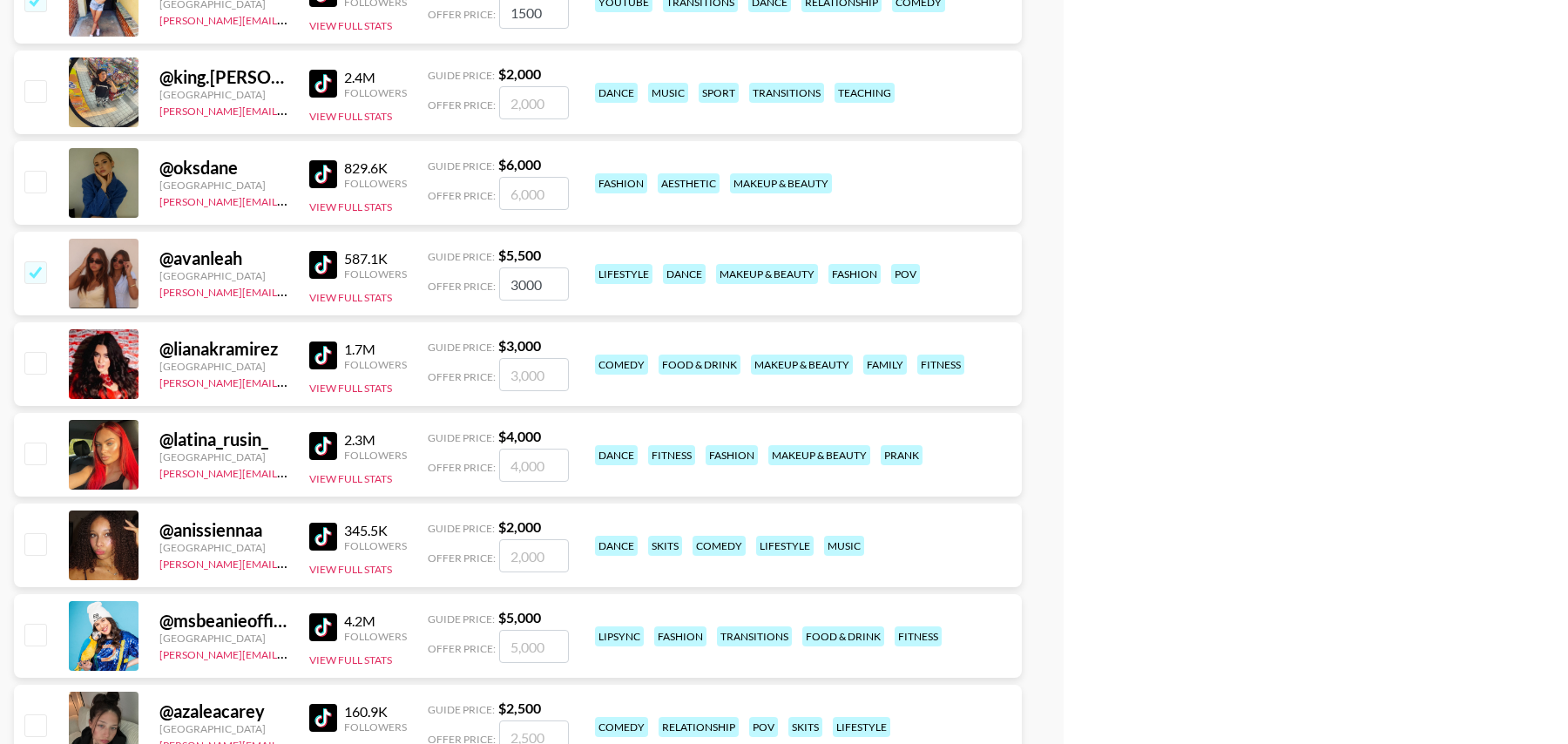
type input "3000"
click at [543, 372] on input "number" at bounding box center [533, 375] width 69 height 33
checkbox input "true"
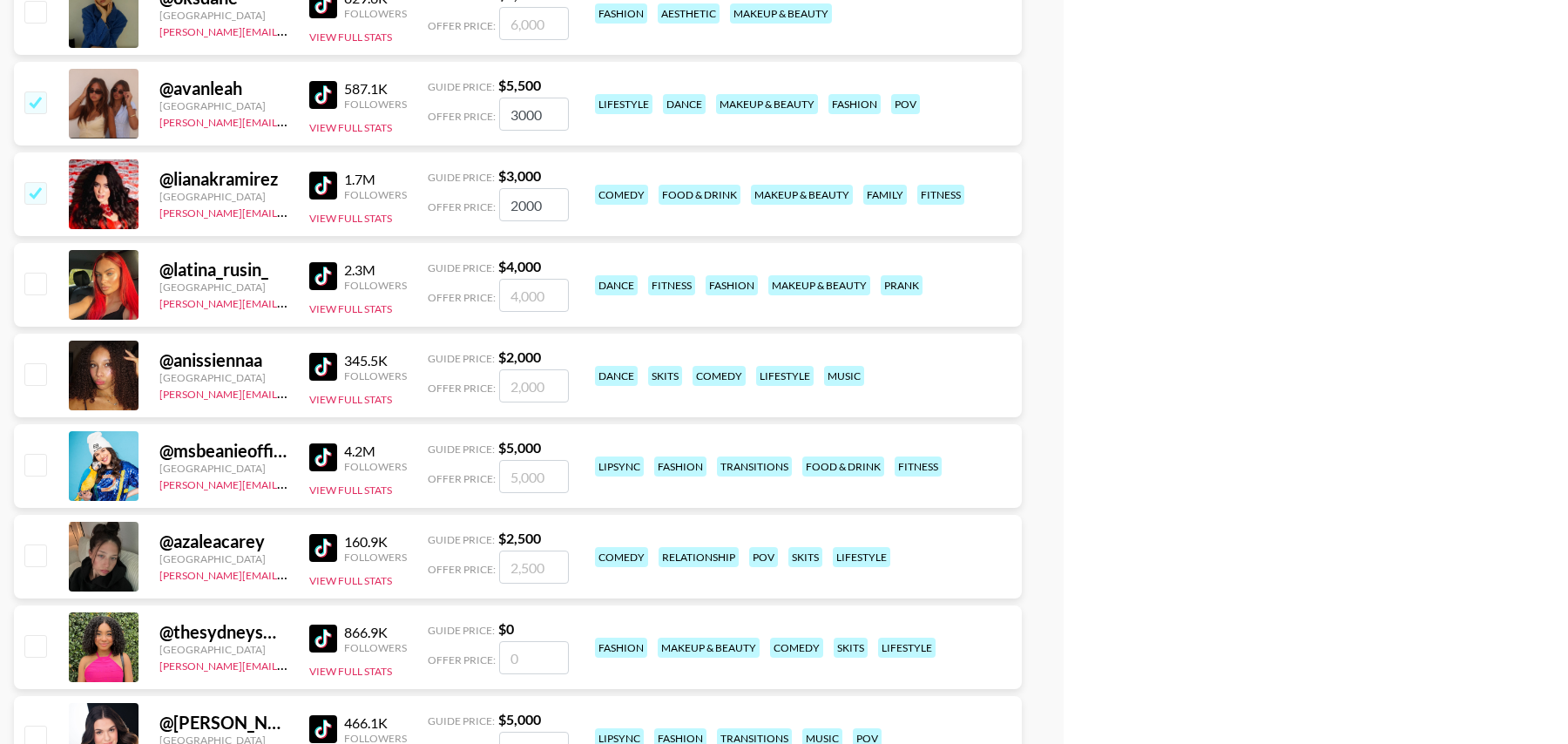
scroll to position [9538, 0]
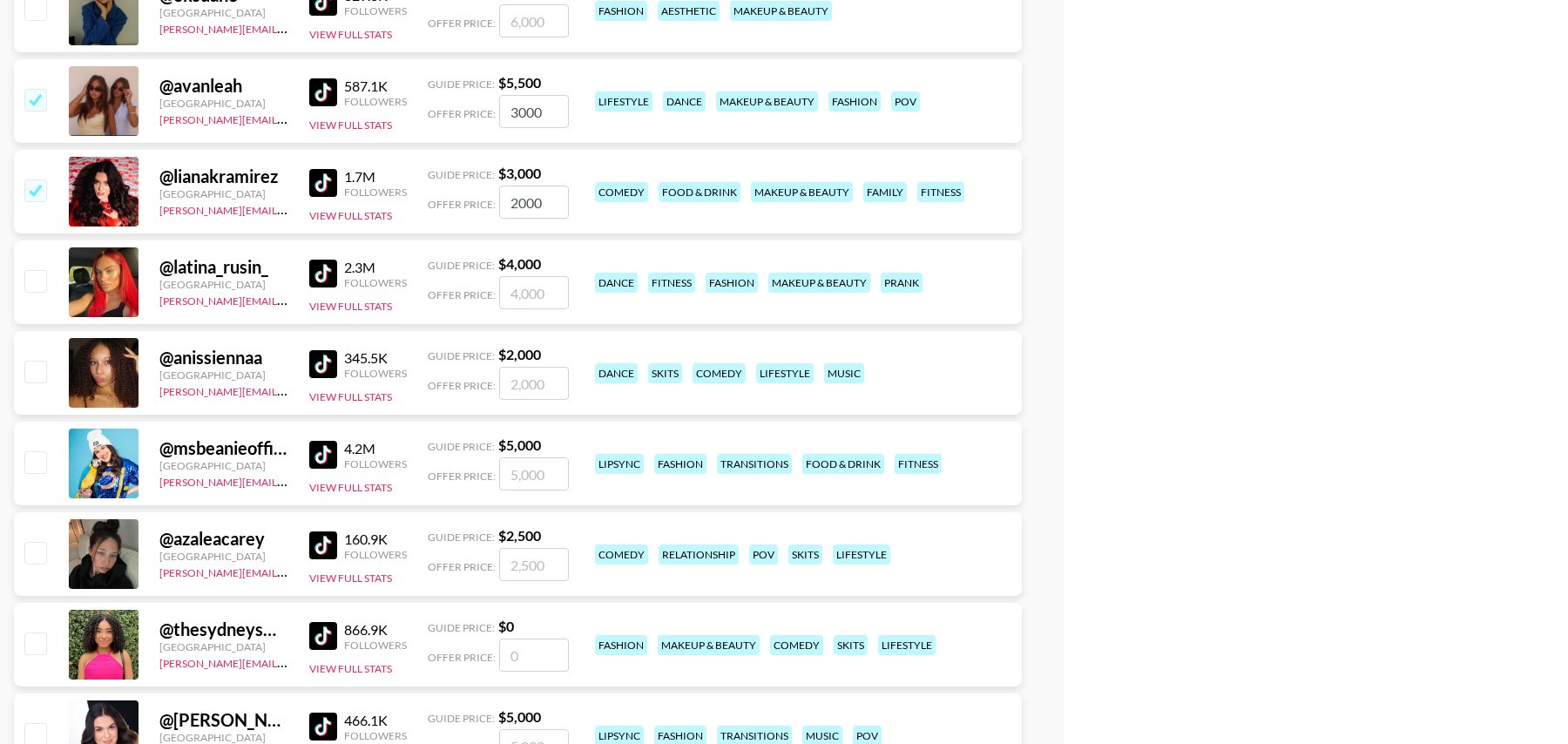
type input "2000"
click at [526, 374] on input "number" at bounding box center [533, 383] width 69 height 33
click at [37, 367] on input "checkbox" at bounding box center [34, 370] width 21 height 21
checkbox input "true"
type input "2000"
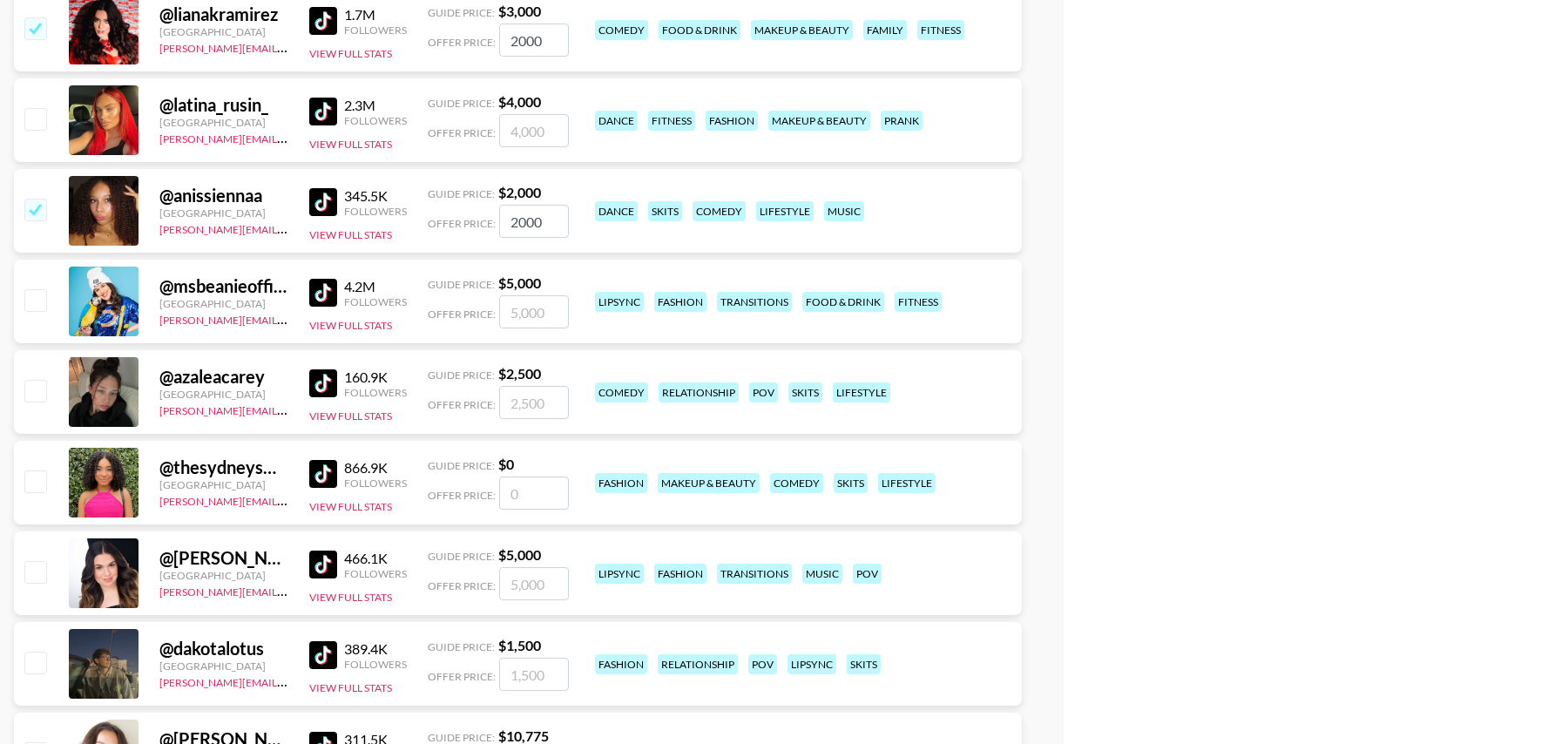
scroll to position [9704, 0]
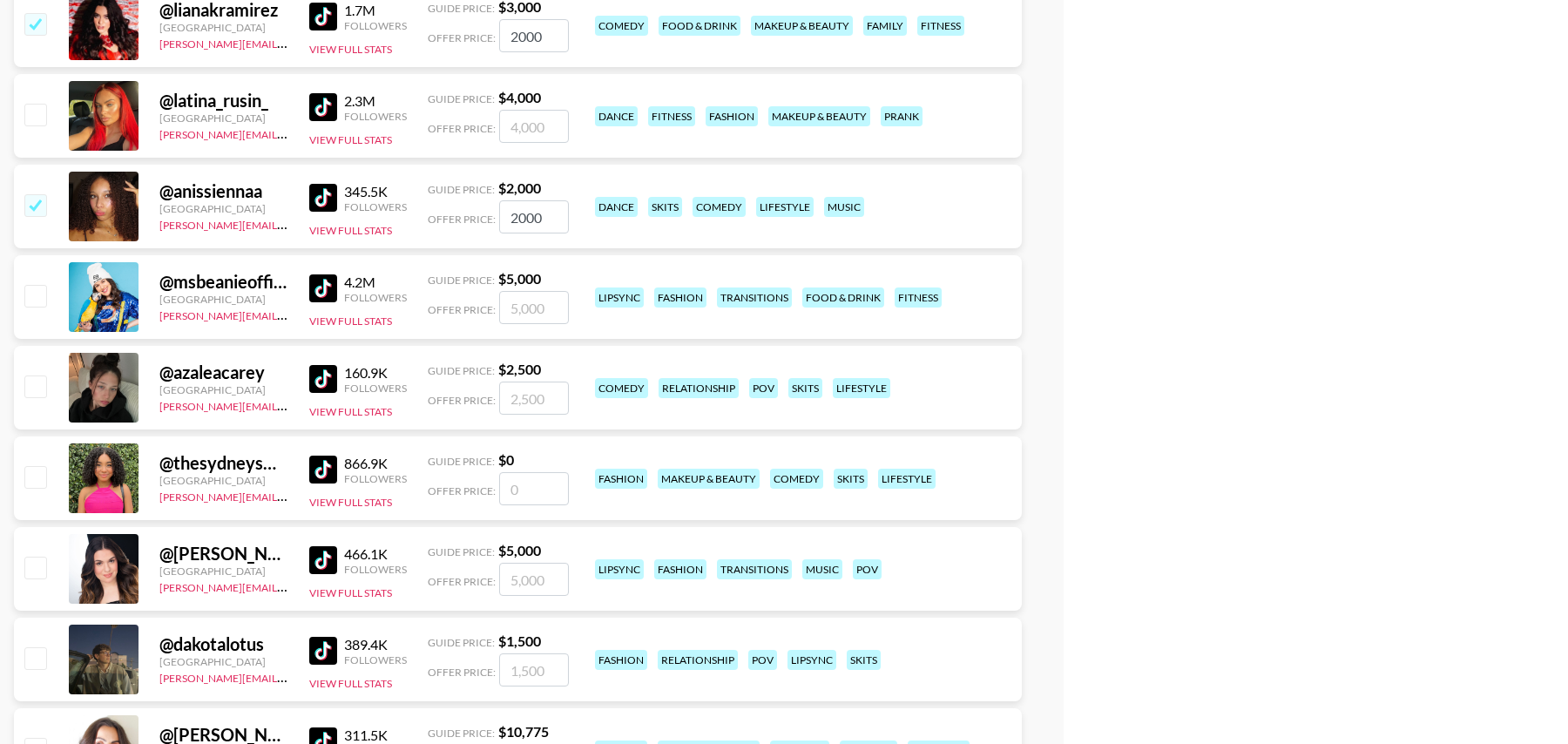
click at [549, 486] on input "number" at bounding box center [533, 488] width 69 height 33
checkbox input "true"
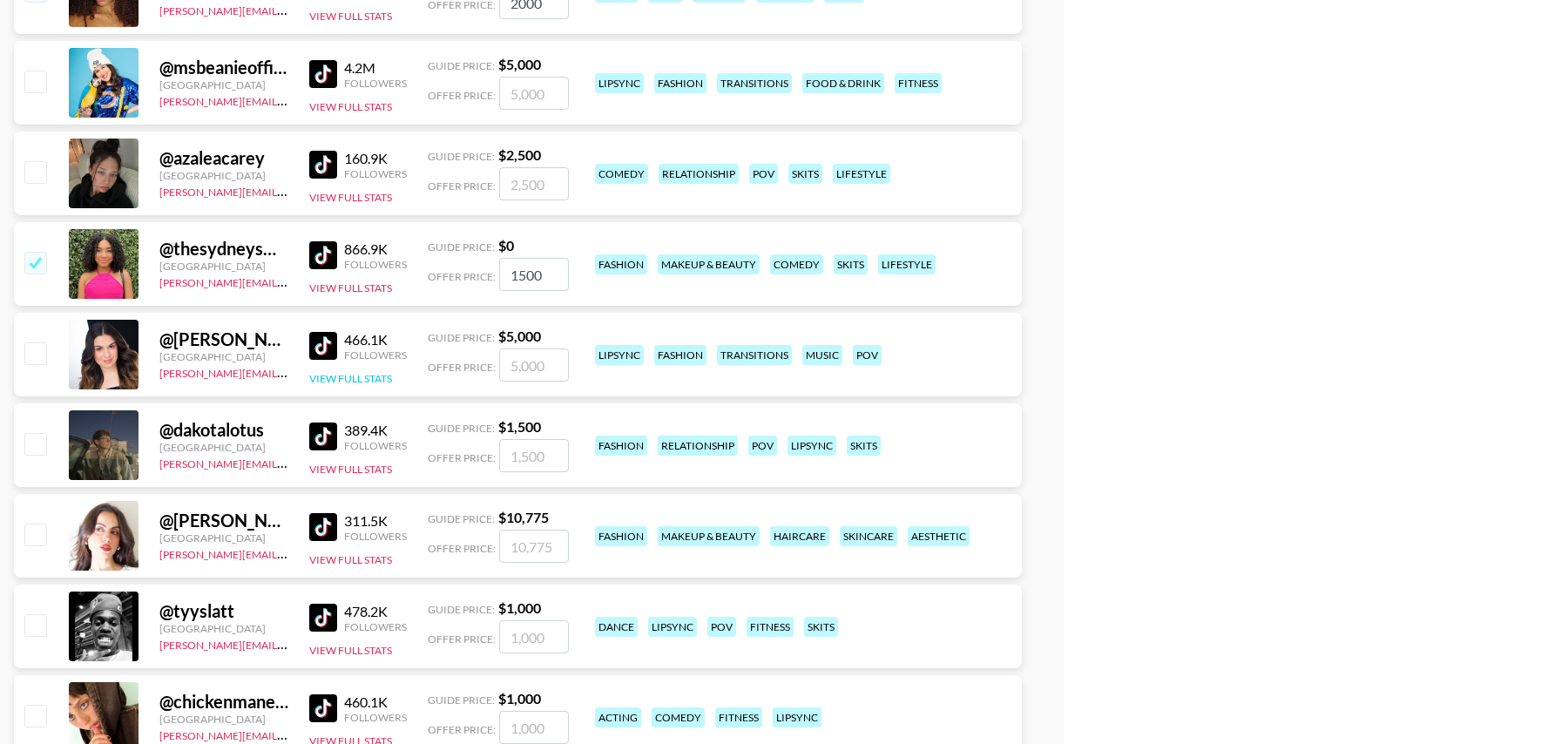
scroll to position [9922, 0]
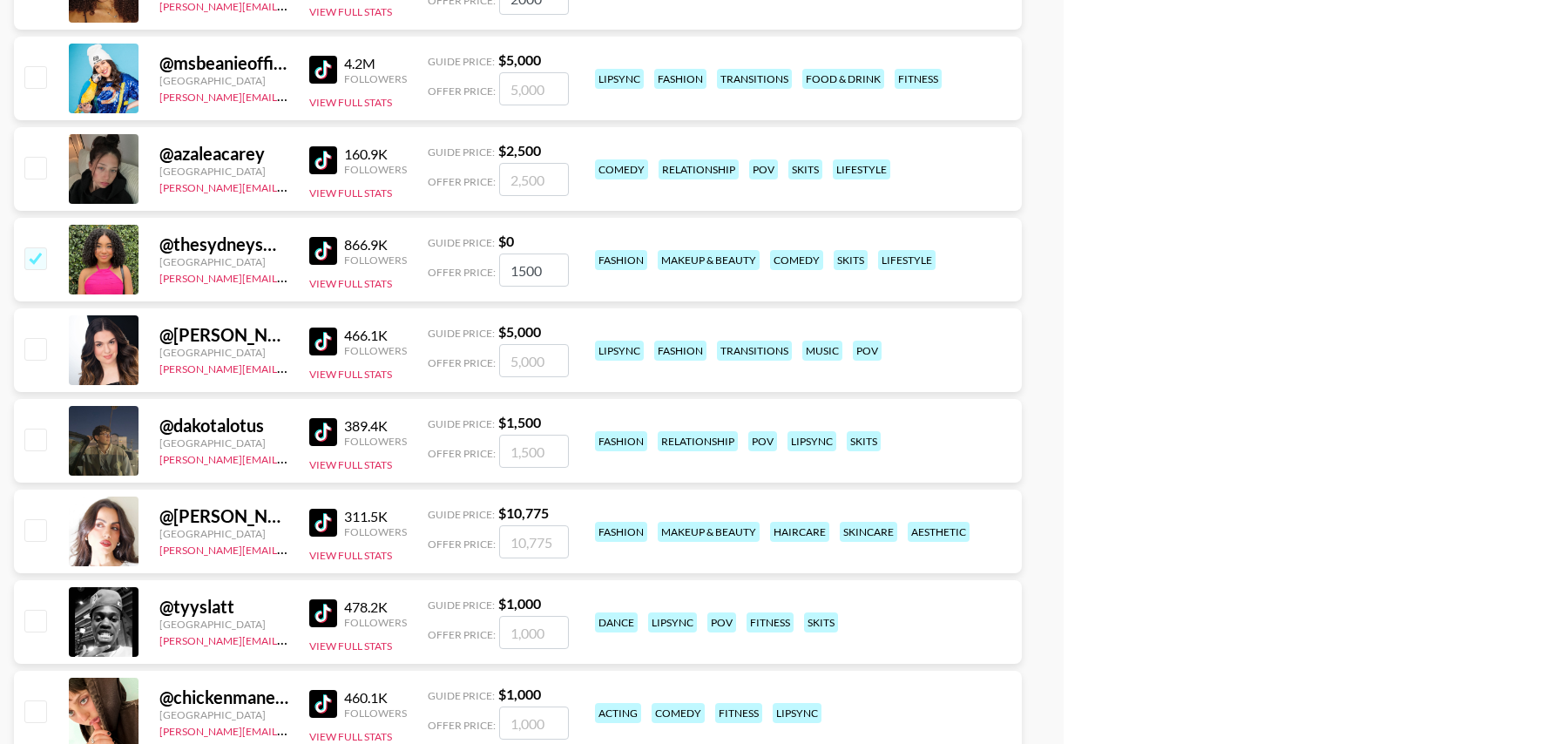
type input "1500"
click at [37, 166] on input "checkbox" at bounding box center [34, 167] width 21 height 21
checkbox input "true"
type input "2500"
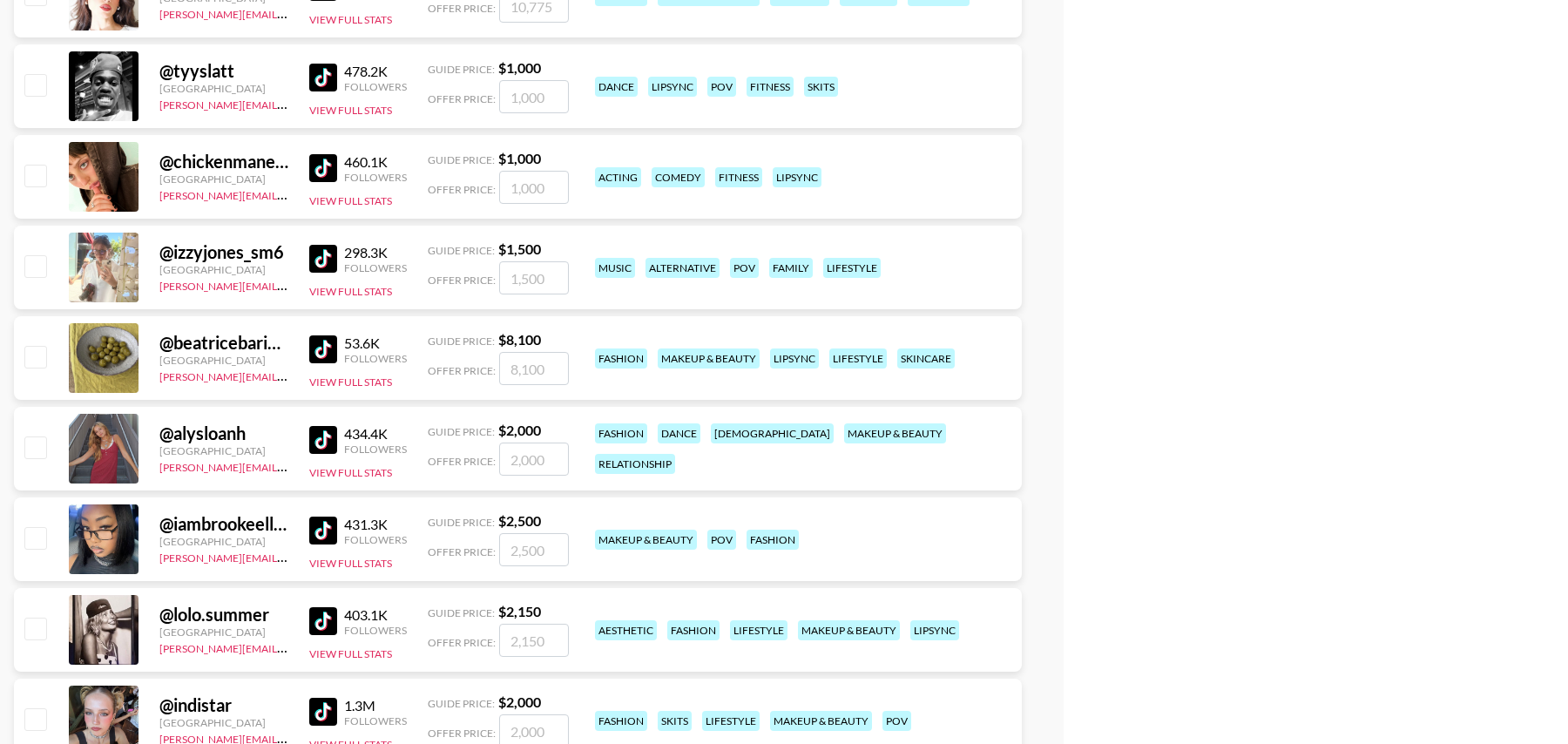
scroll to position [10461, 0]
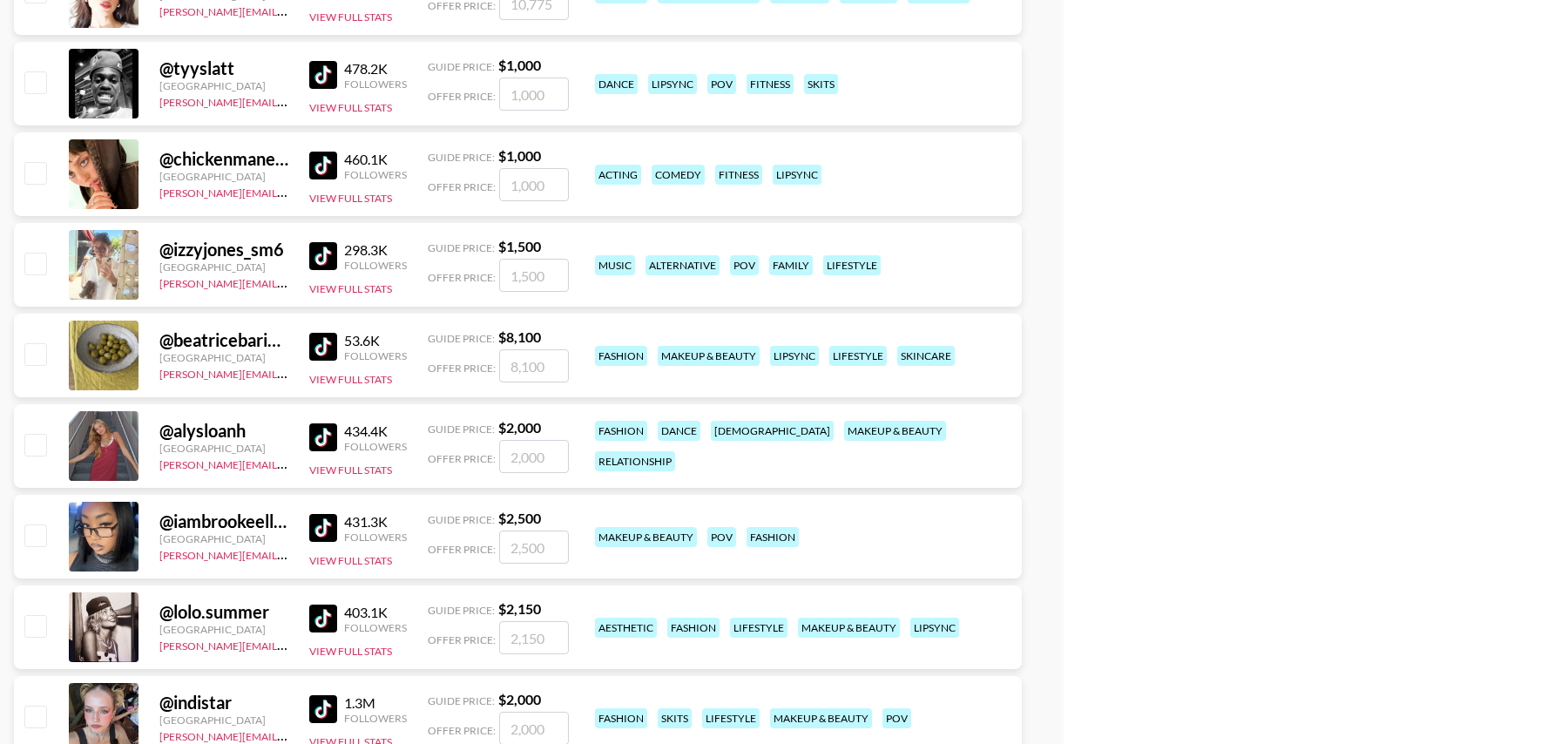
click at [40, 260] on input "checkbox" at bounding box center [34, 263] width 21 height 21
checkbox input "true"
type input "1500"
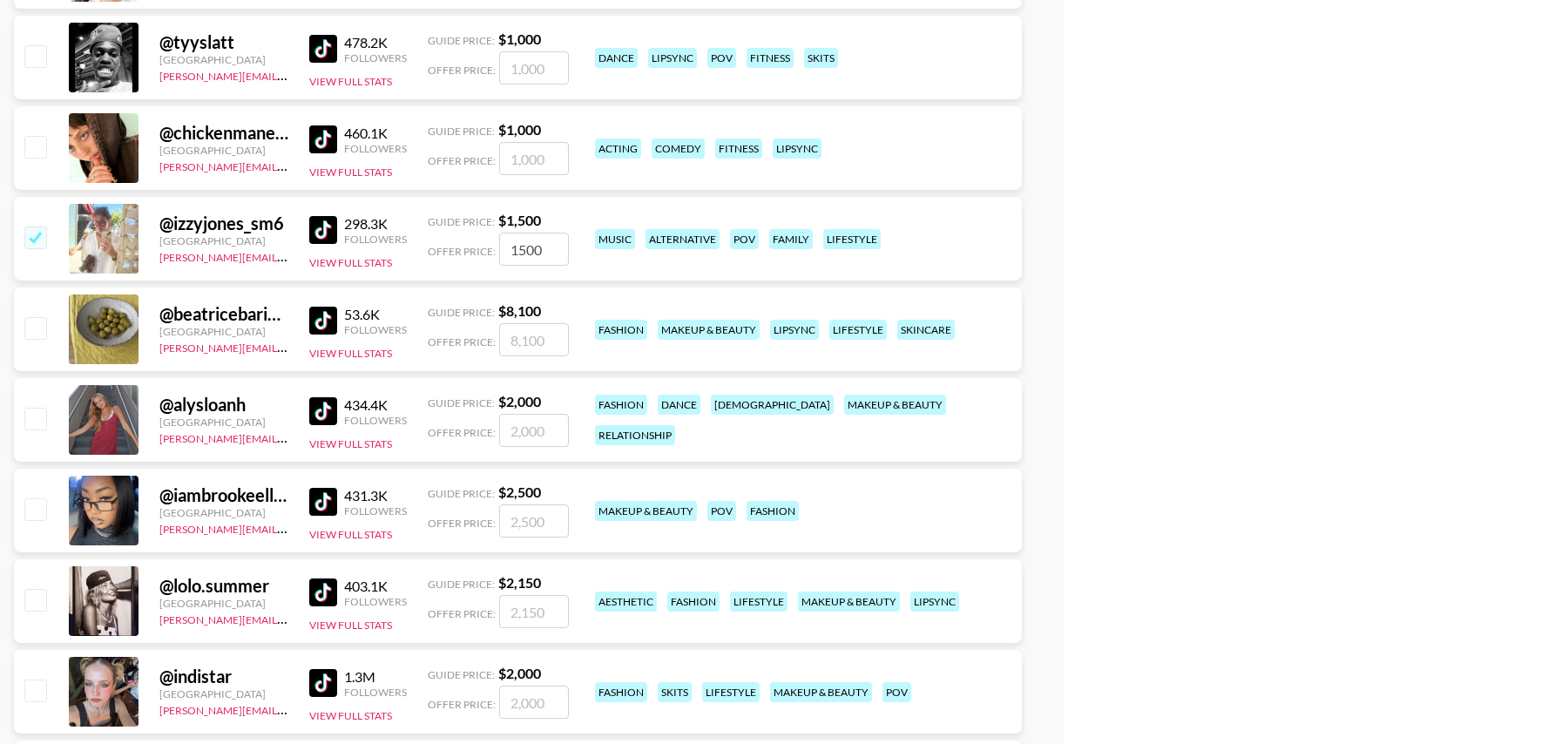
scroll to position [10486, 0]
click at [45, 149] on input "checkbox" at bounding box center [34, 147] width 21 height 21
checkbox input "true"
type input "1000"
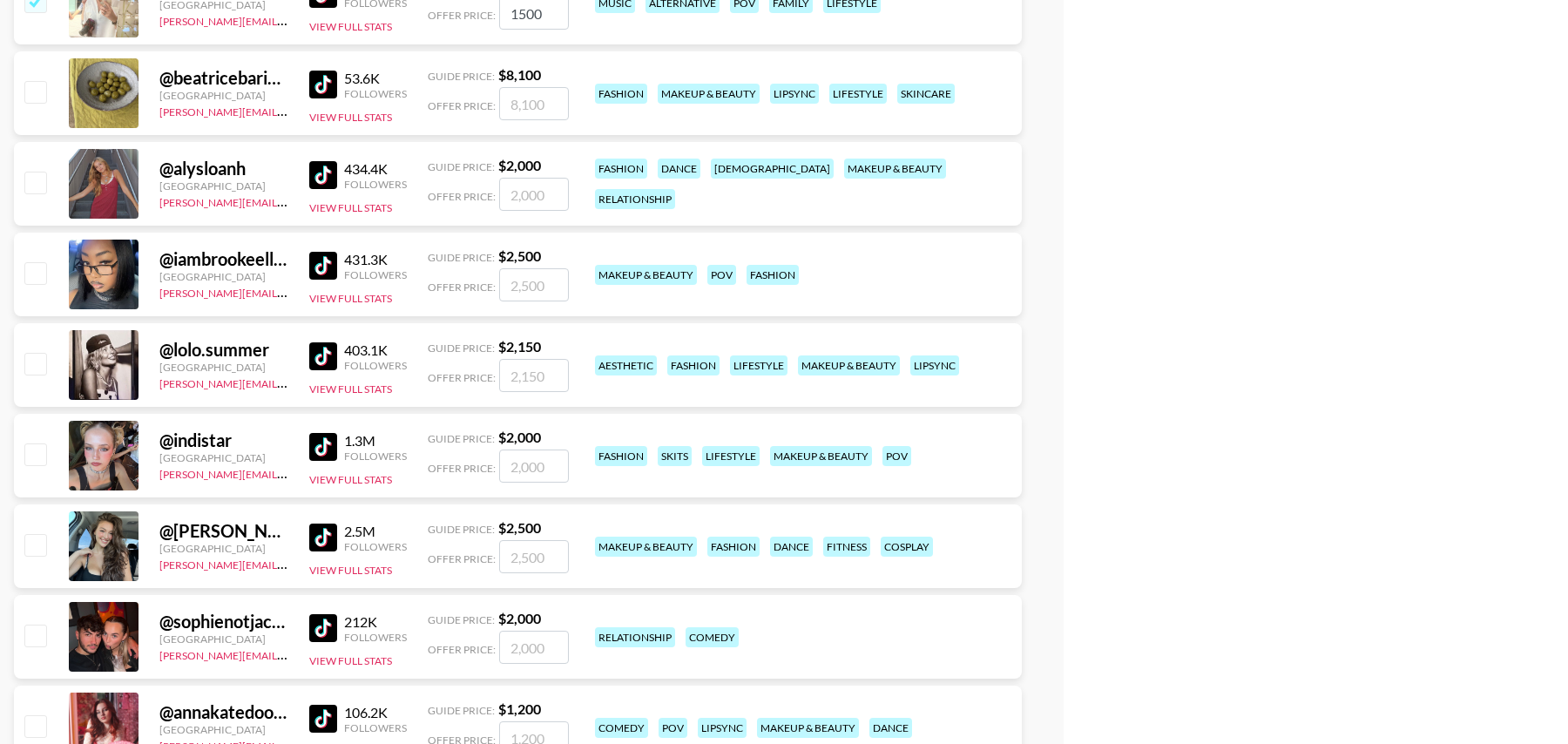
scroll to position [10753, 0]
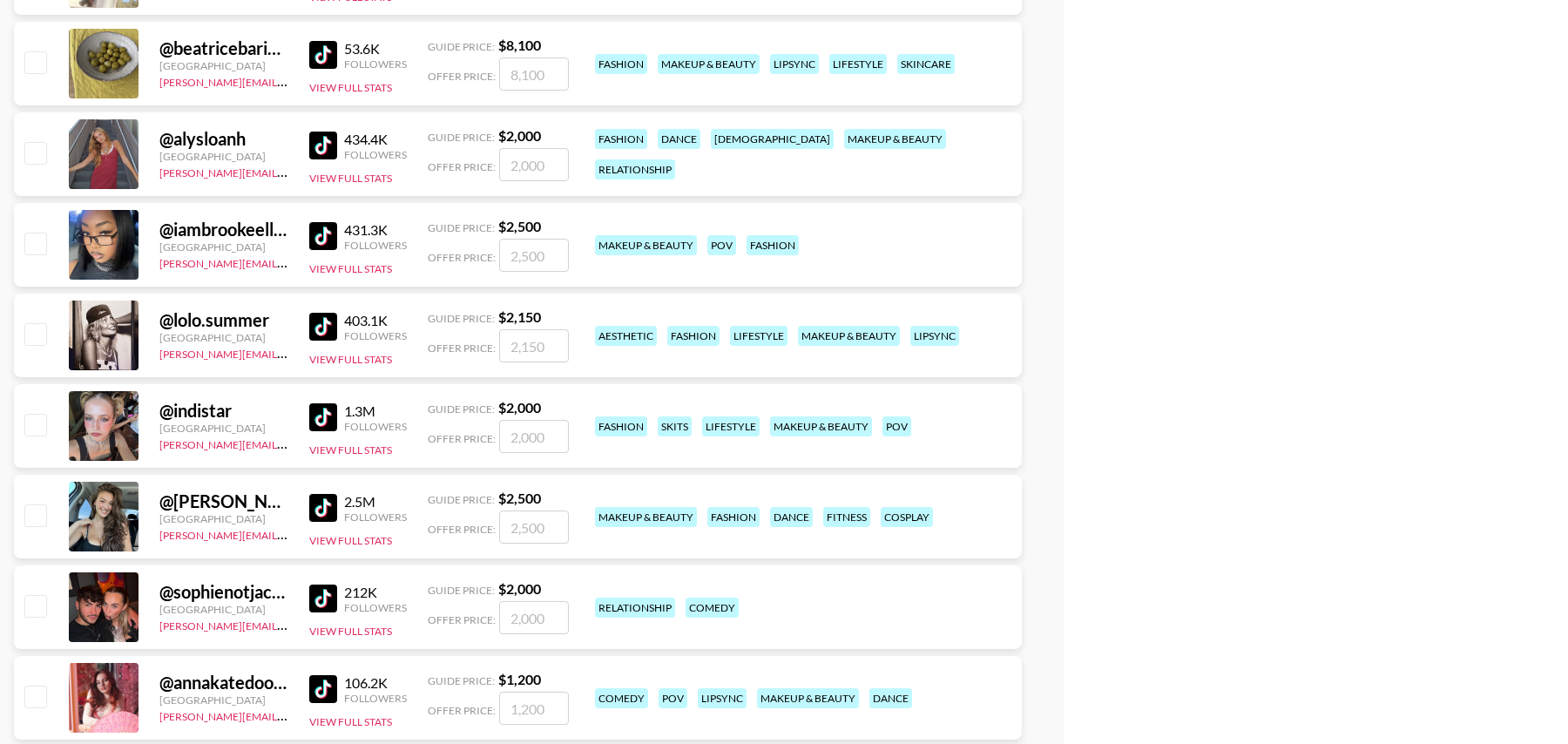
click at [34, 242] on input "checkbox" at bounding box center [34, 242] width 21 height 21
checkbox input "true"
type input "2500"
click at [40, 429] on input "checkbox" at bounding box center [34, 423] width 21 height 21
checkbox input "true"
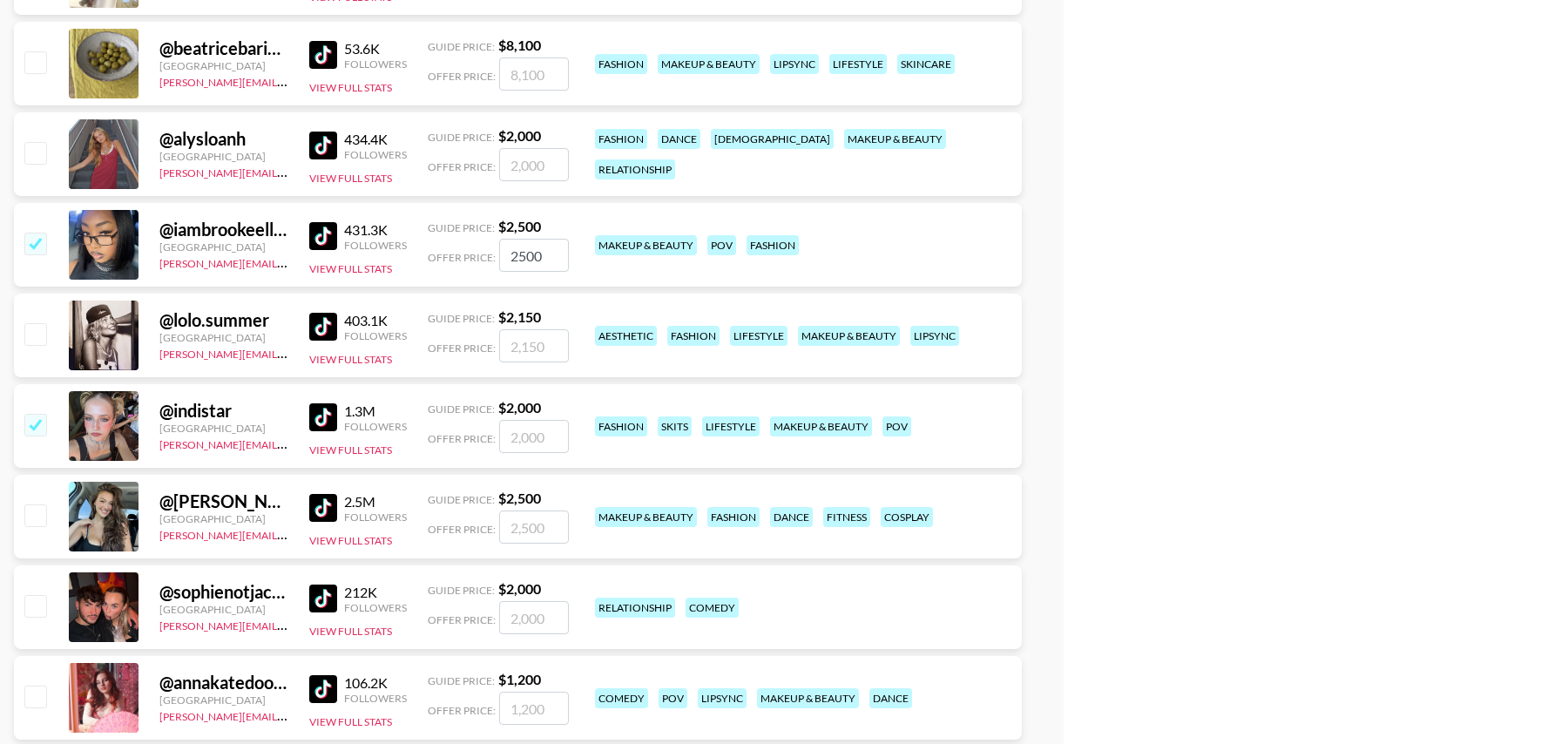
type input "2000"
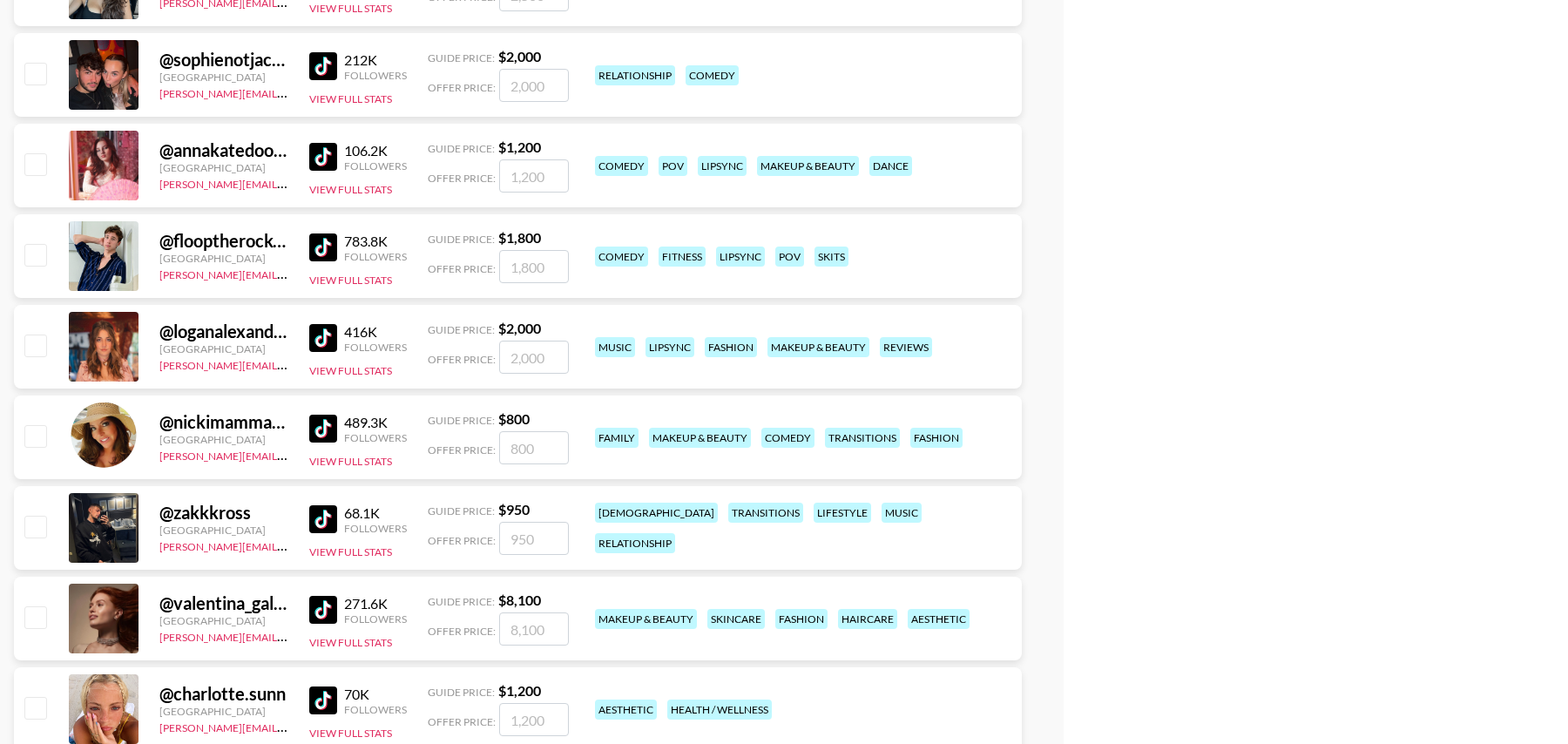
scroll to position [11301, 0]
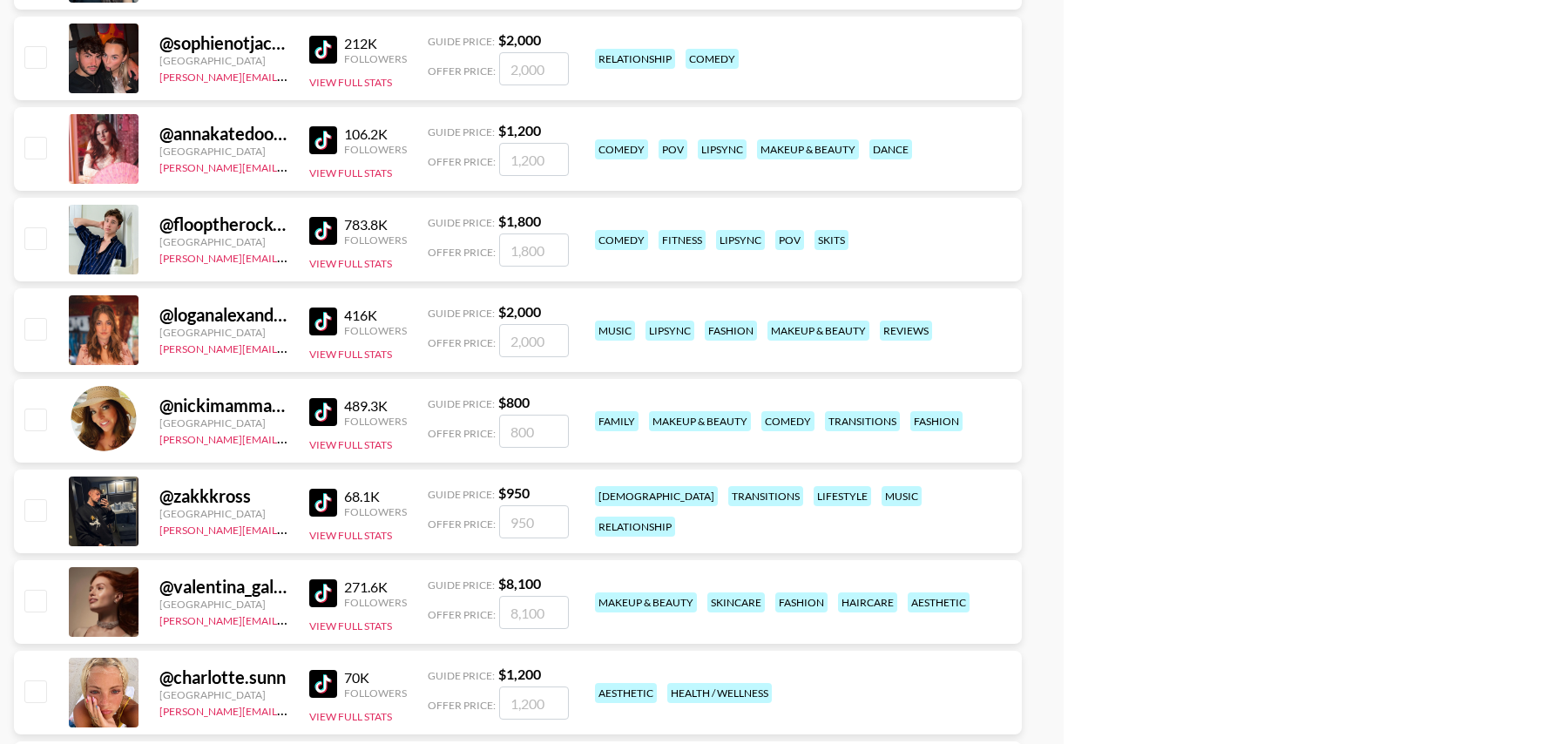
click at [40, 329] on input "checkbox" at bounding box center [34, 328] width 21 height 21
checkbox input "true"
type input "2000"
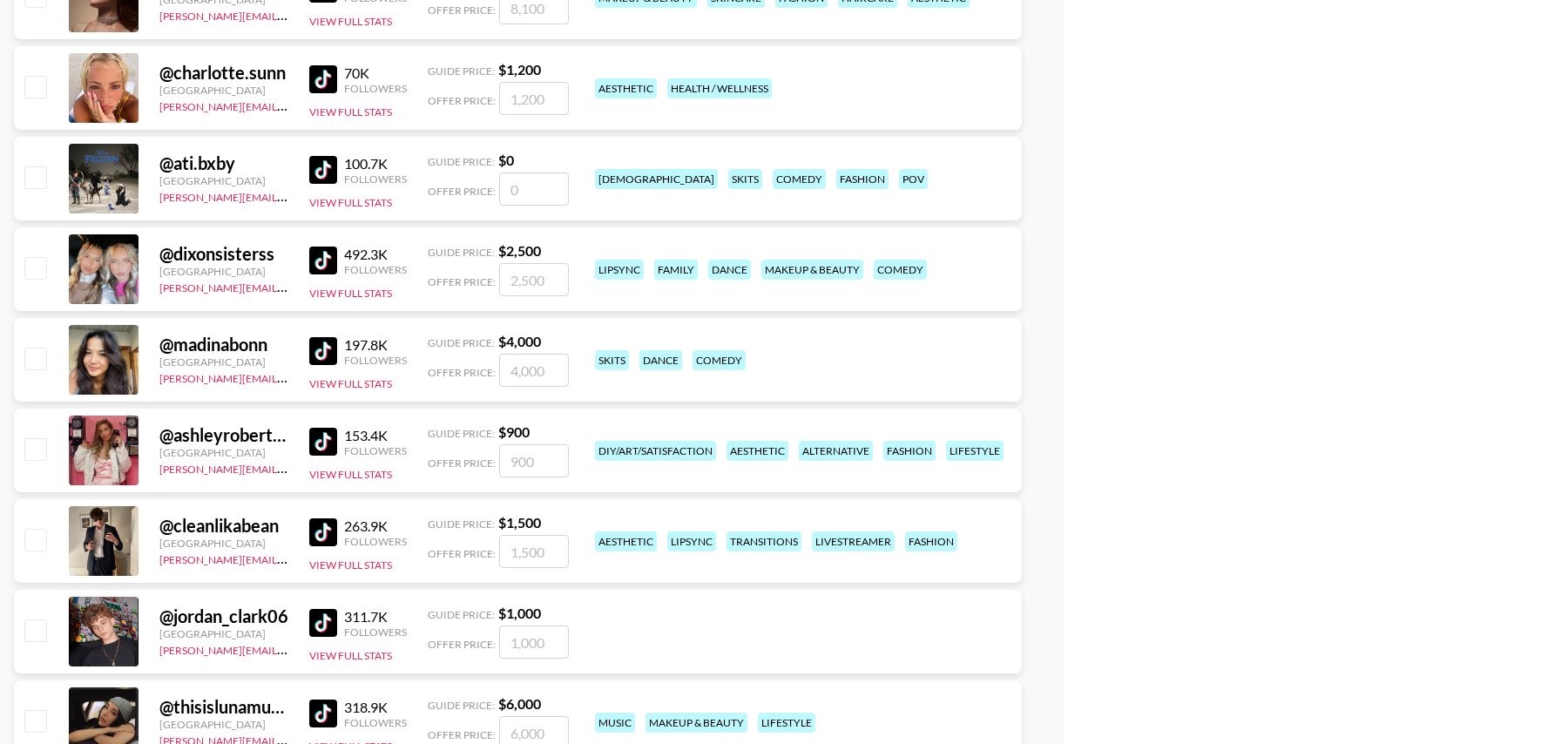
scroll to position [11943, 0]
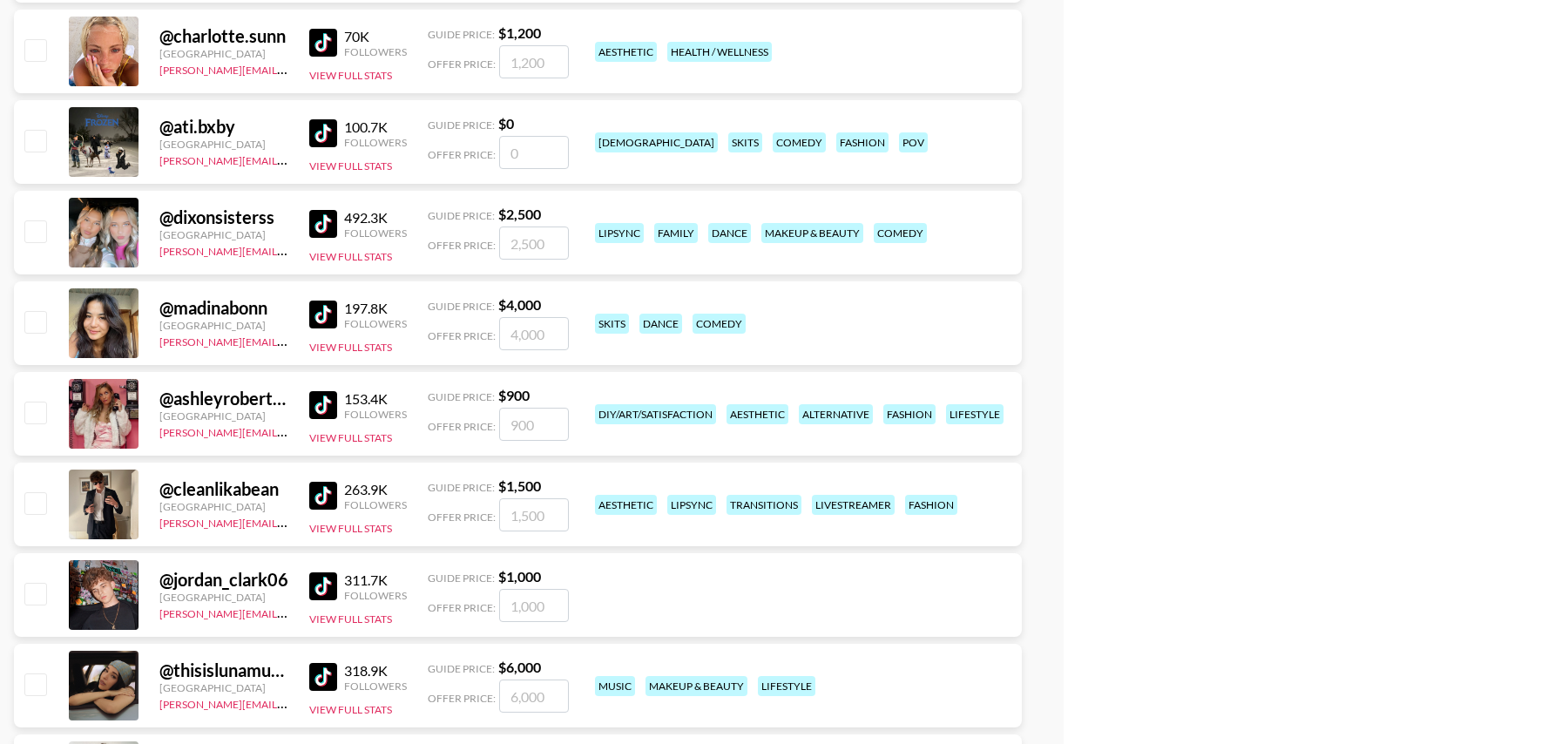
click at [41, 227] on input "checkbox" at bounding box center [34, 231] width 21 height 21
checkbox input "true"
type input "2500"
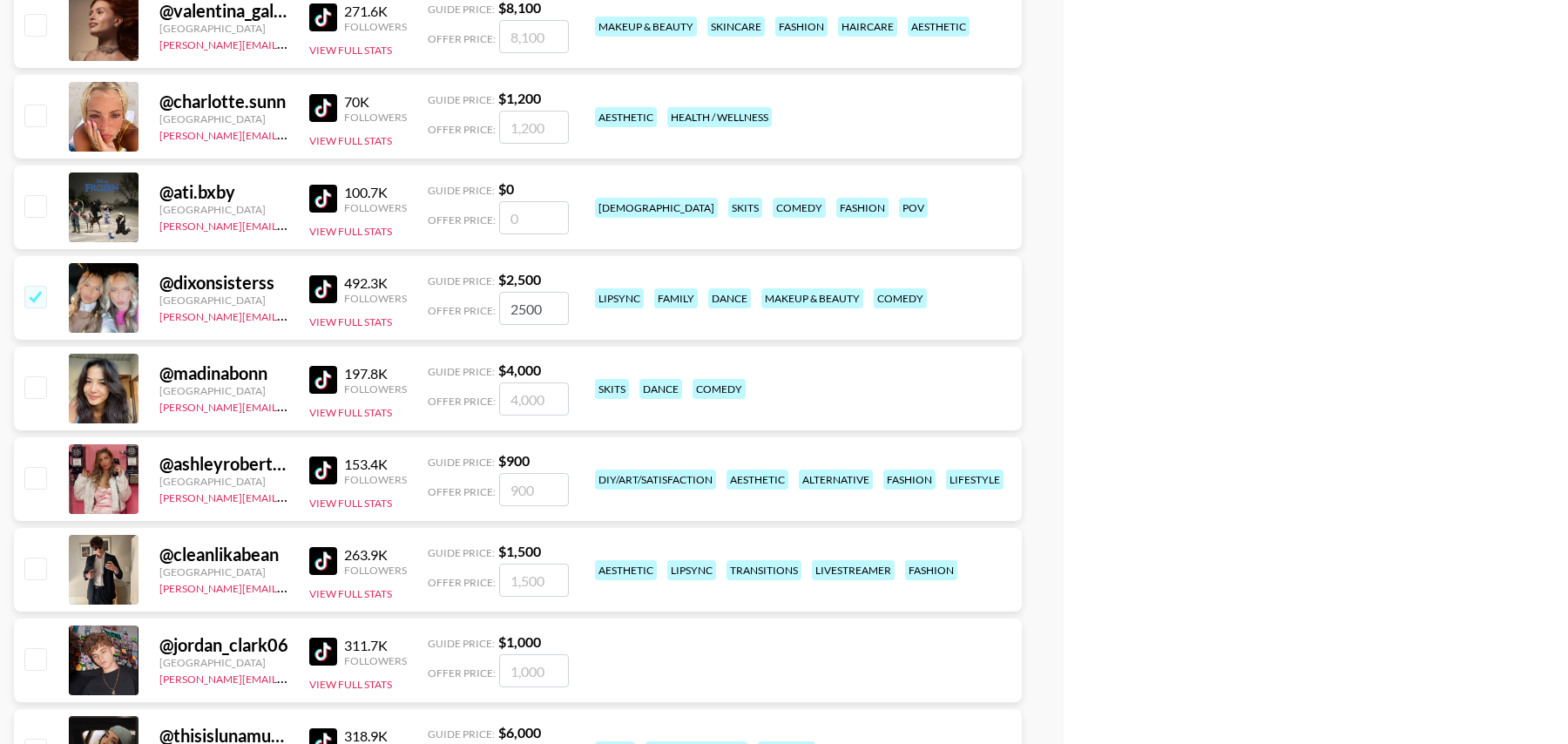
scroll to position [11873, 0]
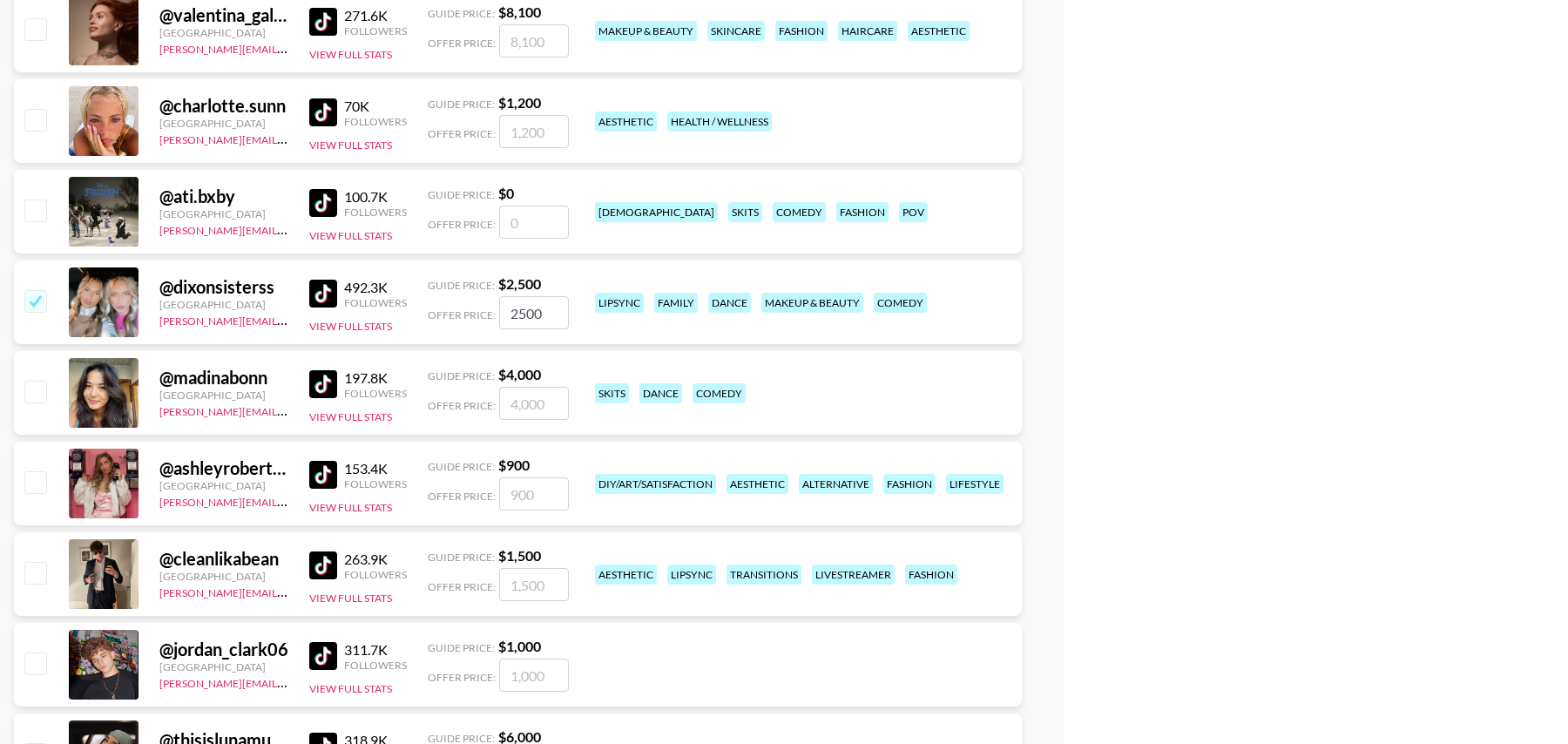
click at [40, 118] on input "checkbox" at bounding box center [34, 119] width 21 height 21
checkbox input "true"
type input "1200"
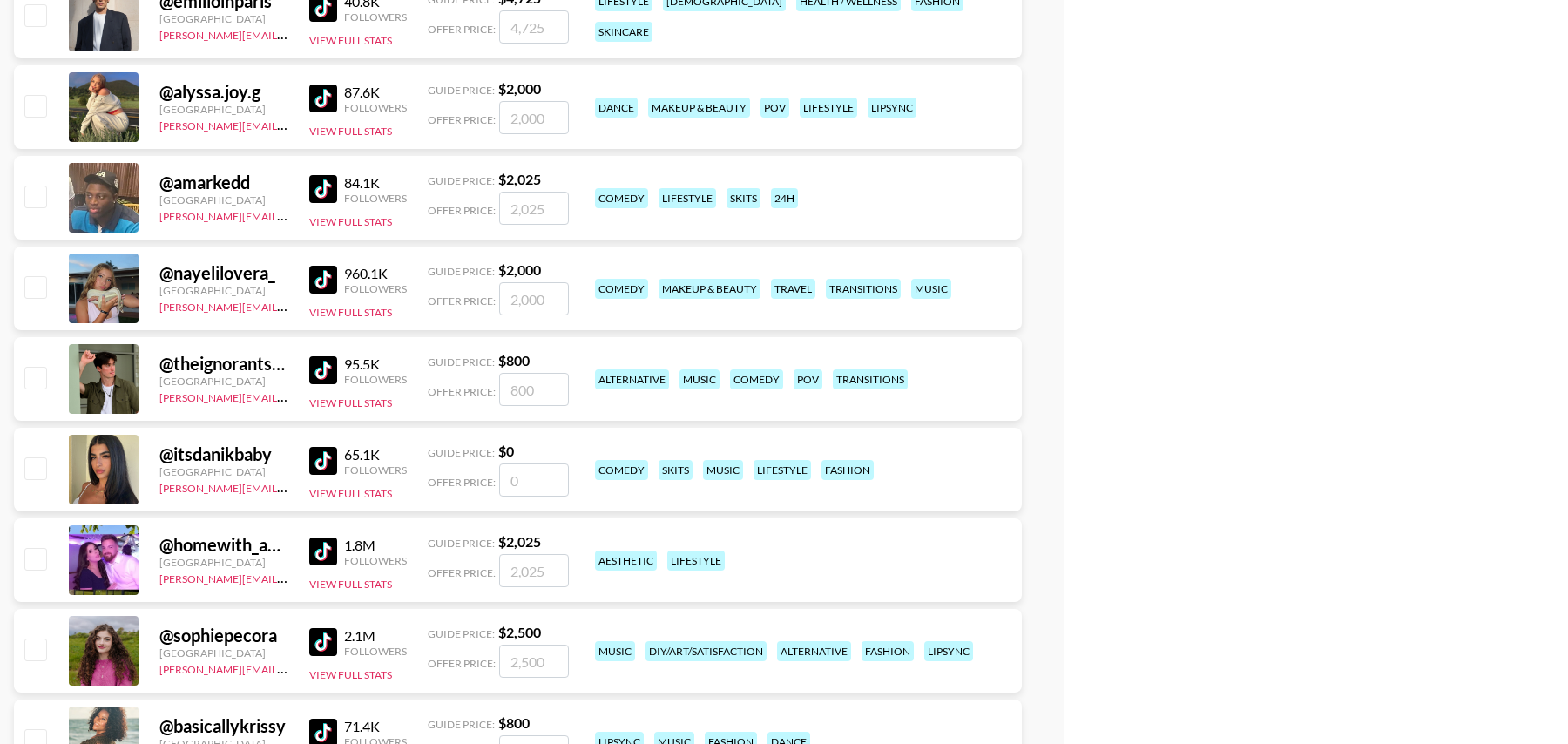
scroll to position [13009, 0]
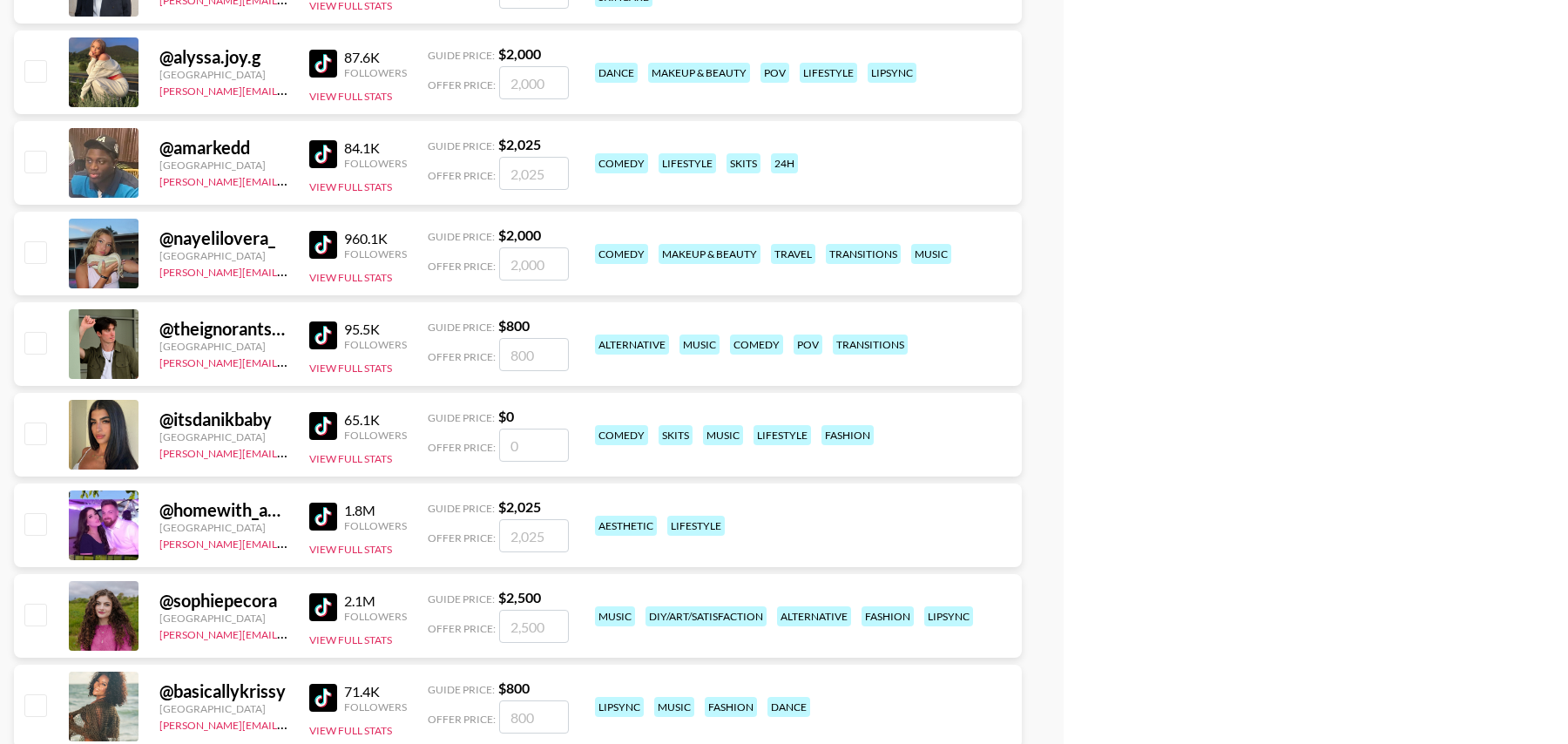
click at [40, 255] on input "checkbox" at bounding box center [34, 251] width 21 height 21
checkbox input "true"
type input "2000"
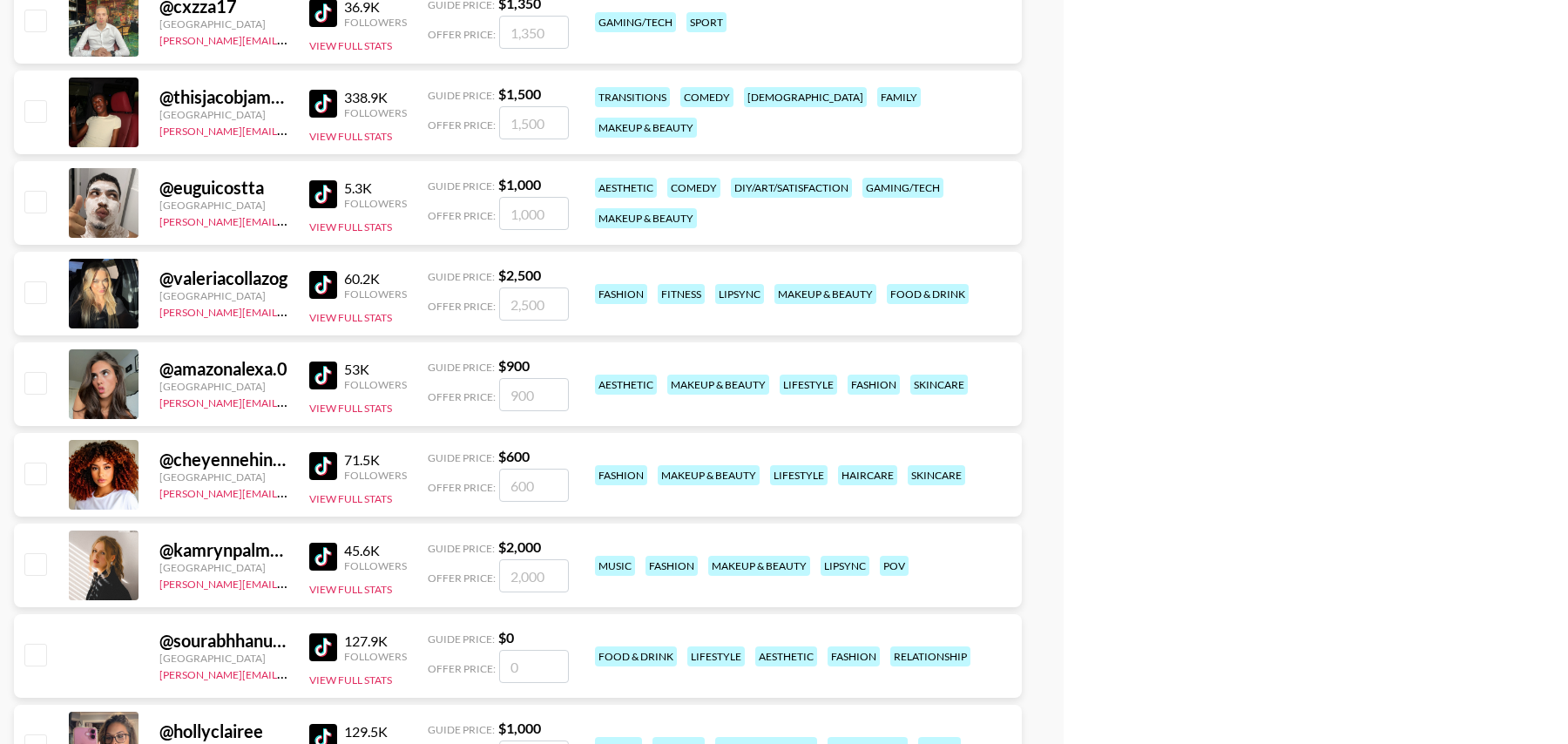
scroll to position [14692, 0]
click at [37, 388] on input "checkbox" at bounding box center [34, 381] width 21 height 21
checkbox input "true"
type input "900"
click at [37, 462] on input "checkbox" at bounding box center [34, 472] width 21 height 21
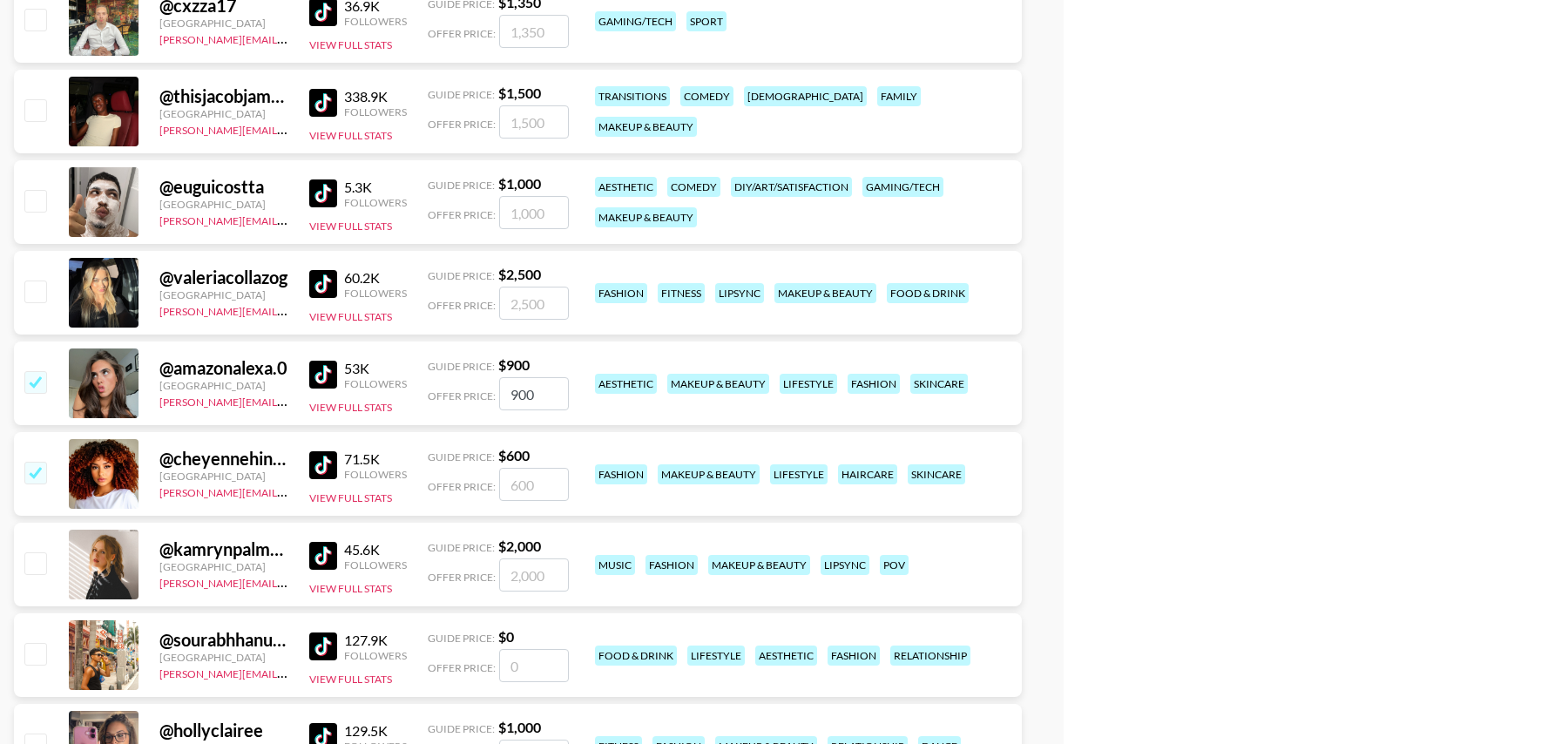
checkbox input "true"
type input "600"
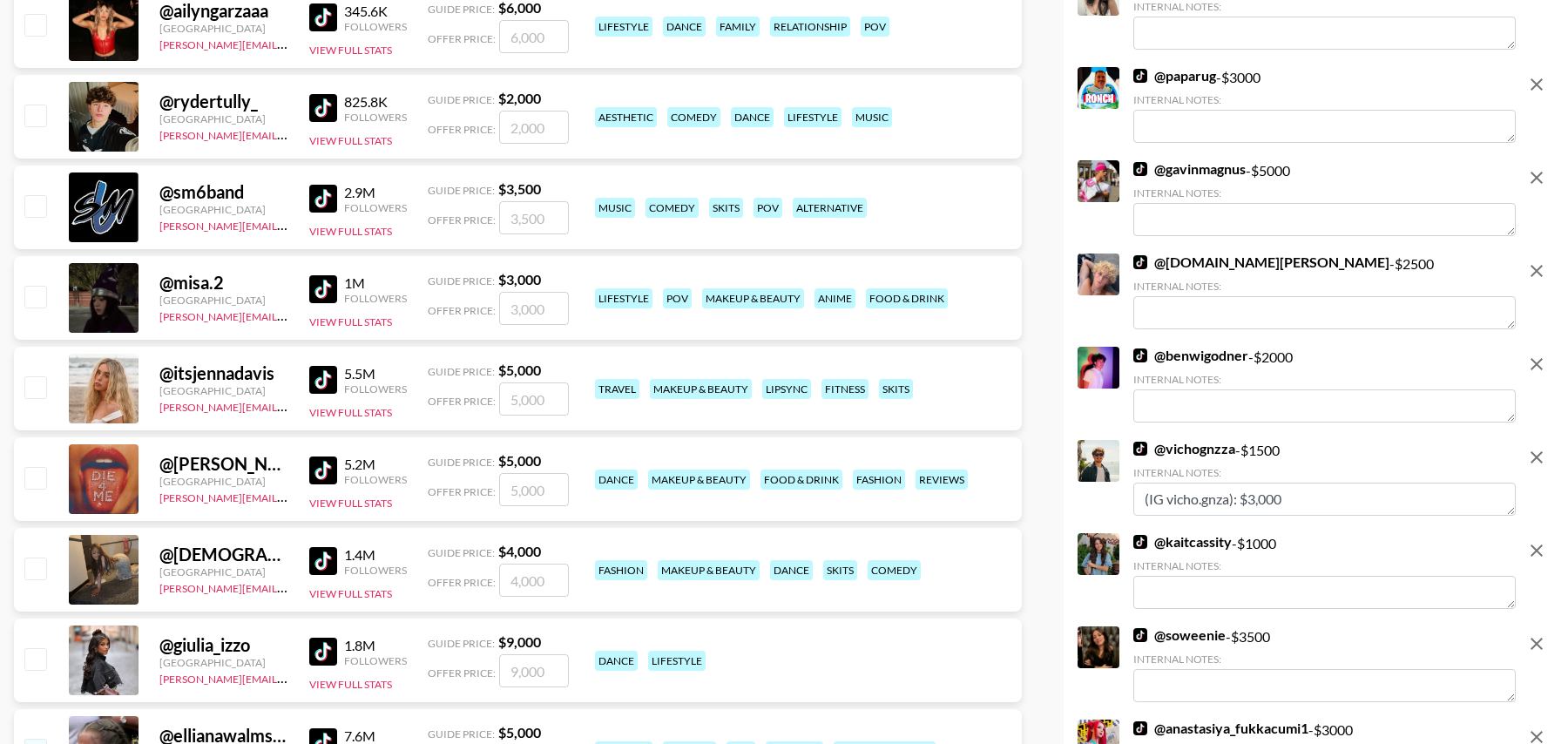
scroll to position [0, 0]
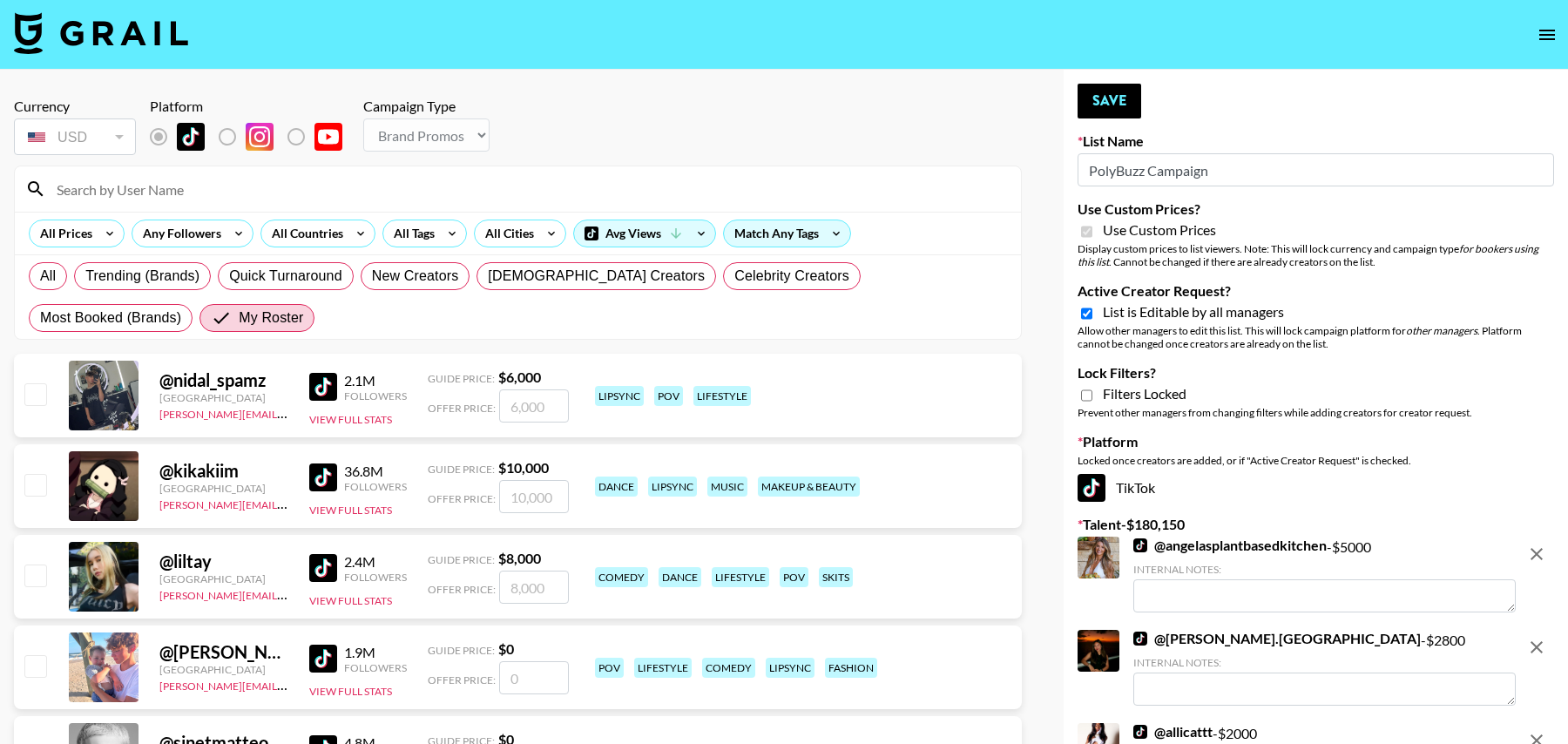
click at [1101, 104] on button "Save" at bounding box center [1110, 101] width 64 height 35
click at [1112, 104] on button "Save" at bounding box center [1110, 101] width 64 height 35
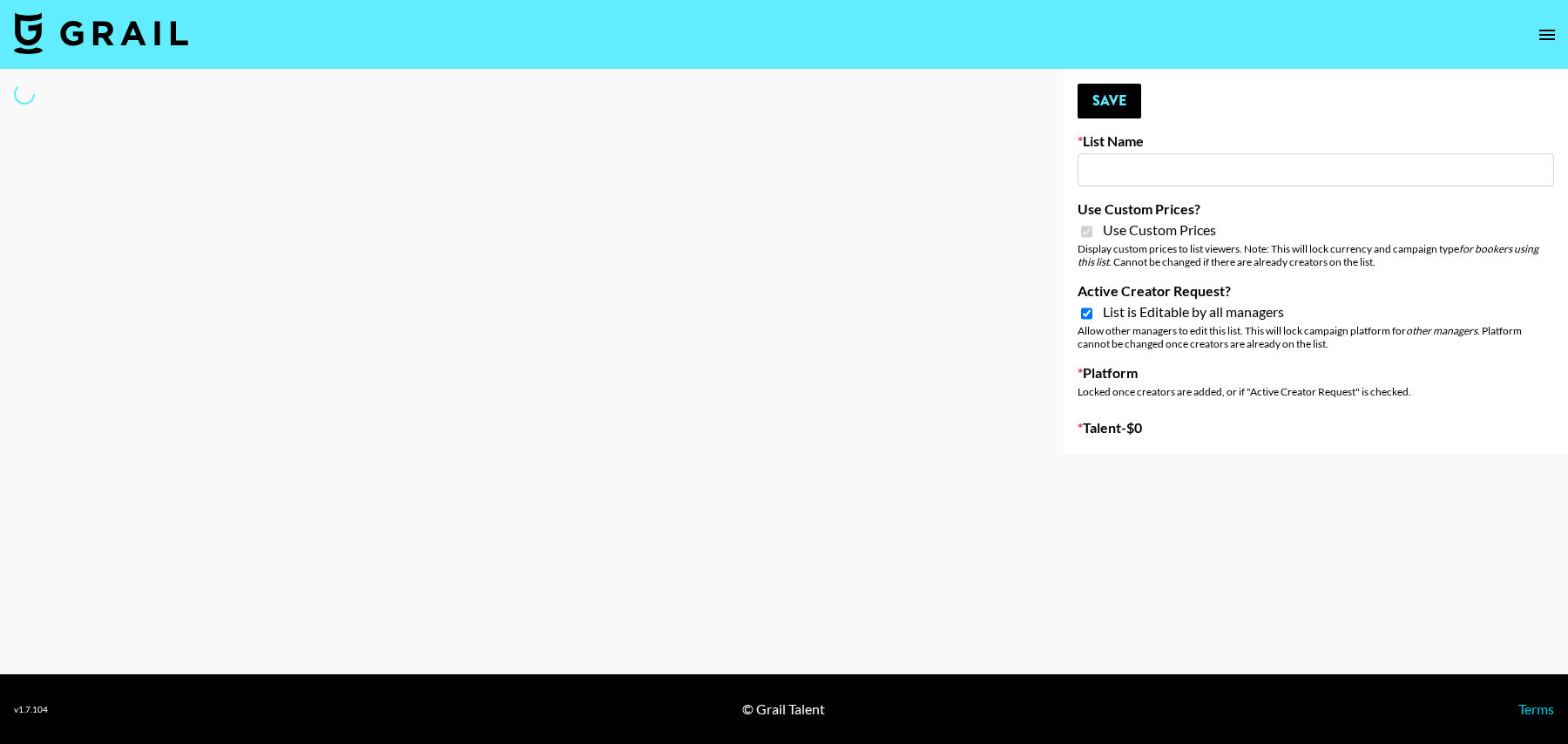
type input "Airbrush [DATE] Filters"
checkbox input "true"
select select "Brand"
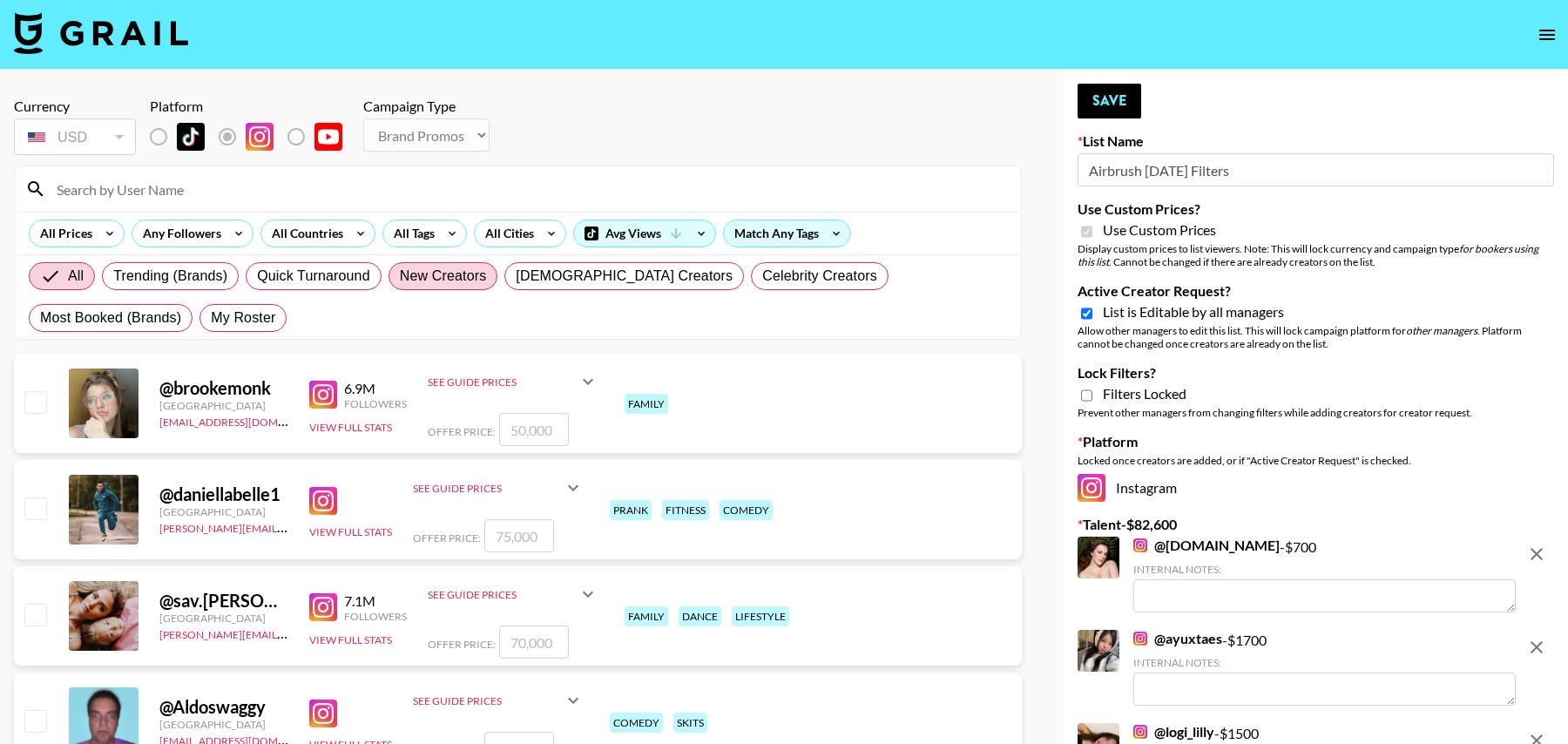
click at [211, 314] on span "My Roster" at bounding box center [243, 317] width 65 height 21
click at [211, 318] on input "My Roster" at bounding box center [211, 318] width 0 height 0
radio input "true"
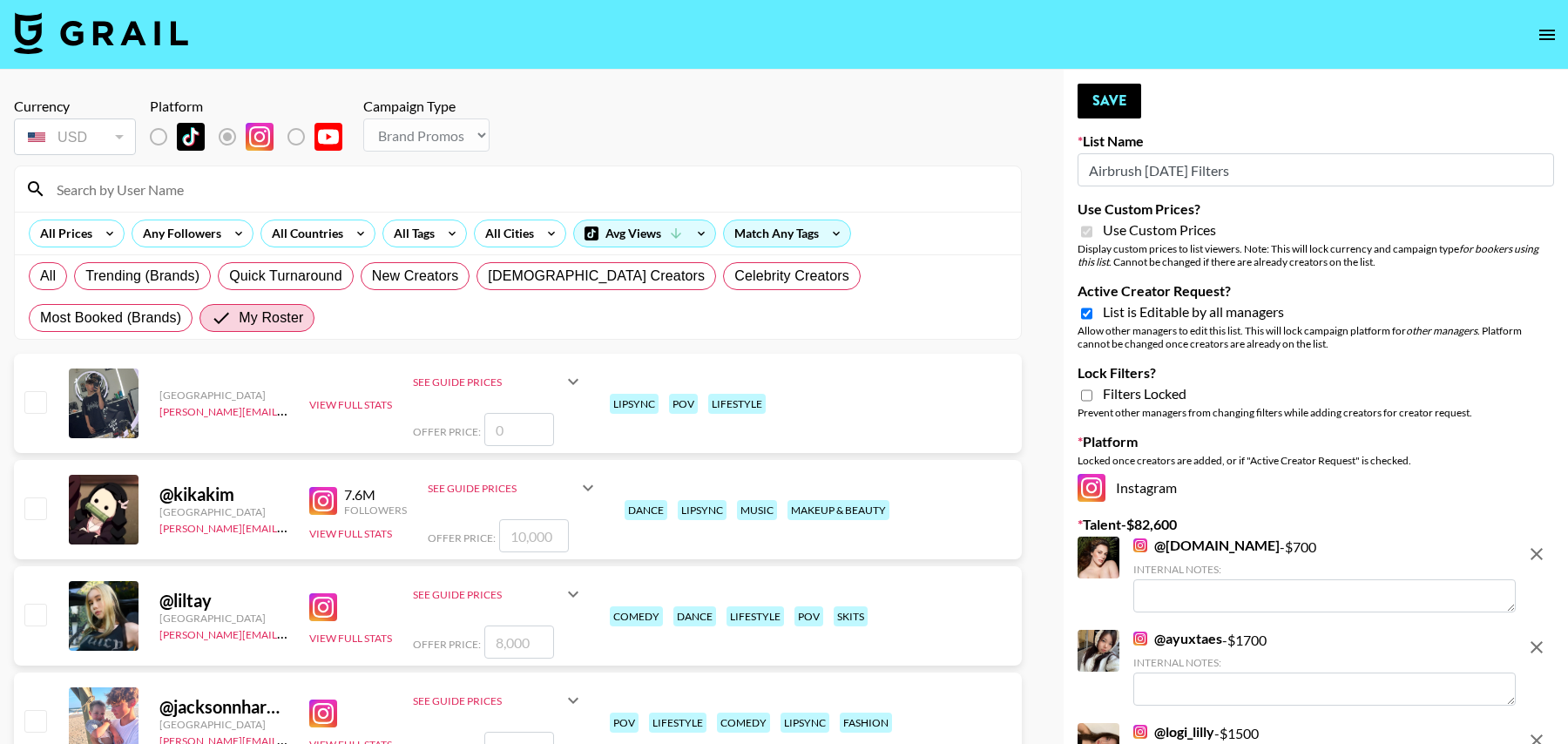
click at [183, 195] on input at bounding box center [528, 188] width 965 height 28
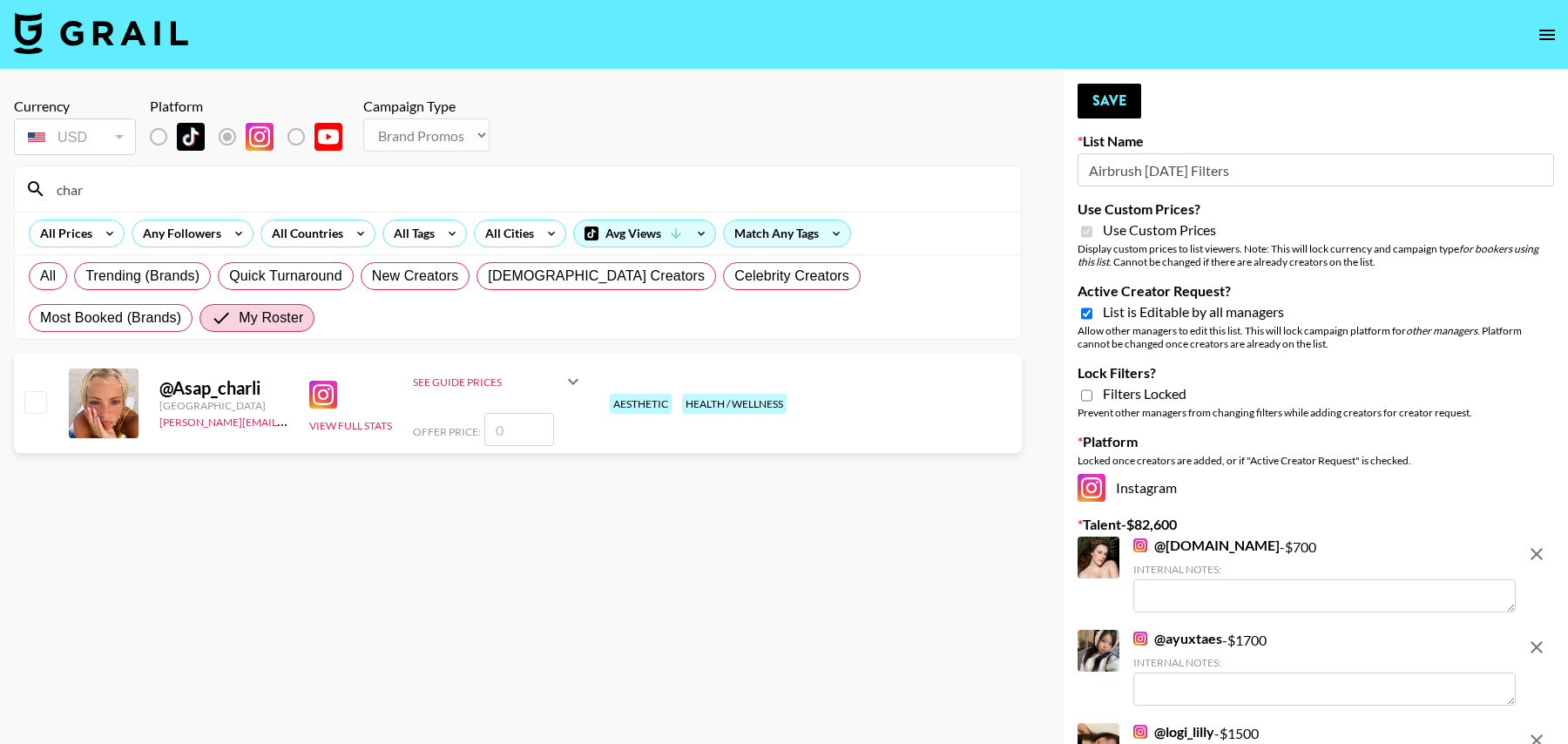
type input "char"
click at [323, 391] on img at bounding box center [322, 395] width 28 height 28
click at [523, 434] on input "number" at bounding box center [519, 430] width 69 height 33
type input "3"
checkbox input "true"
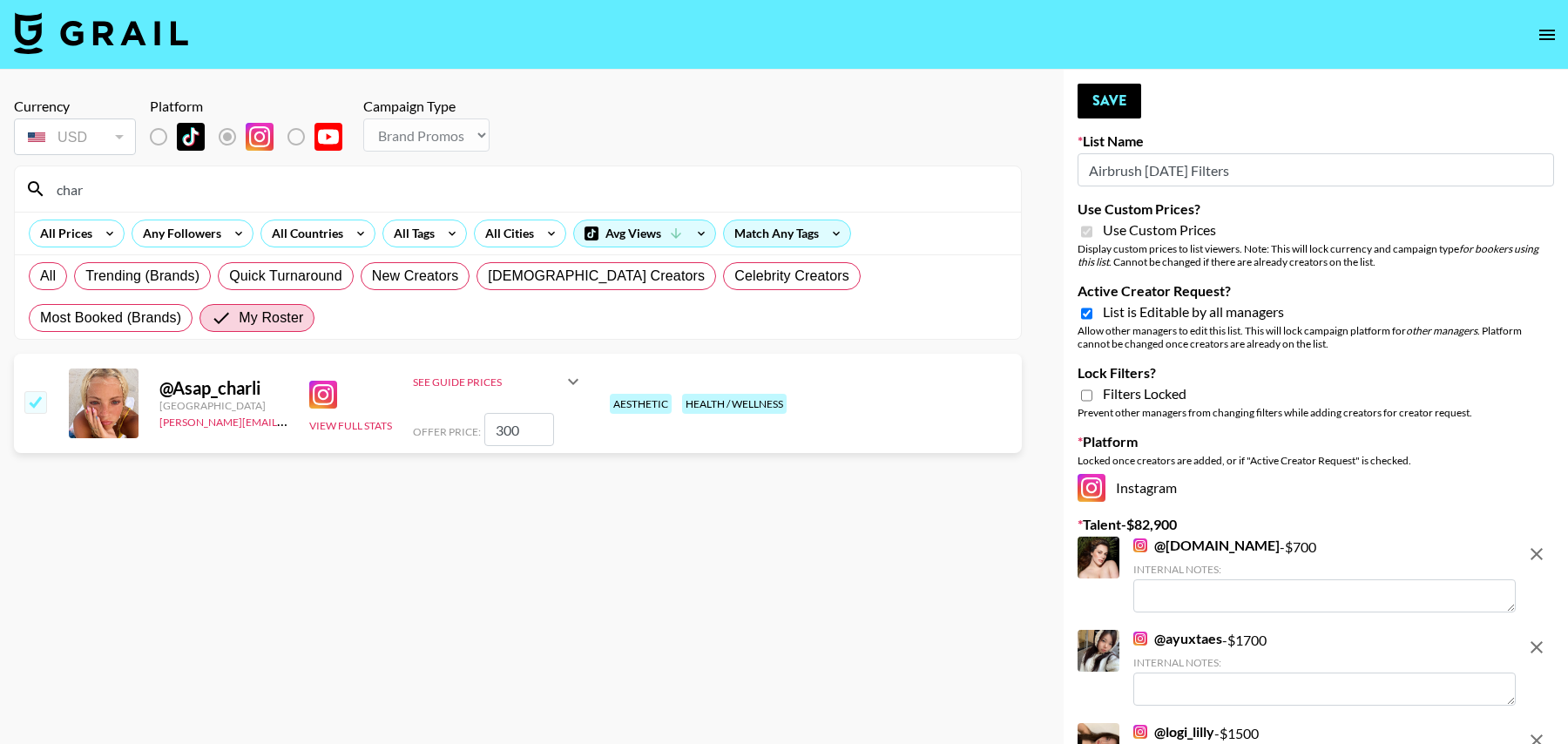
type input "300"
click at [219, 191] on input "char" at bounding box center [528, 188] width 965 height 28
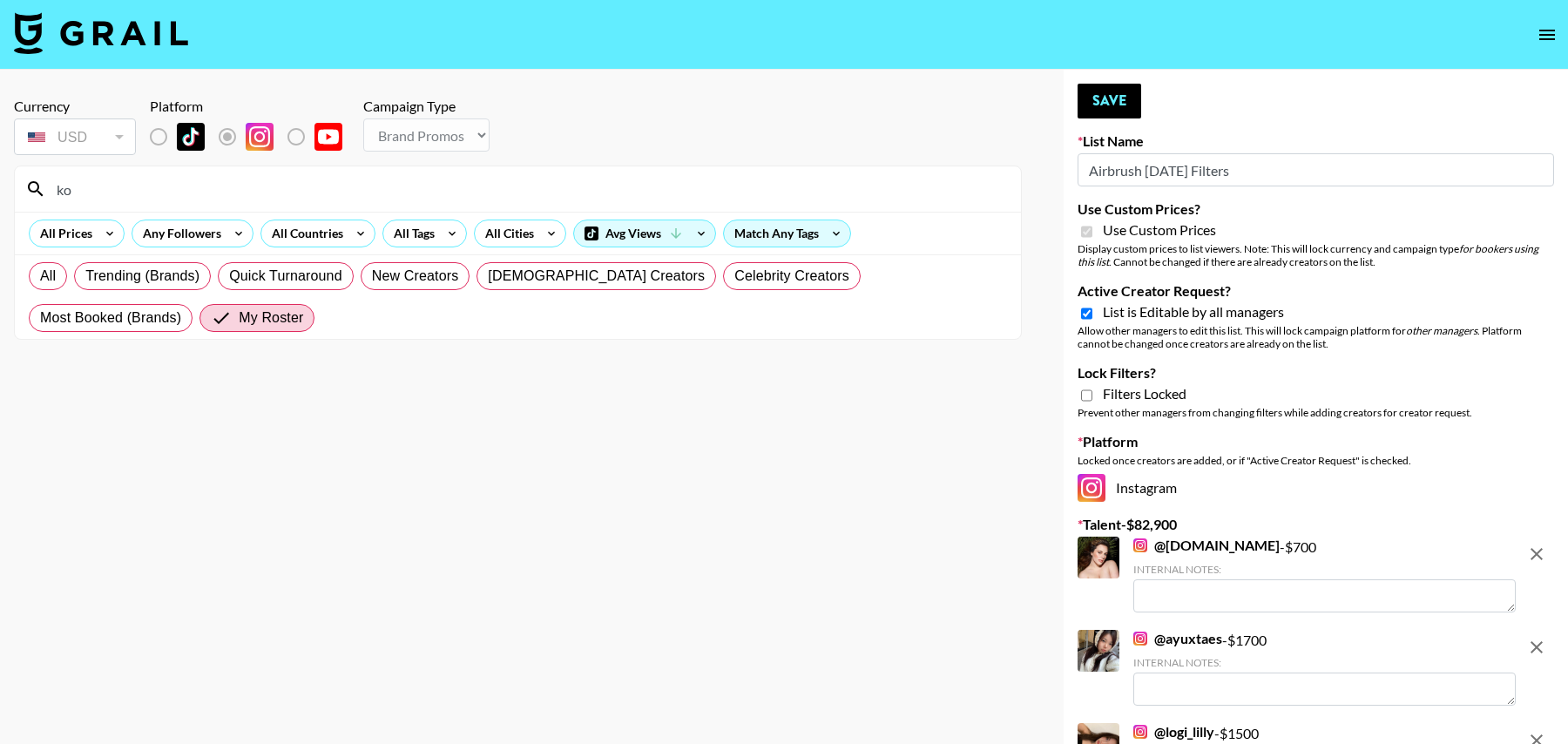
type input "k"
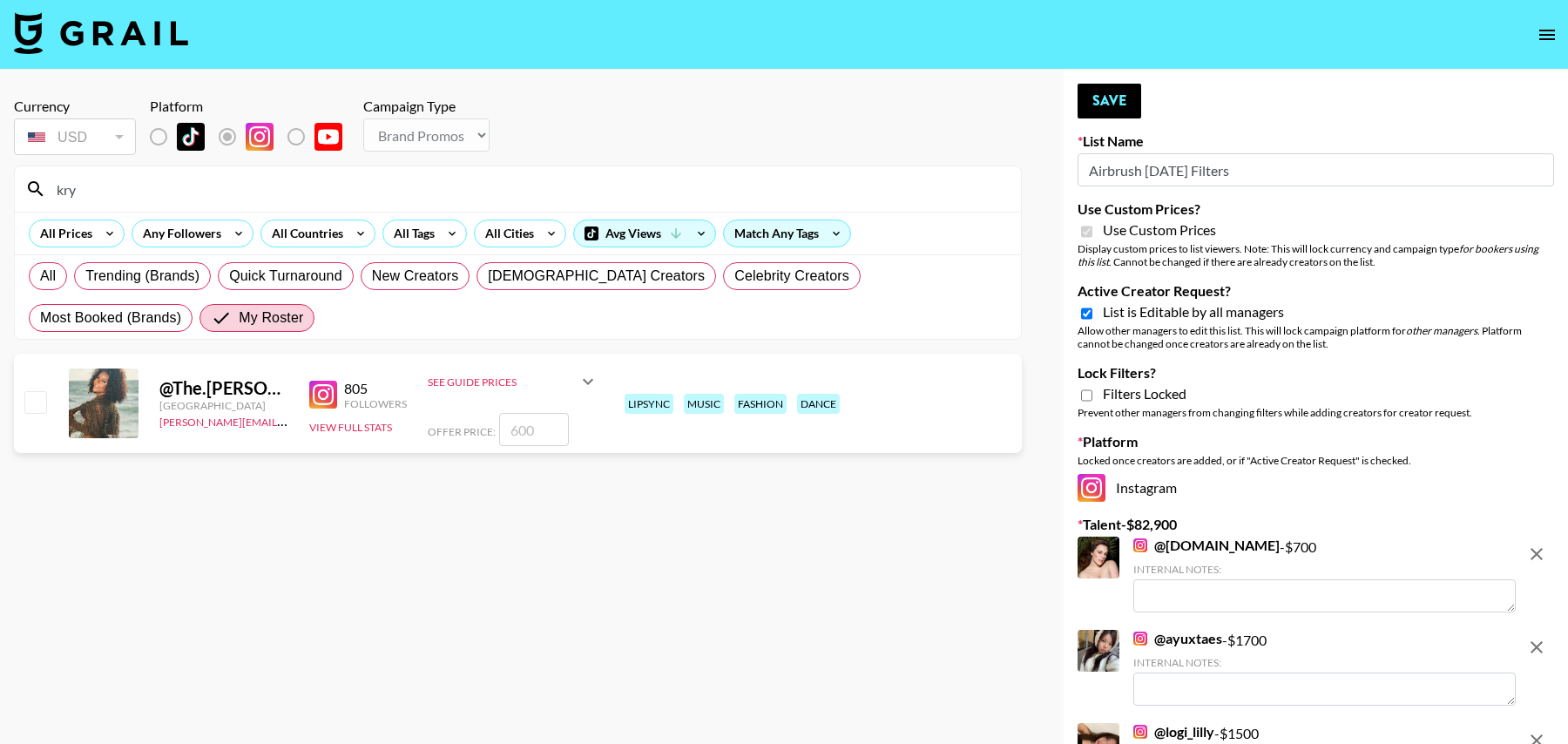
type input "kry"
click at [37, 400] on input "checkbox" at bounding box center [34, 401] width 21 height 21
checkbox input "true"
type input "600"
drag, startPoint x: 112, startPoint y: 189, endPoint x: 0, endPoint y: 188, distance: 112.0
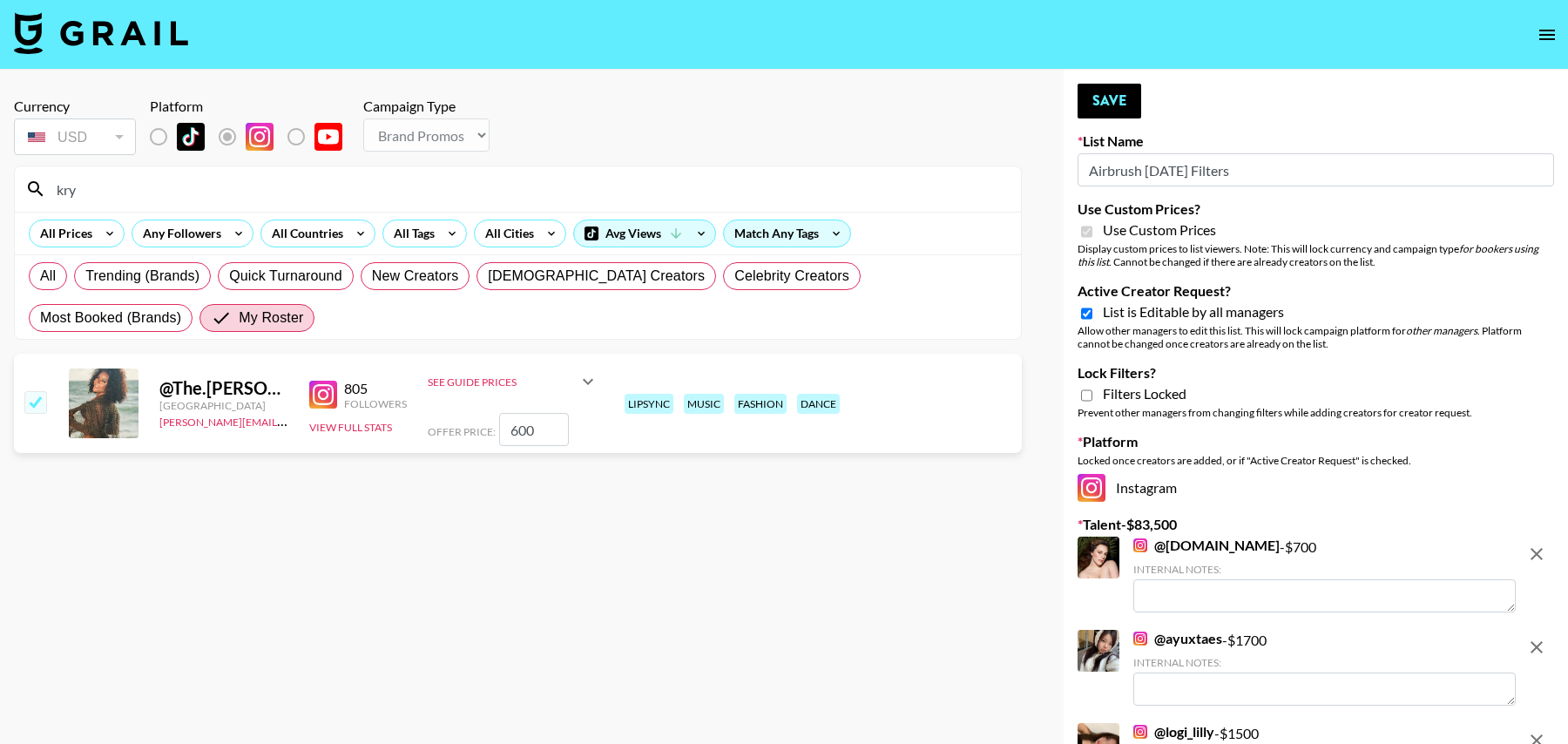
type input "chey"
click at [337, 393] on link at bounding box center [326, 395] width 35 height 28
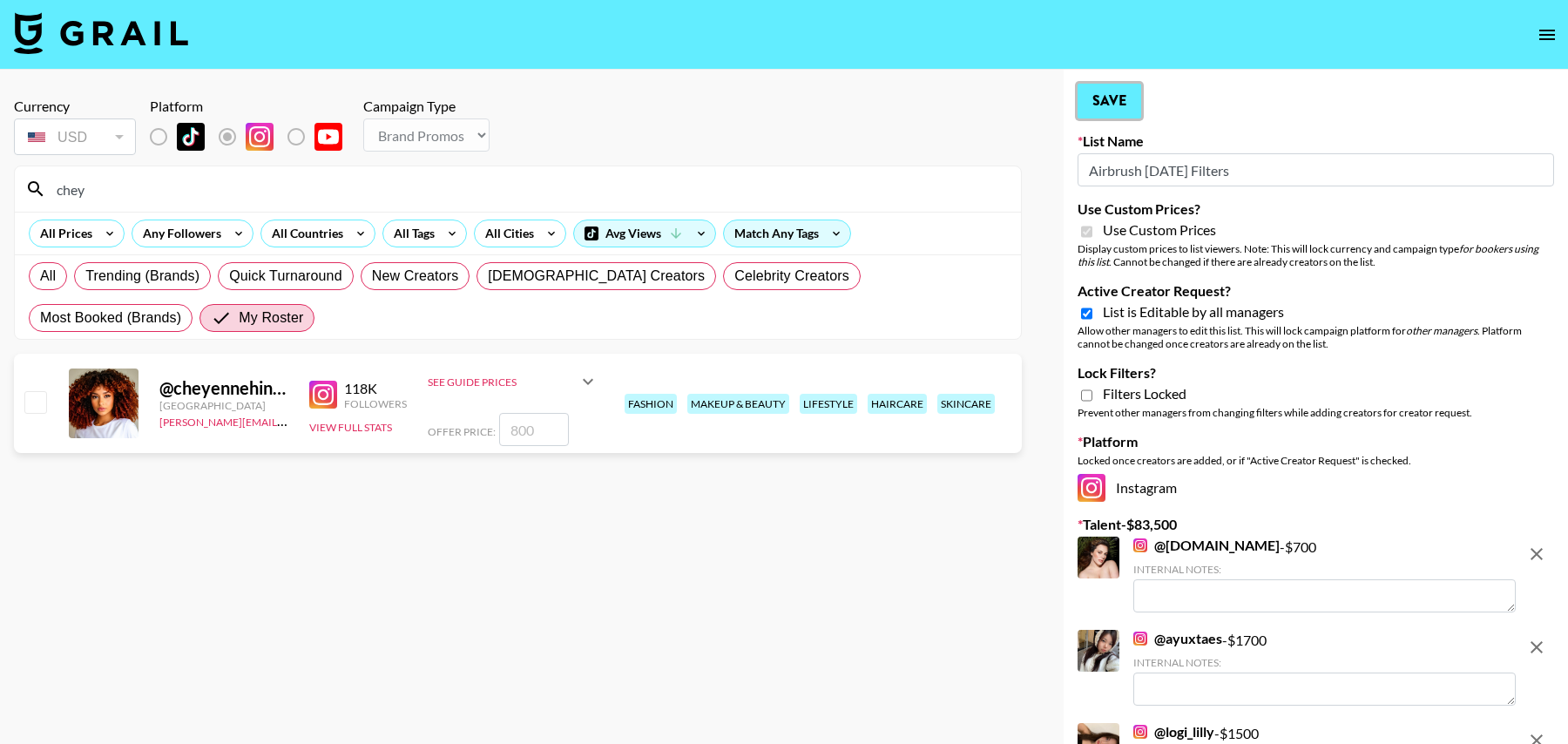
click at [1102, 106] on button "Save" at bounding box center [1110, 101] width 64 height 35
click at [1110, 95] on button "Save" at bounding box center [1110, 101] width 64 height 35
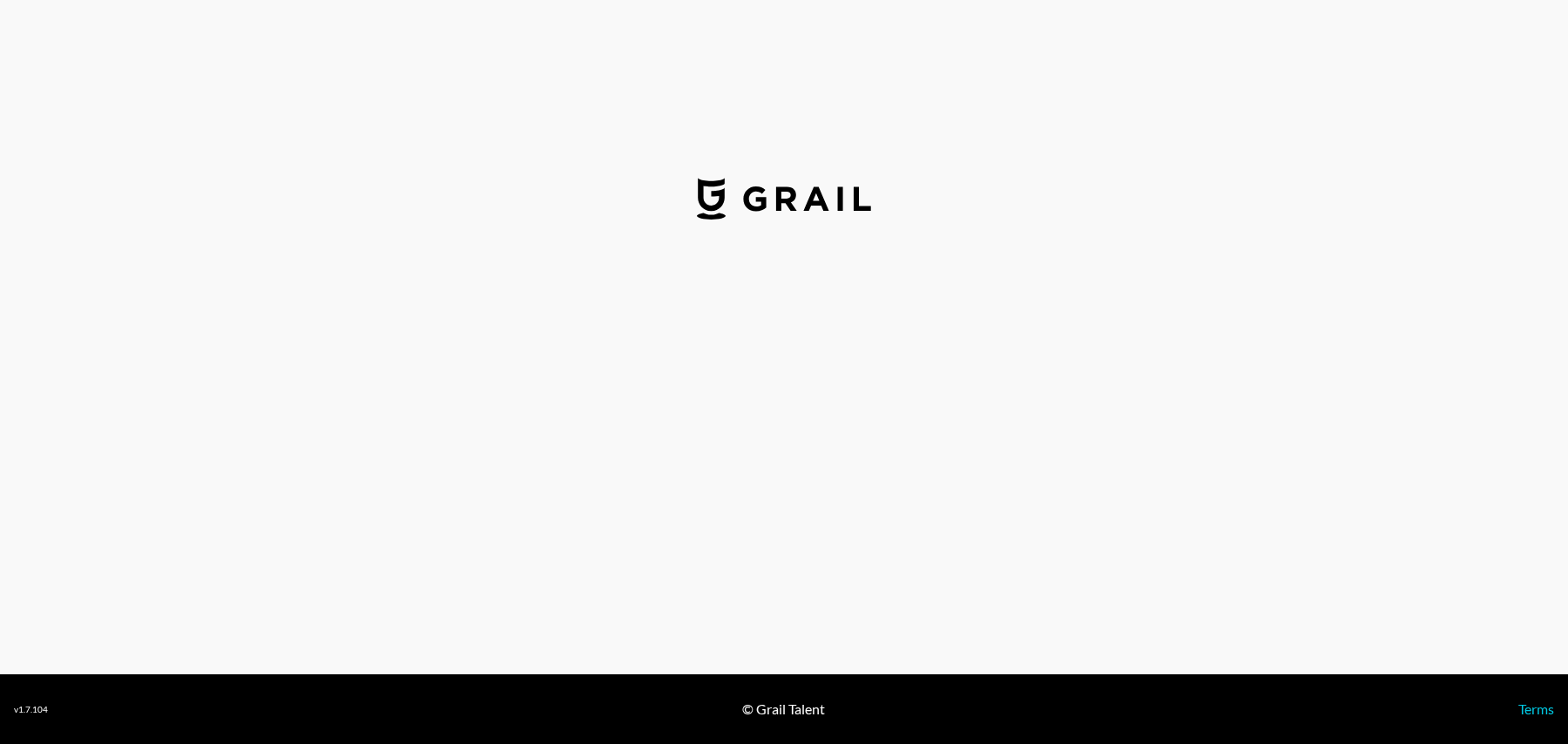
select select "USD"
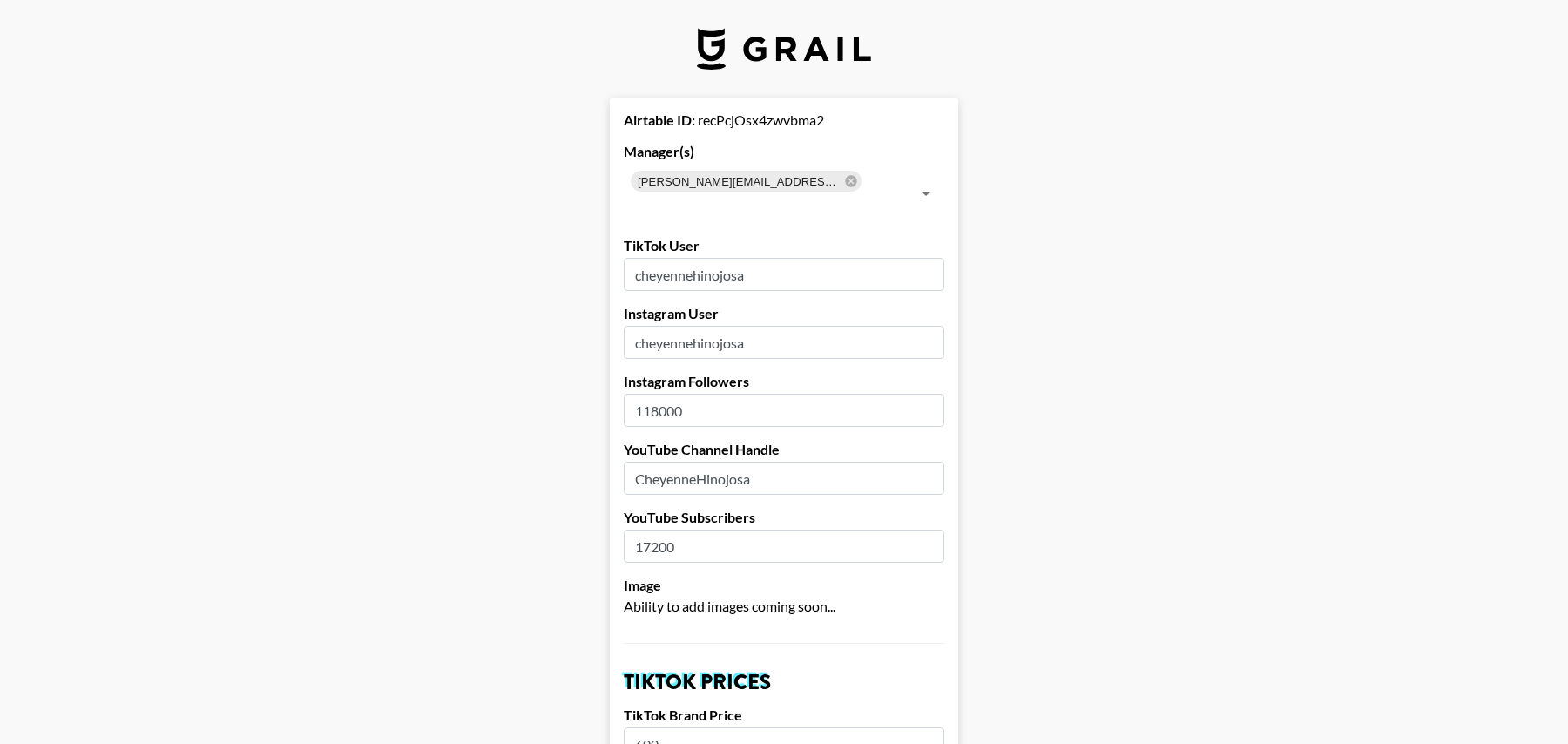
drag, startPoint x: 763, startPoint y: 322, endPoint x: 548, endPoint y: 311, distance: 215.3
paste input "k"
type input "cheyennekhinojosa"
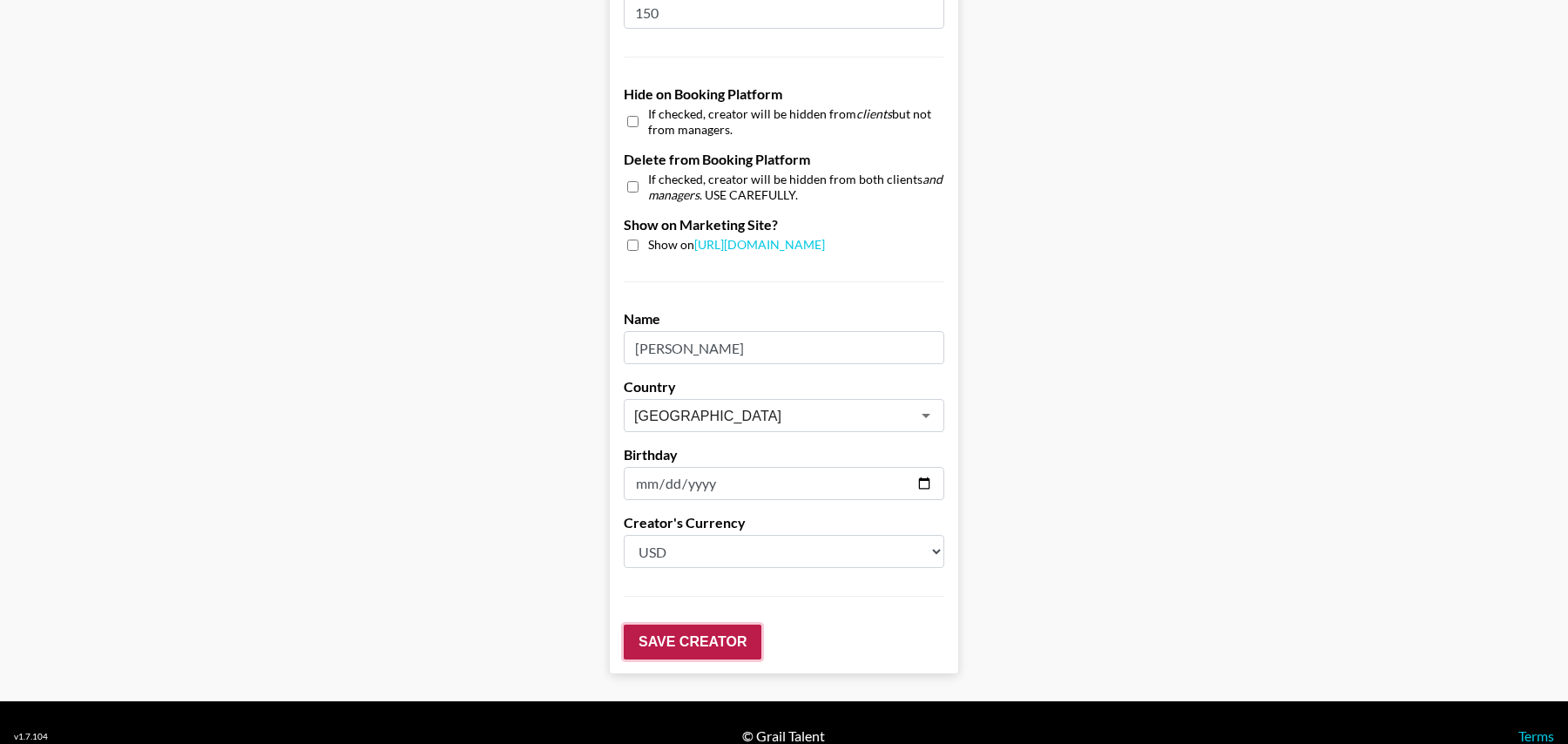
click at [694, 627] on input "Save Creator" at bounding box center [693, 642] width 138 height 35
click at [694, 625] on input "Save Creator" at bounding box center [693, 642] width 138 height 35
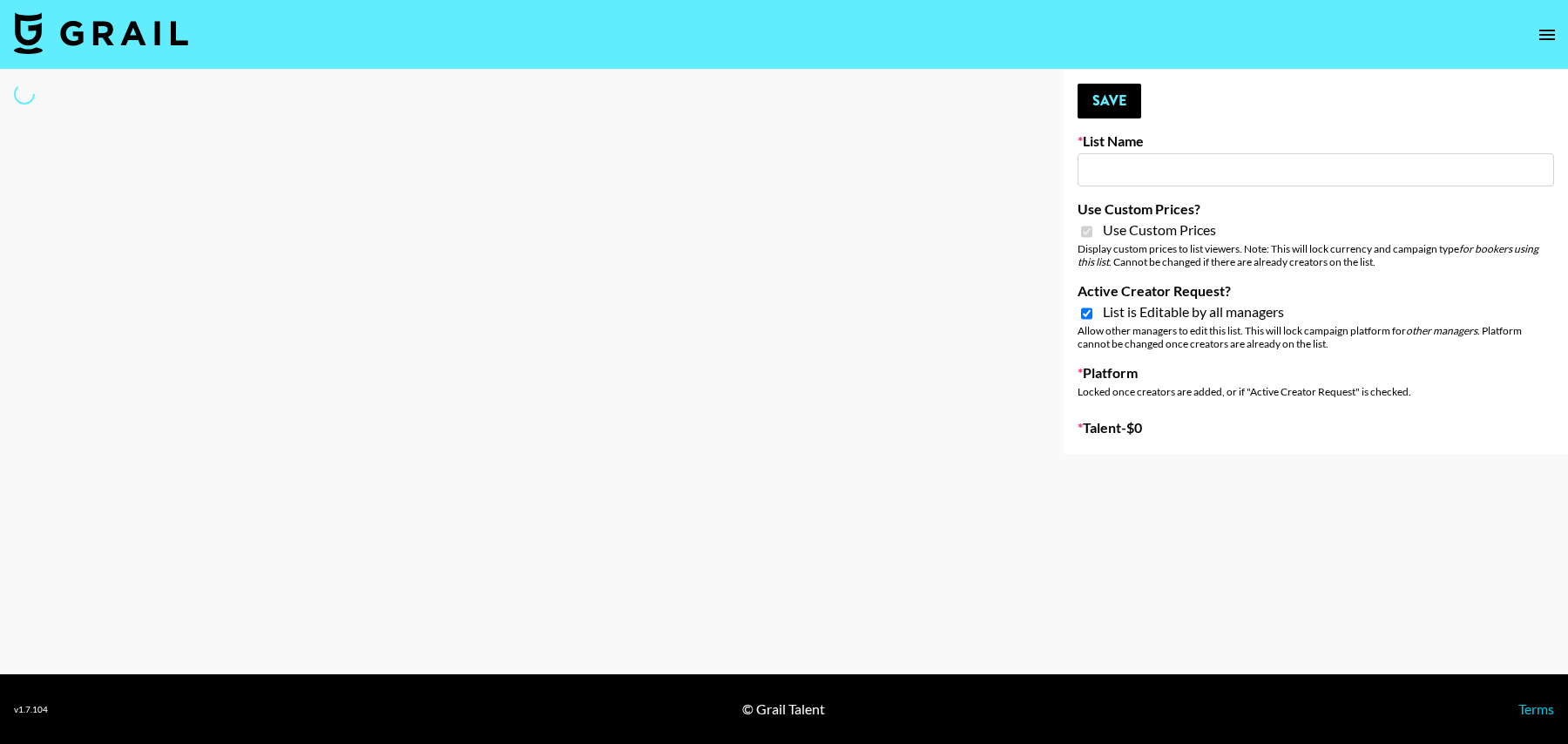
type input "Airbrush [DATE] Filters"
checkbox input "true"
select select "Brand"
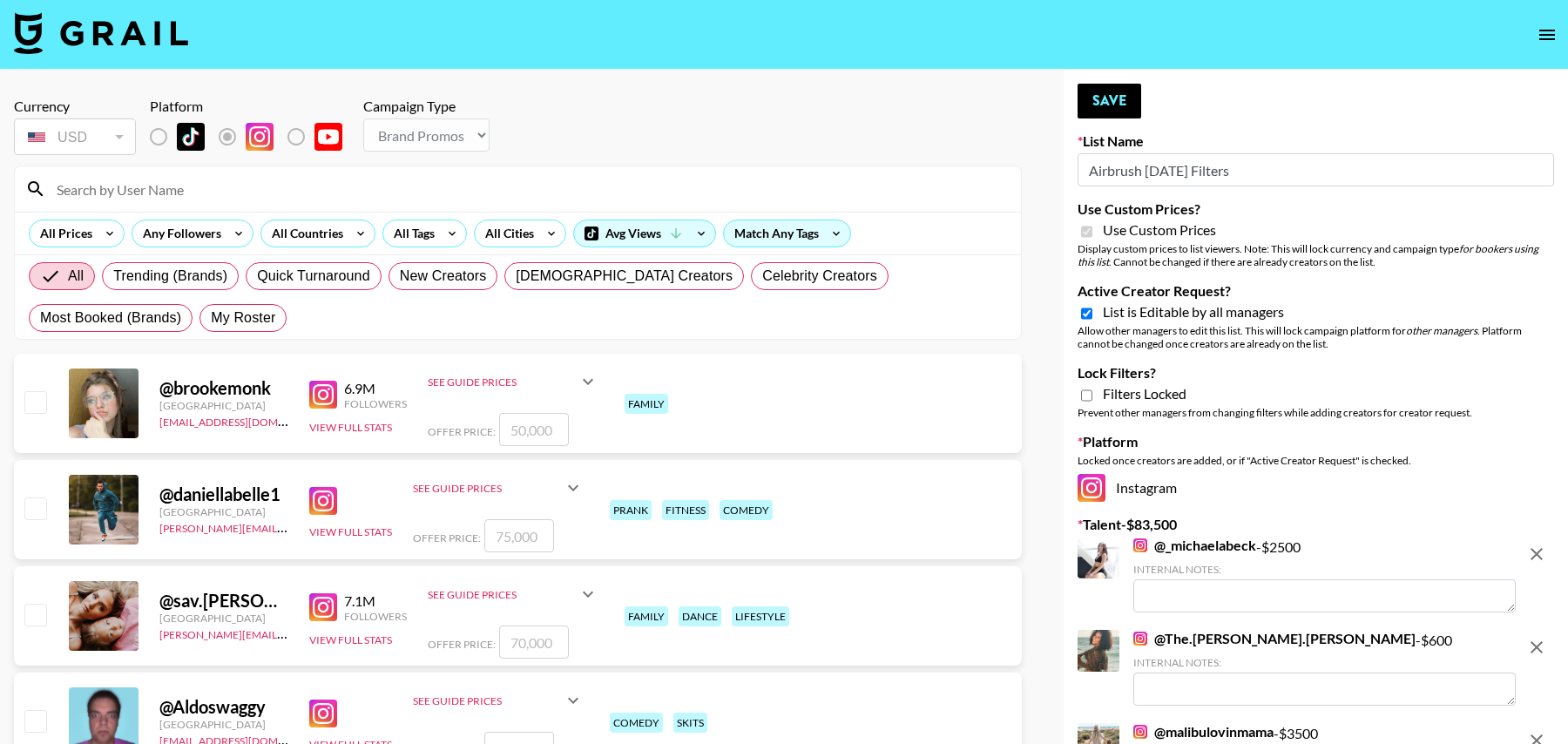
click at [160, 190] on input at bounding box center [528, 188] width 965 height 28
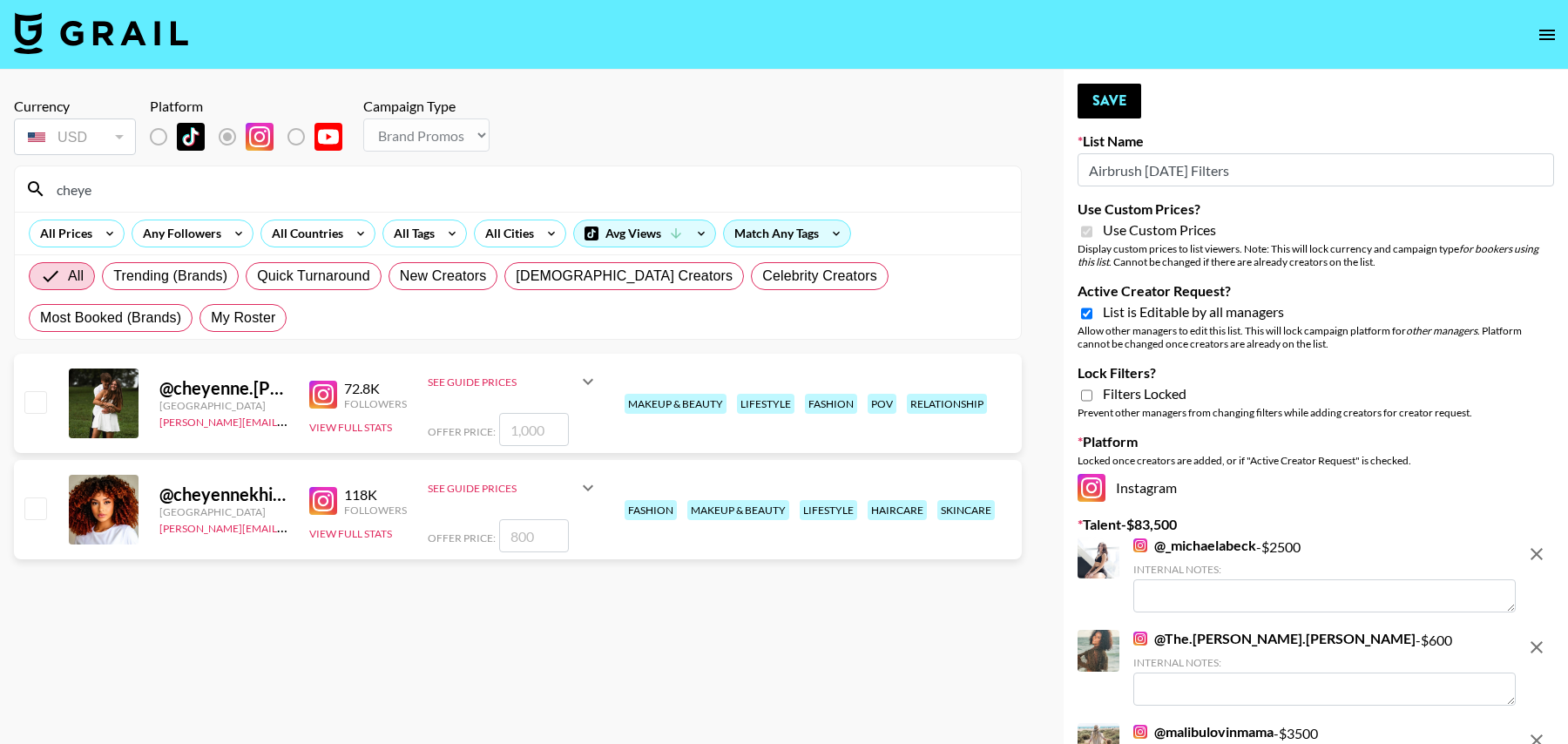
type input "cheye"
click at [312, 494] on img at bounding box center [322, 501] width 28 height 28
click at [32, 508] on input "checkbox" at bounding box center [34, 507] width 21 height 21
checkbox input "true"
drag, startPoint x: 548, startPoint y: 530, endPoint x: 431, endPoint y: 530, distance: 117.0
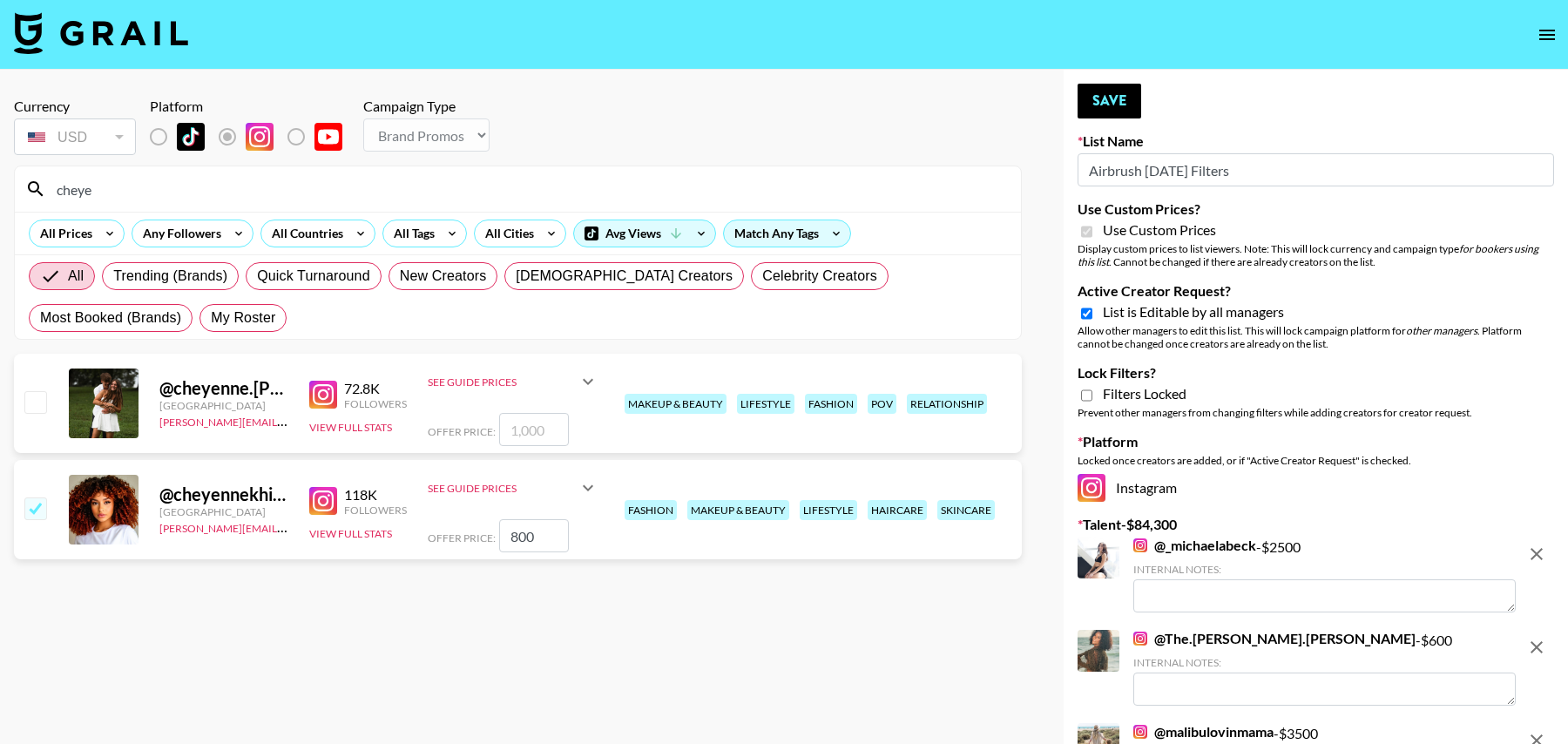
click at [431, 530] on div "Offer Price: 800" at bounding box center [513, 536] width 171 height 33
type input "700"
click at [1106, 85] on button "Save" at bounding box center [1110, 101] width 64 height 35
click at [1106, 104] on button "Save" at bounding box center [1110, 101] width 64 height 35
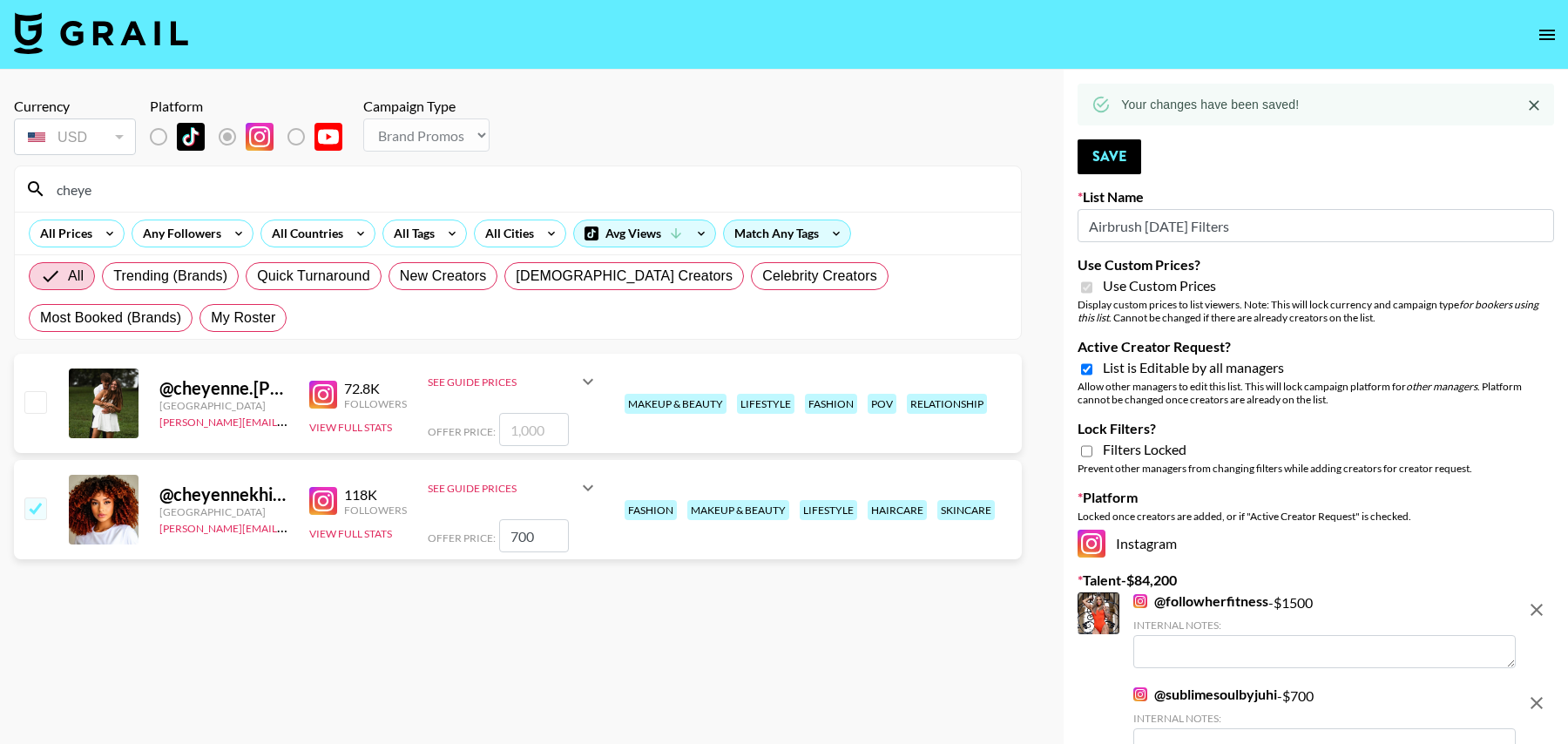
click at [319, 188] on input "cheye" at bounding box center [528, 188] width 965 height 28
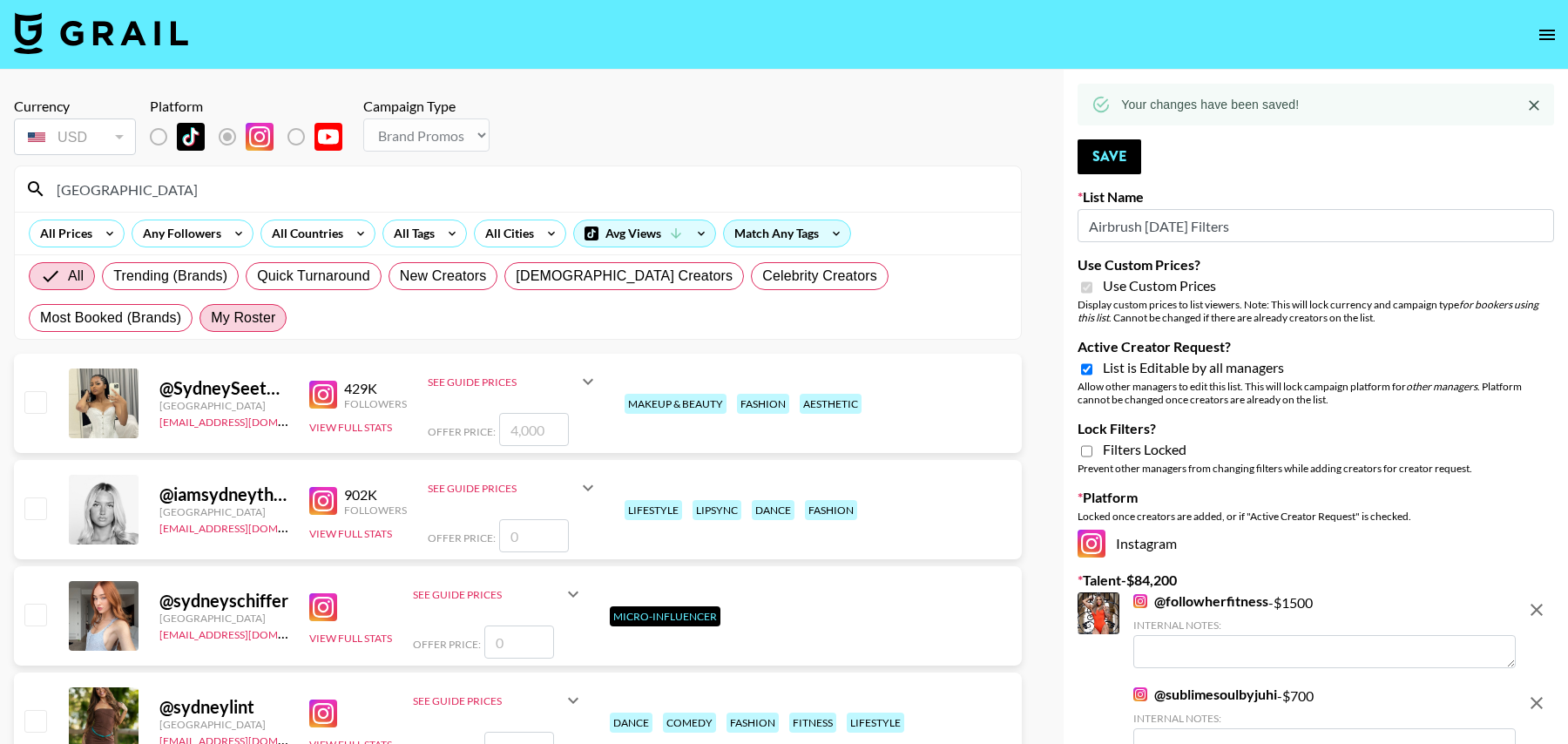
type input "sydney"
click at [211, 319] on span "My Roster" at bounding box center [243, 317] width 65 height 21
click at [211, 318] on input "My Roster" at bounding box center [211, 318] width 0 height 0
radio input "true"
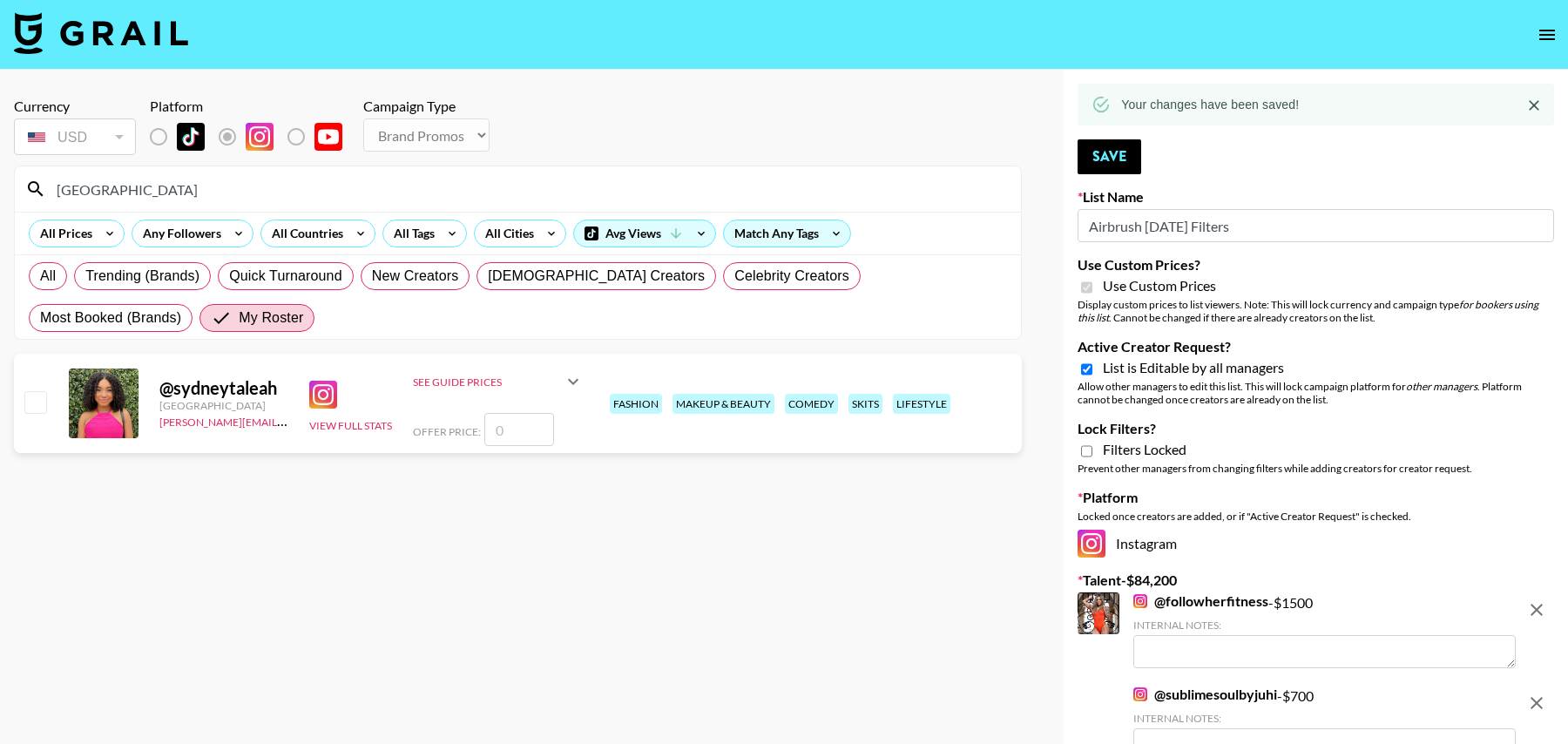
click at [321, 393] on img at bounding box center [322, 395] width 28 height 28
click at [523, 424] on input "number" at bounding box center [519, 430] width 69 height 33
type input "7"
checkbox input "true"
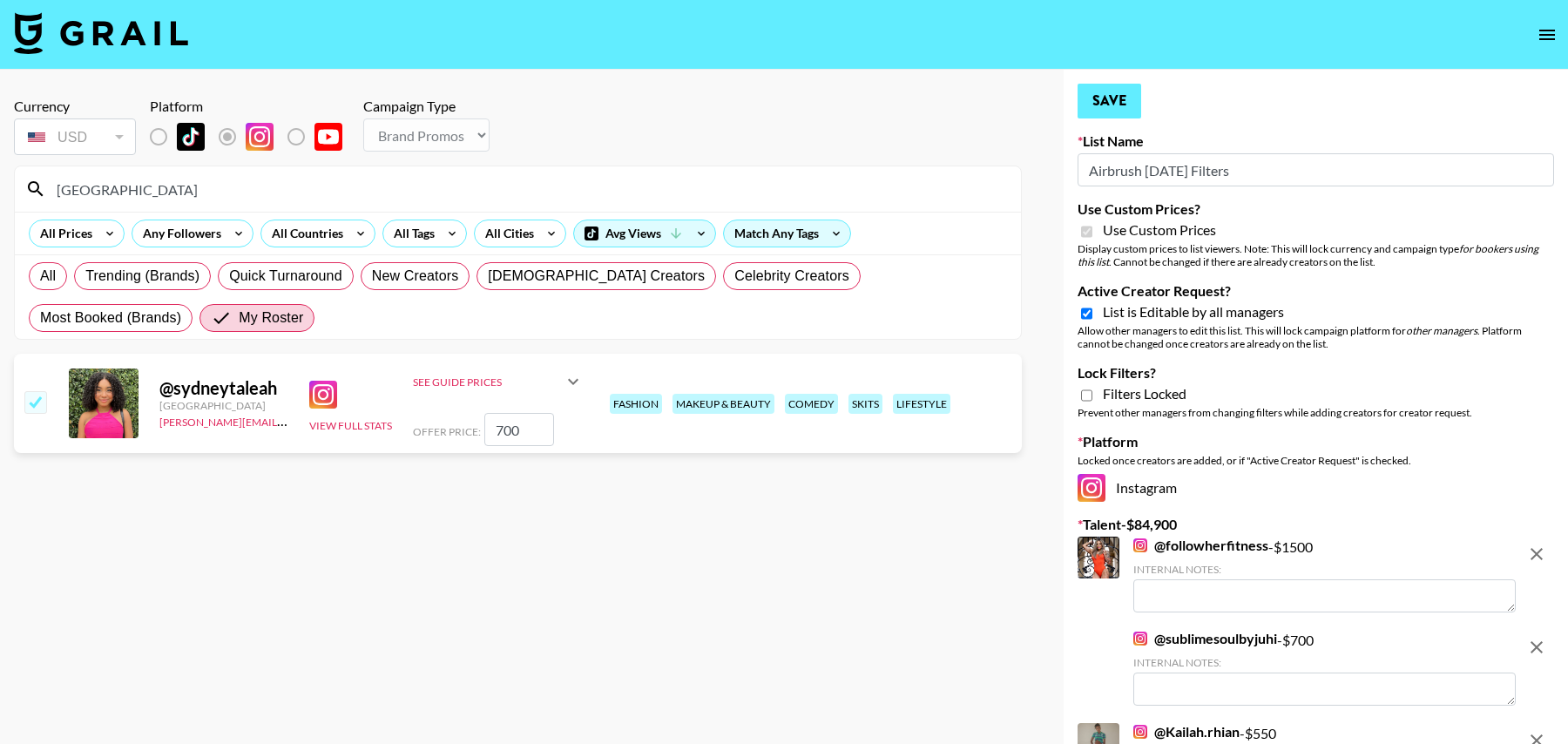
type input "700"
click at [1094, 108] on button "Save" at bounding box center [1110, 101] width 64 height 35
click at [0, 0] on div "Your changes have been saved!" at bounding box center [0, 0] width 0 height 0
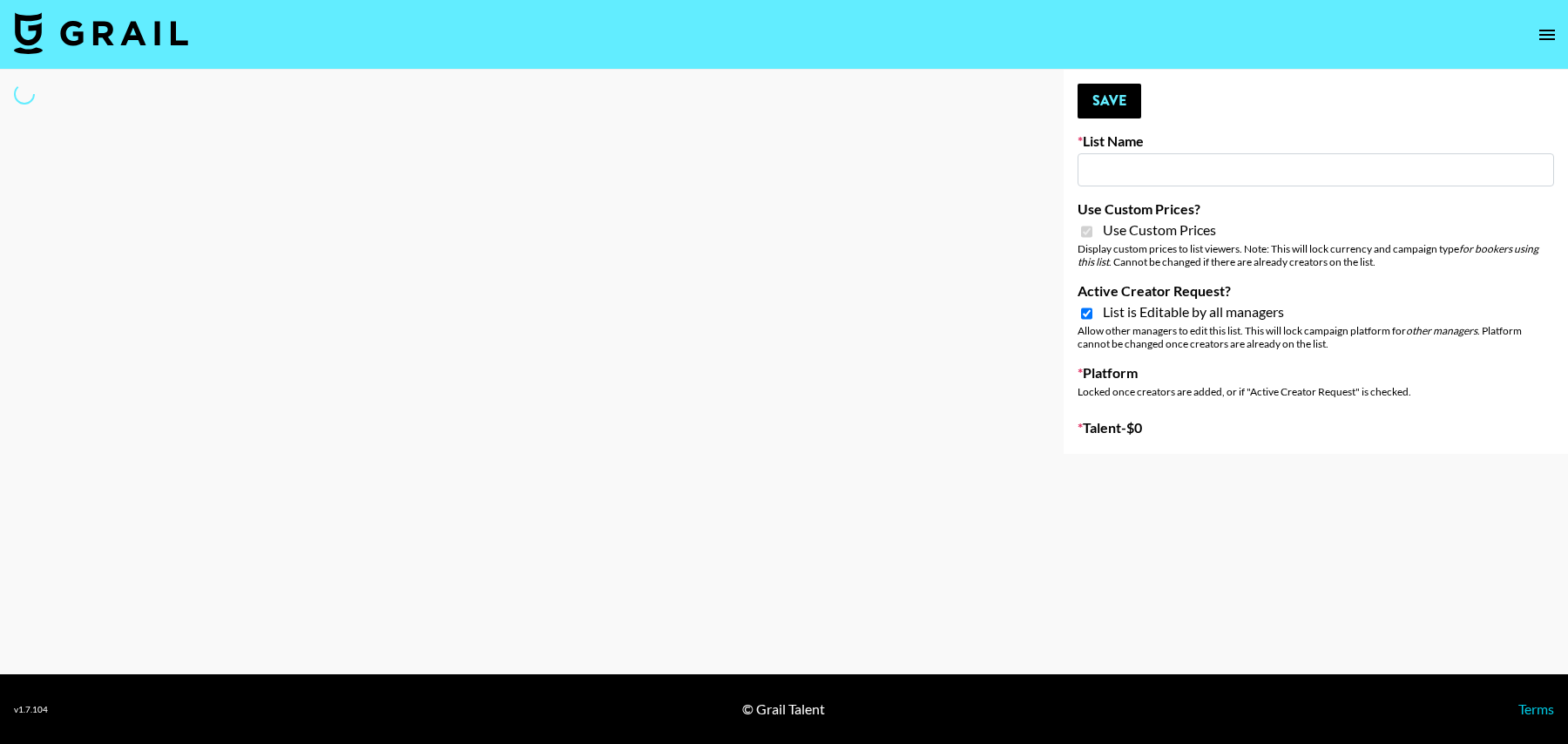
type input "Airbrush [DATE] Filters"
checkbox input "true"
select select "Brand"
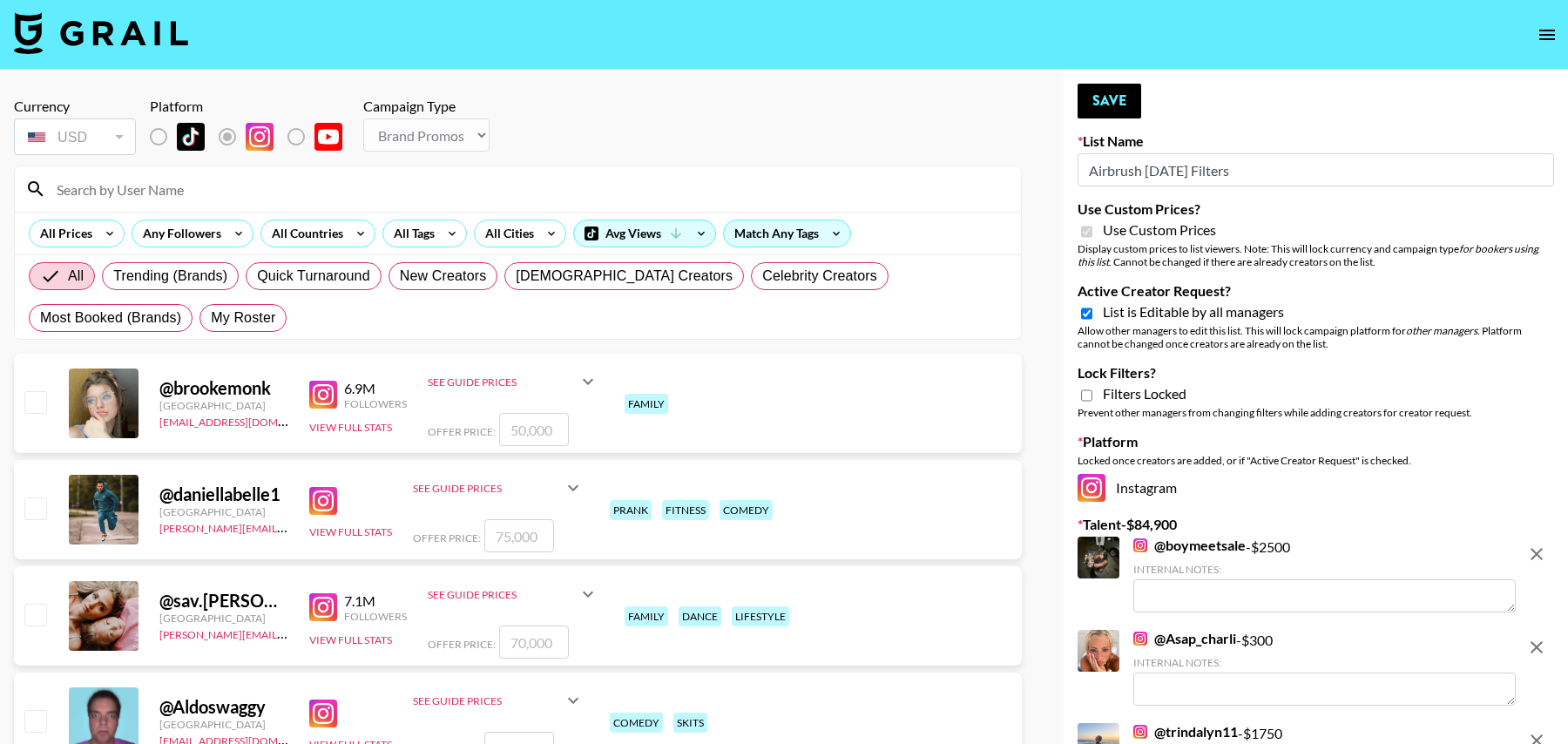
click at [328, 180] on input at bounding box center [528, 188] width 965 height 28
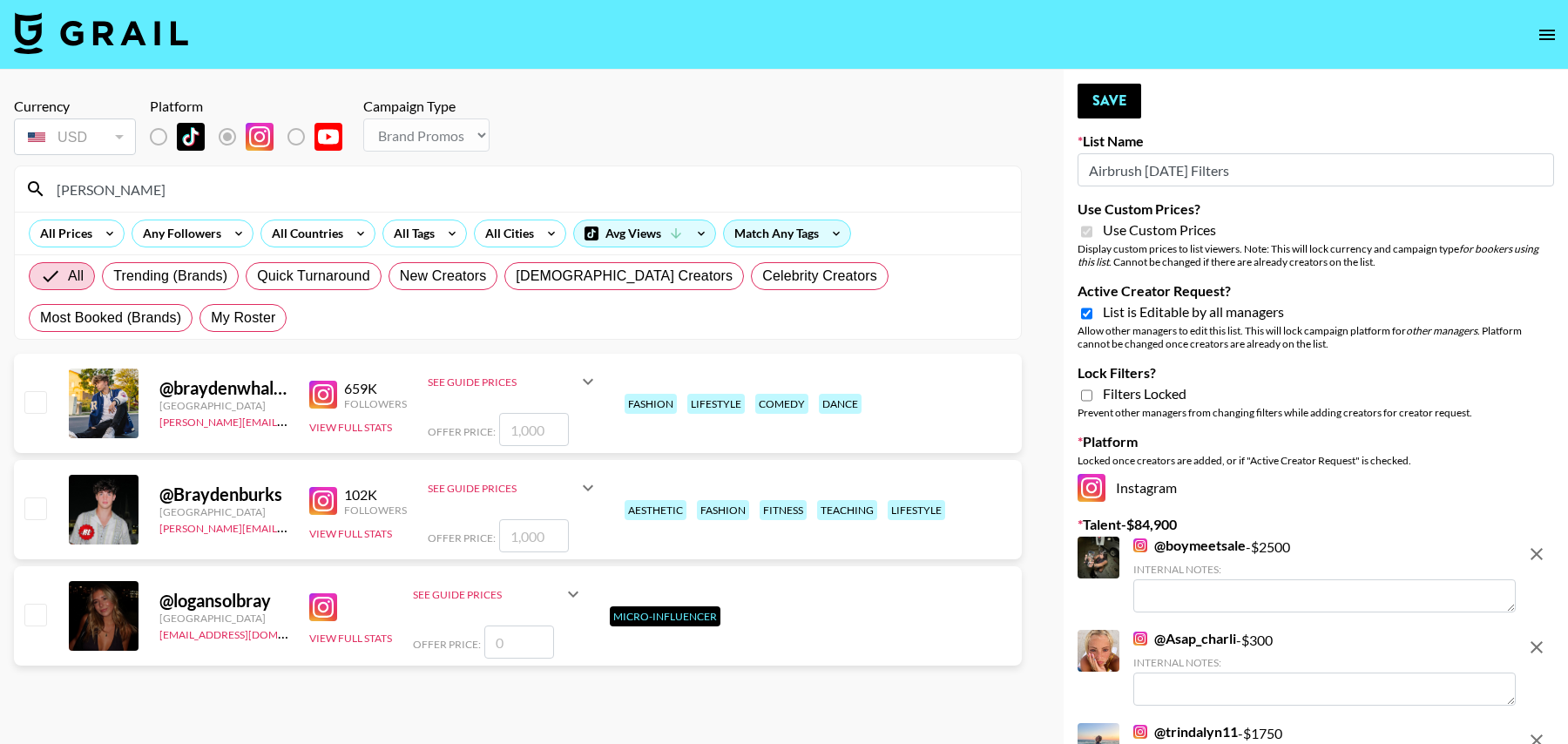
type input "[PERSON_NAME]"
click at [33, 399] on input "checkbox" at bounding box center [34, 401] width 21 height 21
checkbox input "true"
drag, startPoint x: 553, startPoint y: 426, endPoint x: 443, endPoint y: 421, distance: 110.1
click at [445, 421] on div "Offer Price: 1000" at bounding box center [513, 430] width 171 height 33
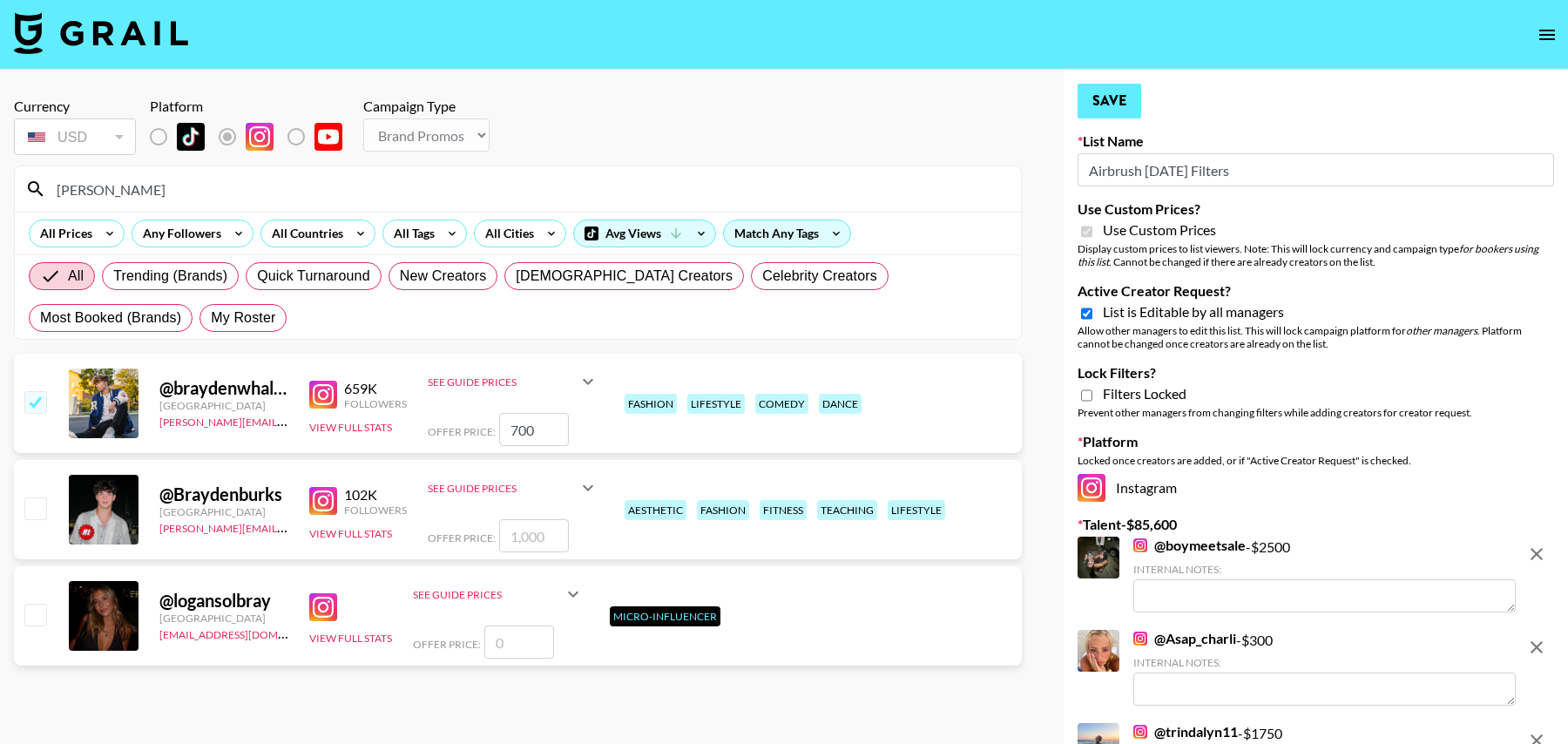
type input "700"
click at [1095, 103] on button "Save" at bounding box center [1110, 101] width 64 height 35
click at [1115, 103] on button "Save" at bounding box center [1110, 101] width 64 height 35
